Goal: Task Accomplishment & Management: Manage account settings

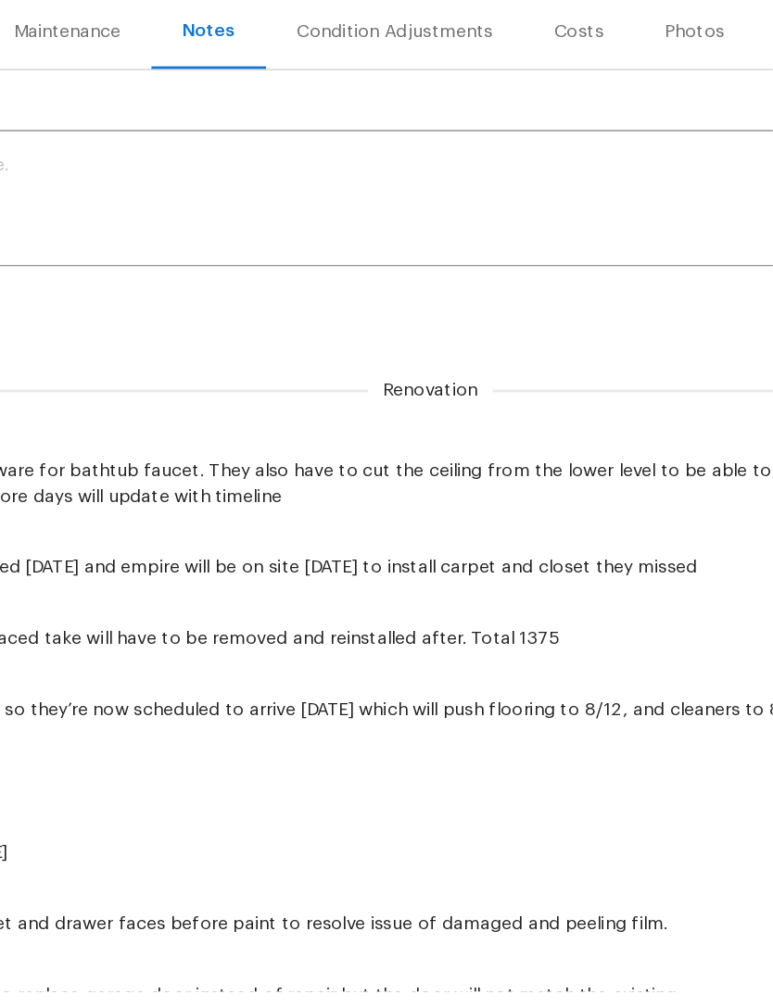
scroll to position [0, -1]
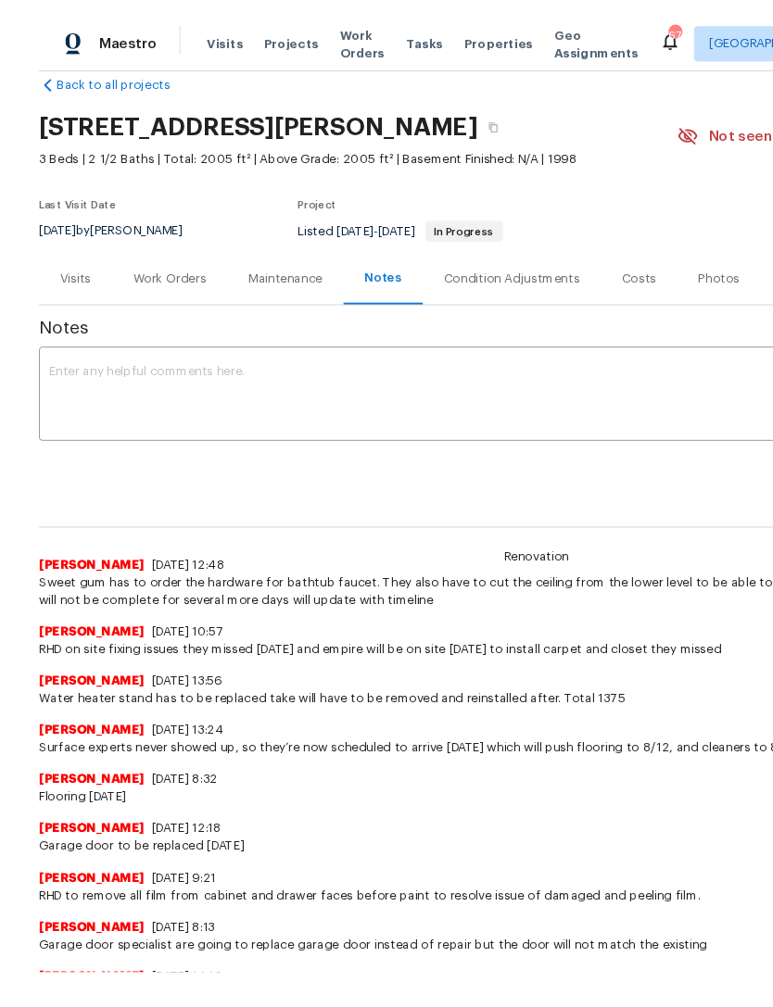
scroll to position [33, 0]
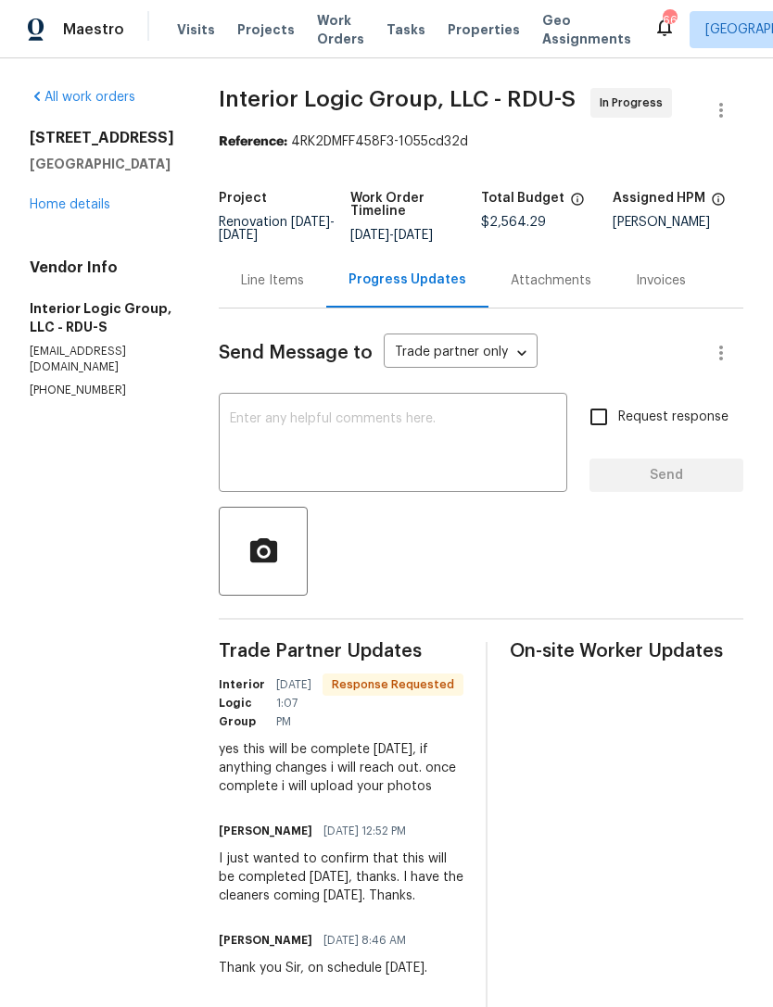
click at [68, 202] on link "Home details" at bounding box center [70, 204] width 81 height 13
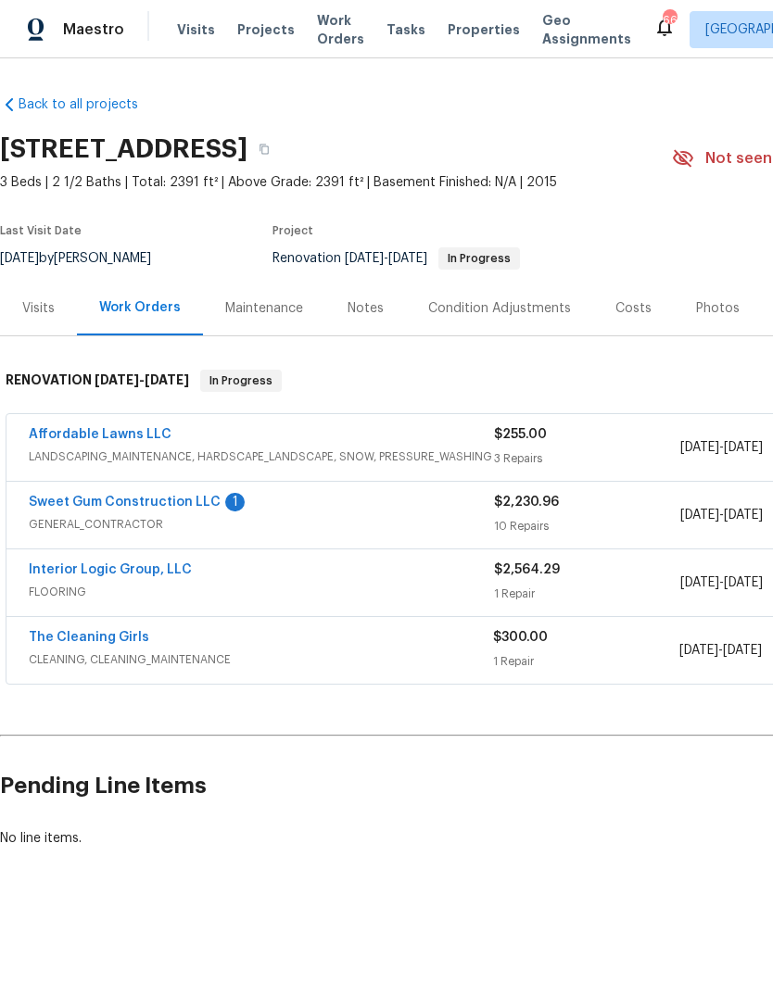
click at [89, 505] on link "Sweet Gum Construction LLC" at bounding box center [125, 502] width 192 height 13
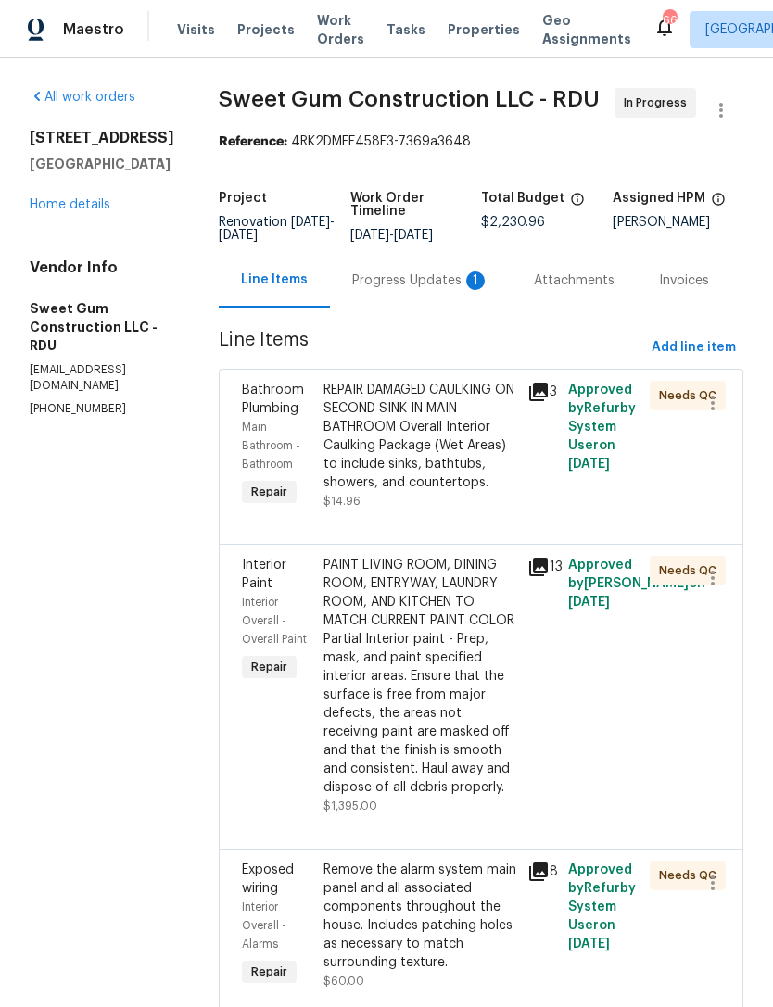
click at [425, 290] on div "Progress Updates 1" at bounding box center [420, 281] width 137 height 19
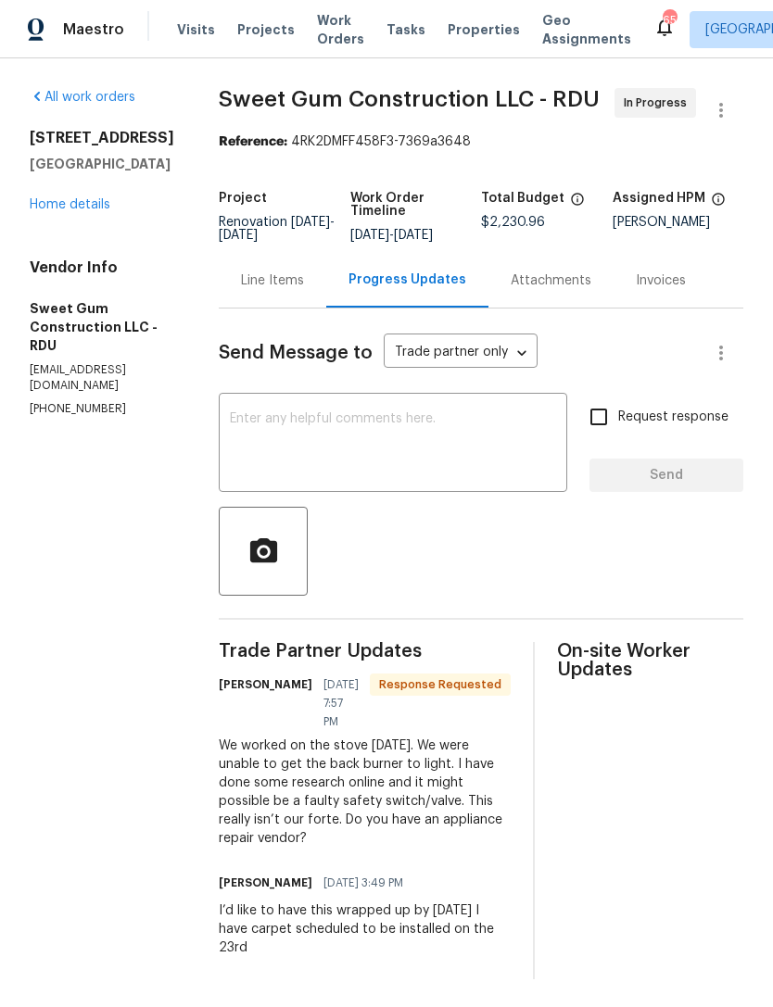
click at [304, 290] on div "Line Items" at bounding box center [272, 281] width 63 height 19
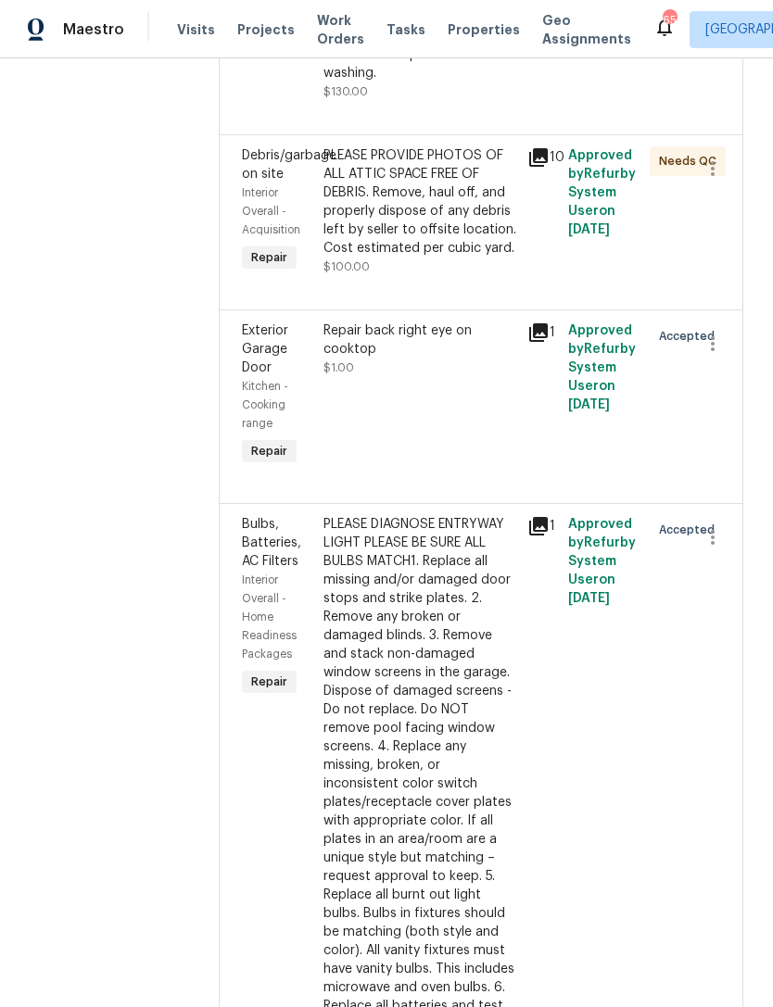
scroll to position [1580, 0]
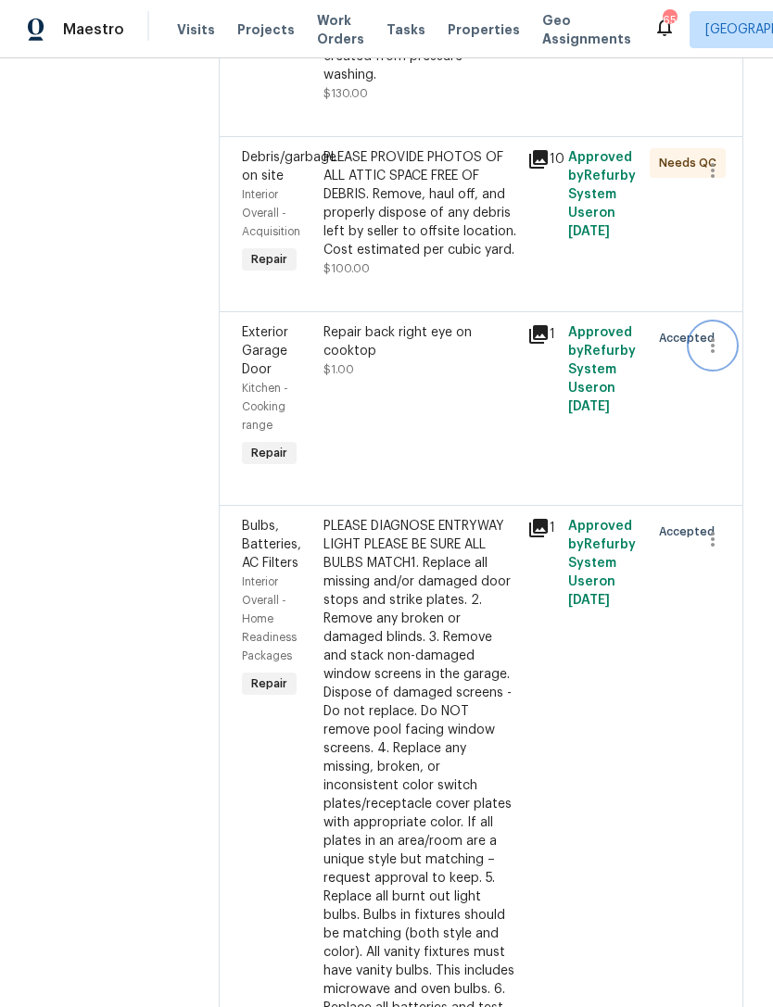
click at [716, 357] on icon "button" at bounding box center [712, 346] width 22 height 22
click at [730, 477] on li "Cancel" at bounding box center [721, 469] width 71 height 31
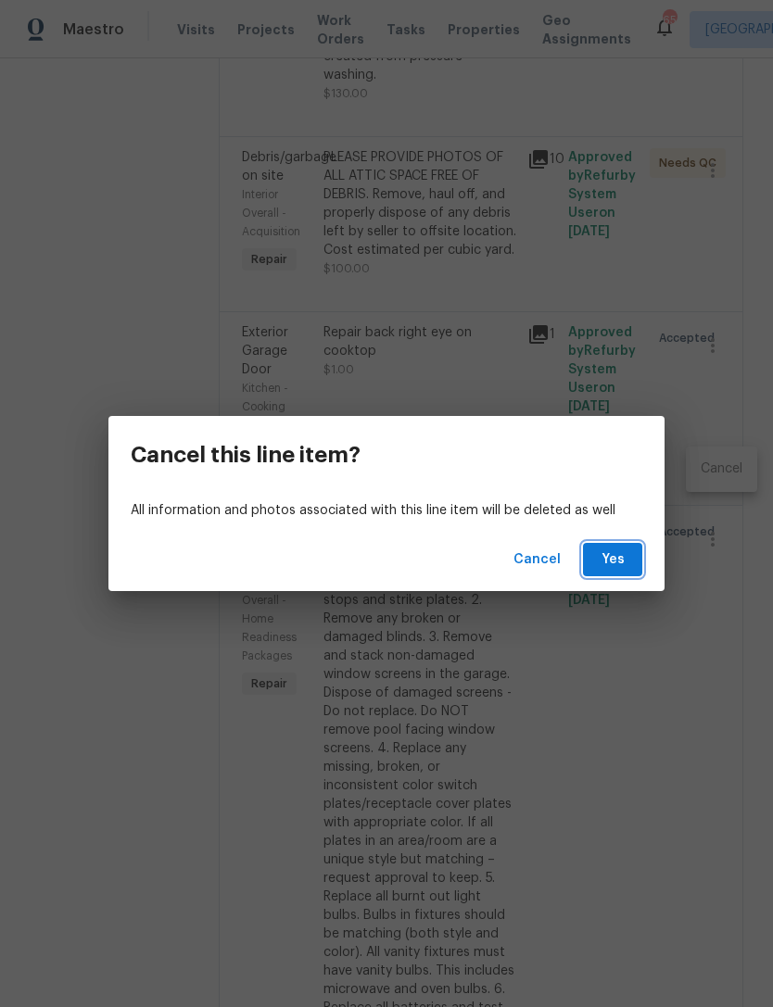
click at [622, 563] on span "Yes" at bounding box center [613, 560] width 30 height 23
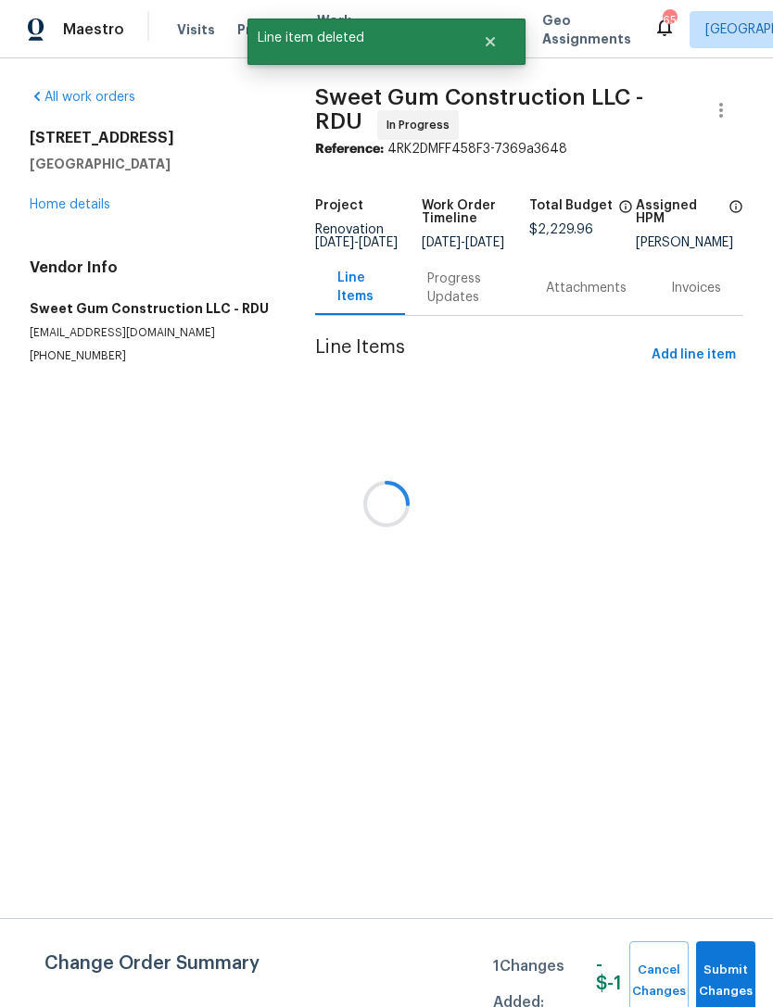
scroll to position [0, 0]
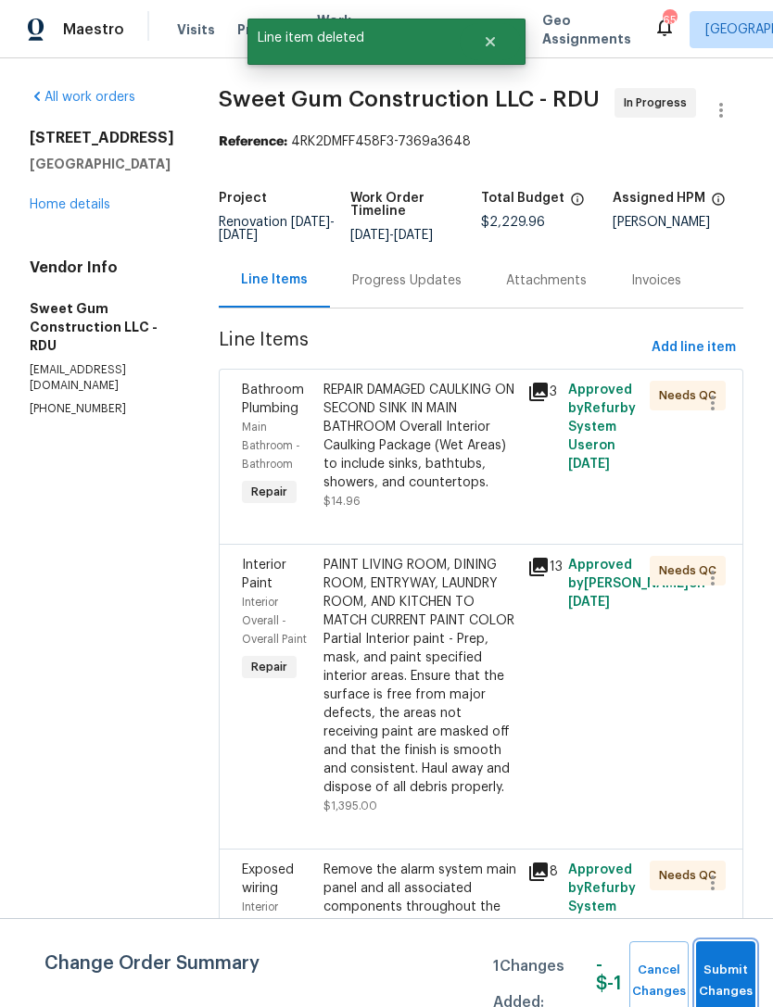
click at [742, 965] on span "Submit Changes" at bounding box center [725, 981] width 41 height 43
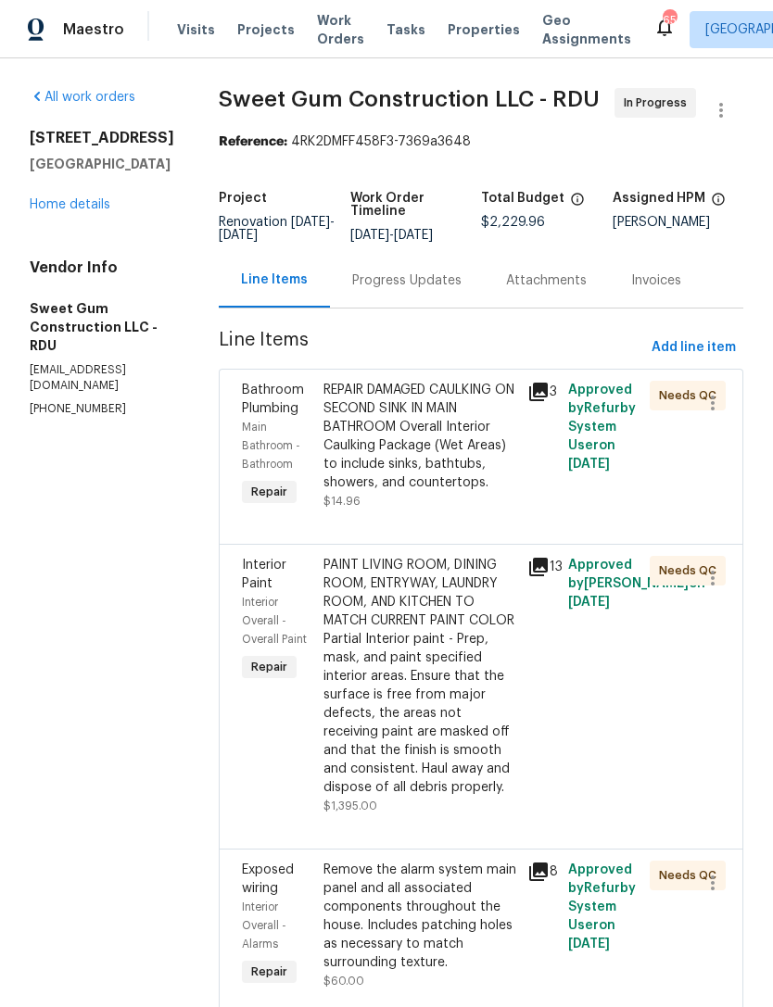
click at [93, 204] on link "Home details" at bounding box center [70, 204] width 81 height 13
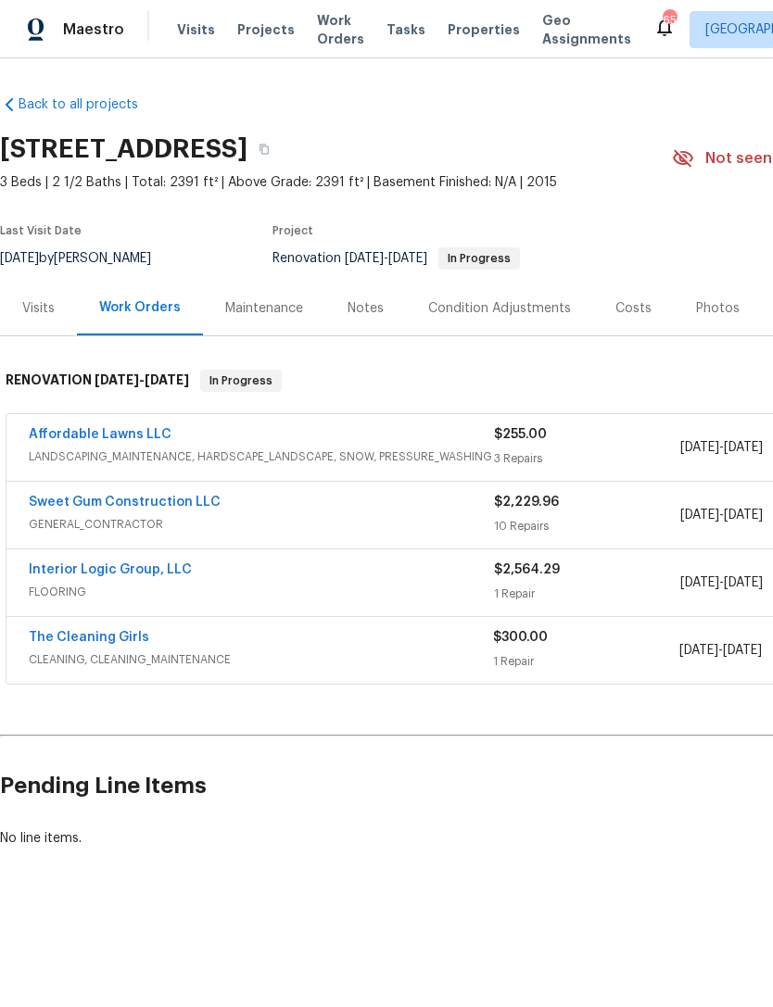
click at [65, 563] on link "Interior Logic Group, LLC" at bounding box center [110, 569] width 163 height 13
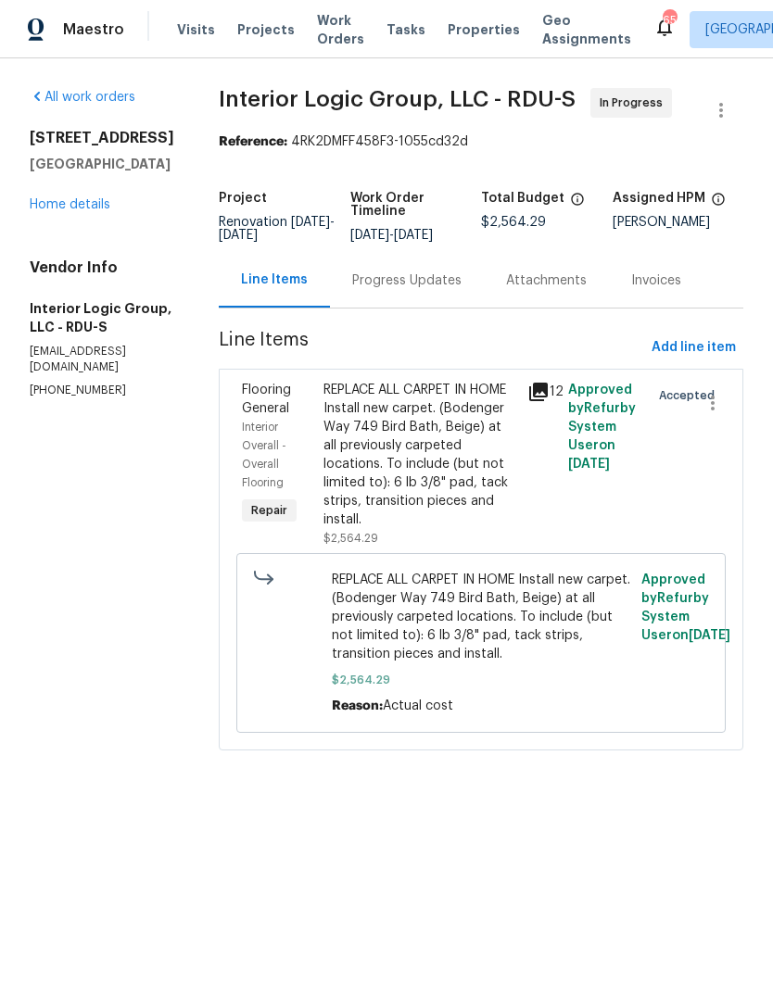
click at [461, 290] on div "Progress Updates" at bounding box center [406, 281] width 109 height 19
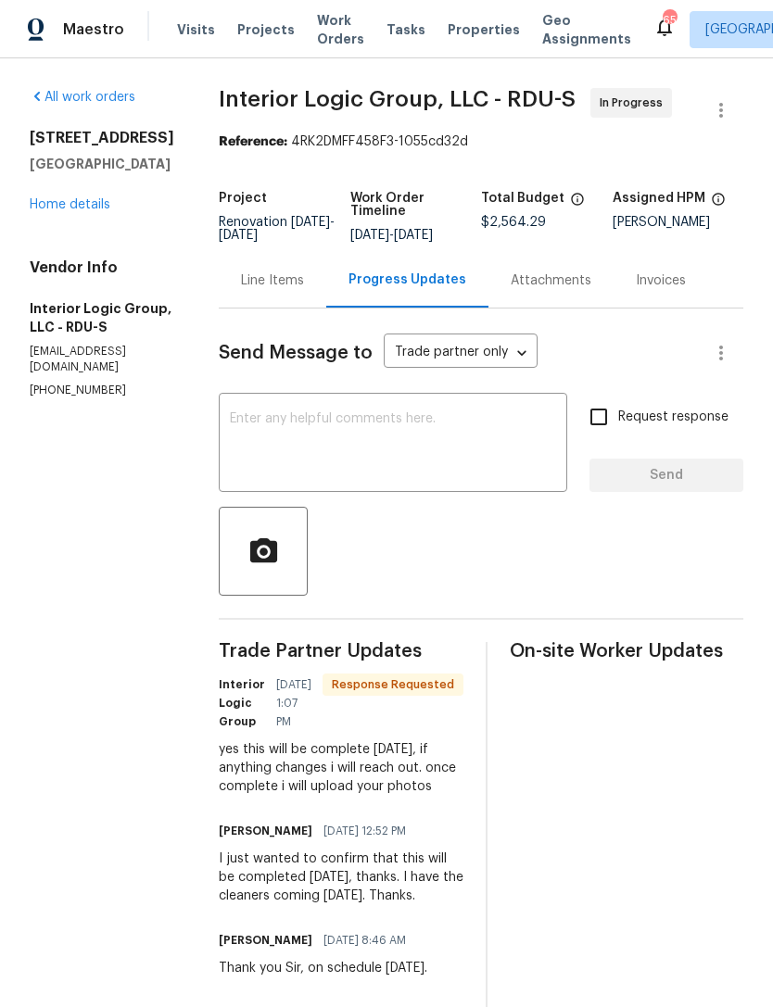
click at [461, 453] on textarea at bounding box center [393, 444] width 326 height 65
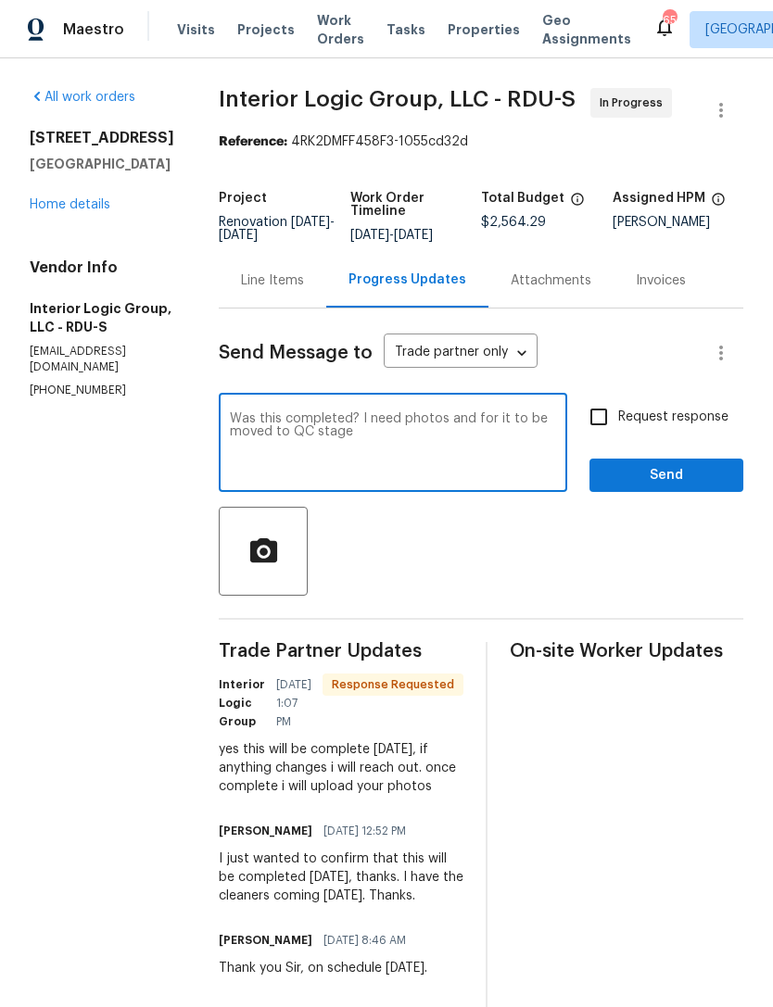
type textarea "Was this completed? I need photos and for it to be moved to QC stage"
click at [606, 436] on input "Request response" at bounding box center [598, 417] width 39 height 39
checkbox input "true"
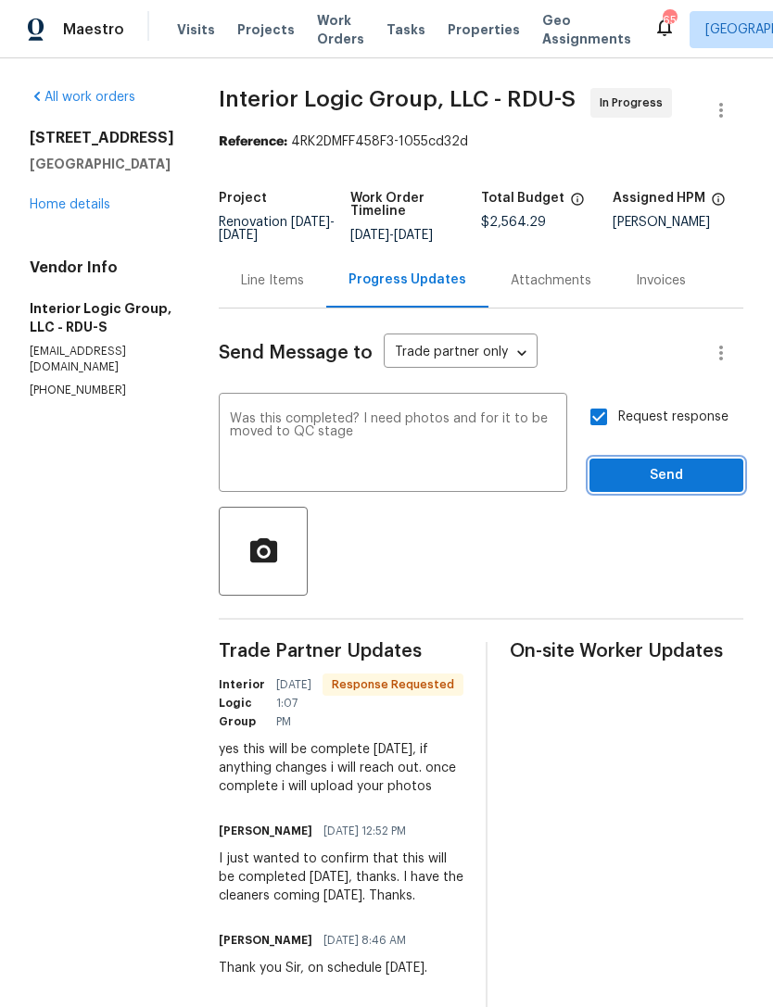
click at [668, 487] on span "Send" at bounding box center [666, 475] width 124 height 23
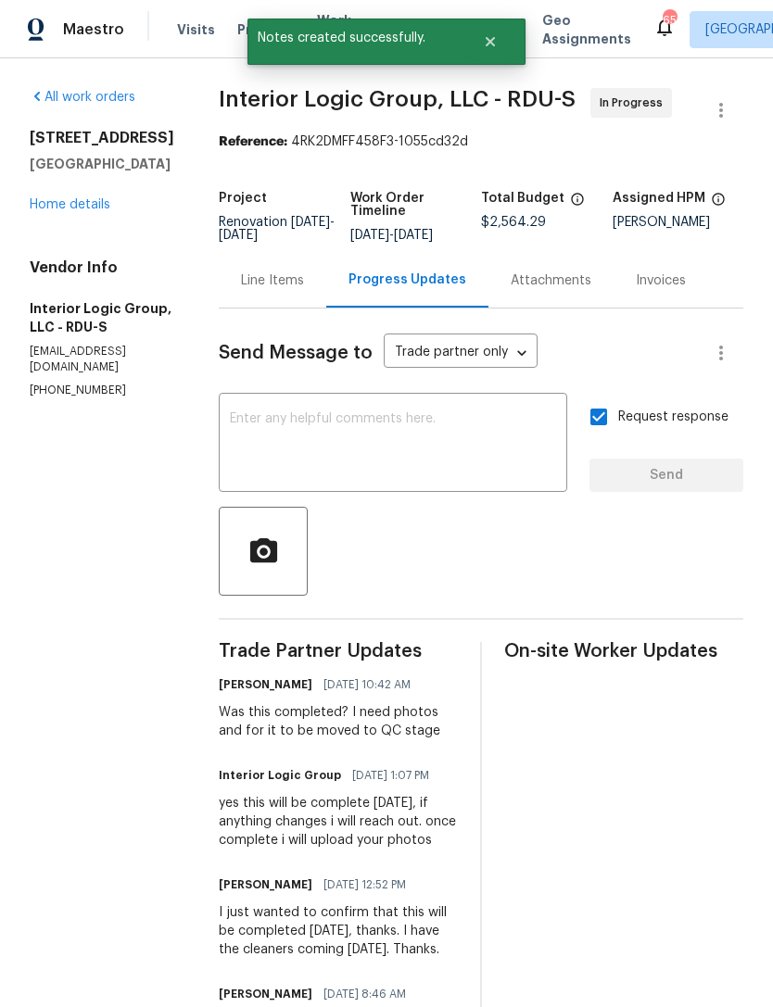
click at [62, 208] on link "Home details" at bounding box center [70, 204] width 81 height 13
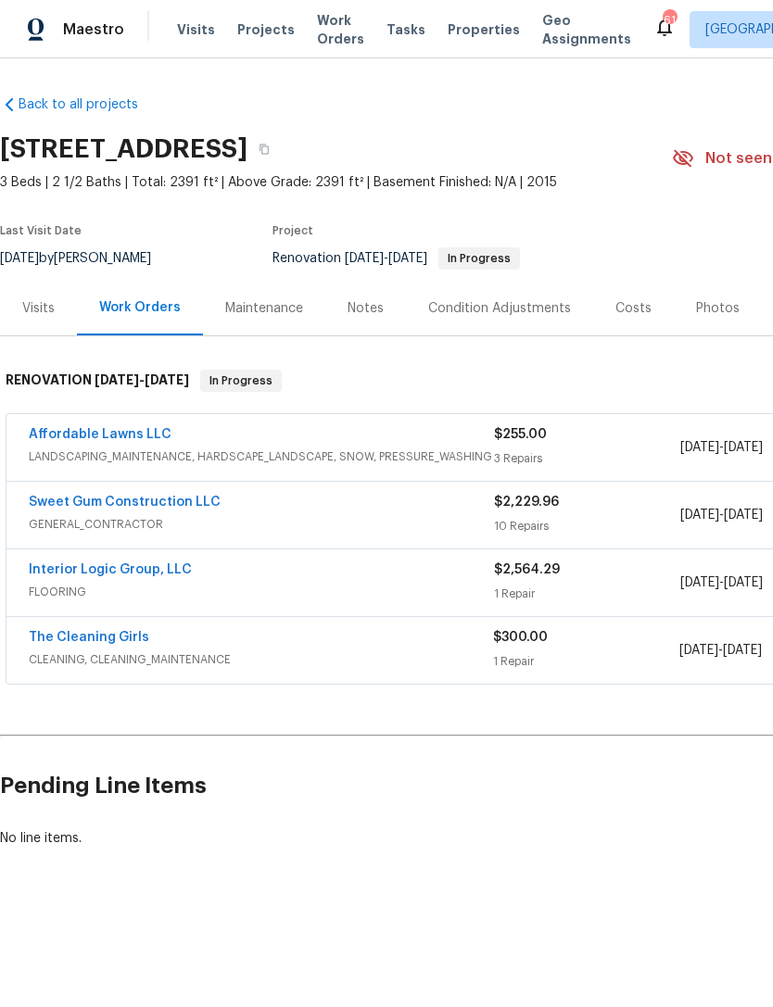
click at [86, 436] on link "Affordable Lawns LLC" at bounding box center [100, 434] width 143 height 13
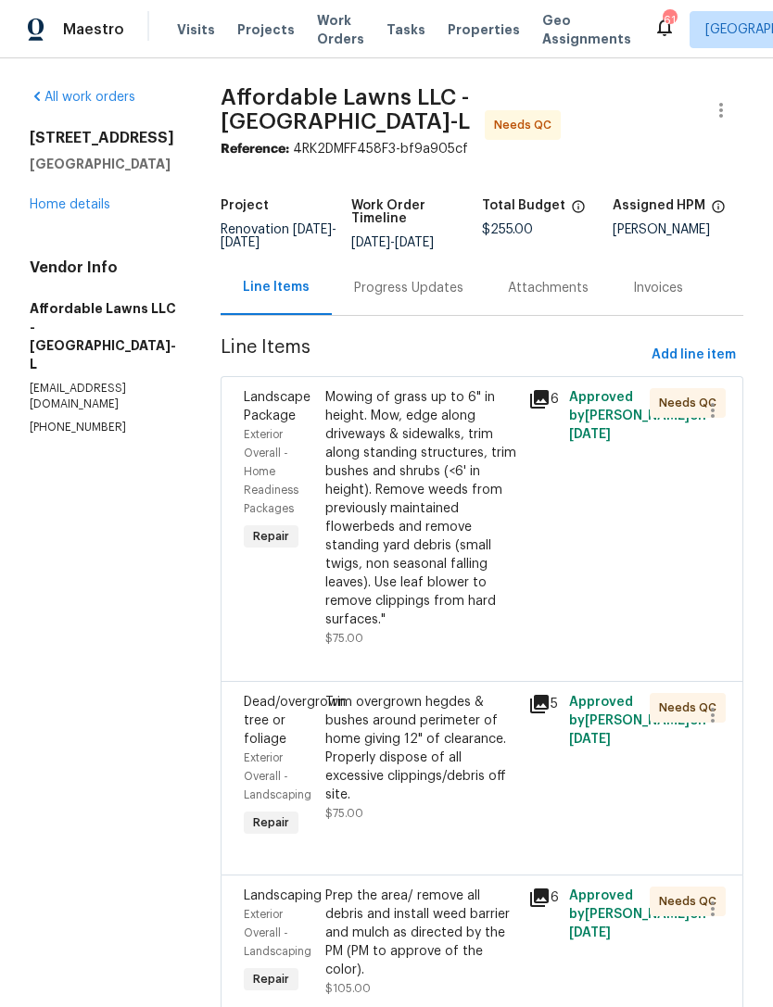
click at [471, 525] on div "Mowing of grass up to 6" in height. Mow, edge along driveways & sidewalks, trim…" at bounding box center [421, 508] width 192 height 241
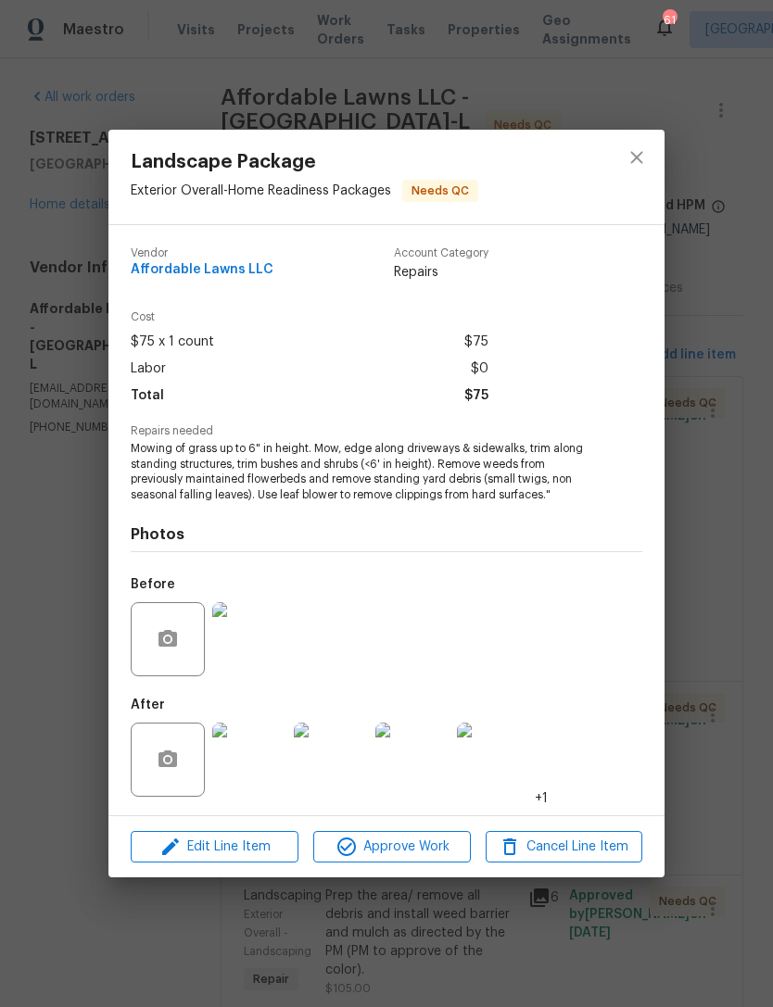
click at [263, 747] on img at bounding box center [249, 760] width 74 height 74
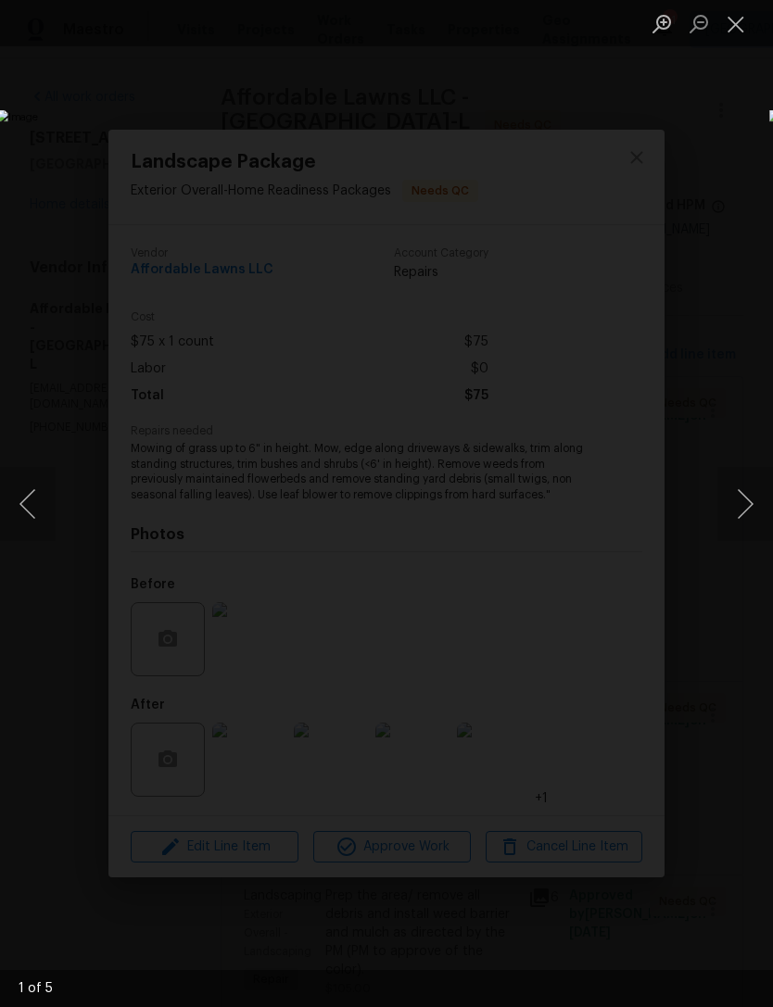
click at [744, 501] on button "Next image" at bounding box center [745, 504] width 56 height 74
click at [728, 499] on button "Next image" at bounding box center [745, 504] width 56 height 74
click at [740, 504] on button "Next image" at bounding box center [745, 504] width 56 height 74
click at [743, 505] on button "Next image" at bounding box center [745, 504] width 56 height 74
click at [744, 501] on button "Next image" at bounding box center [745, 504] width 56 height 74
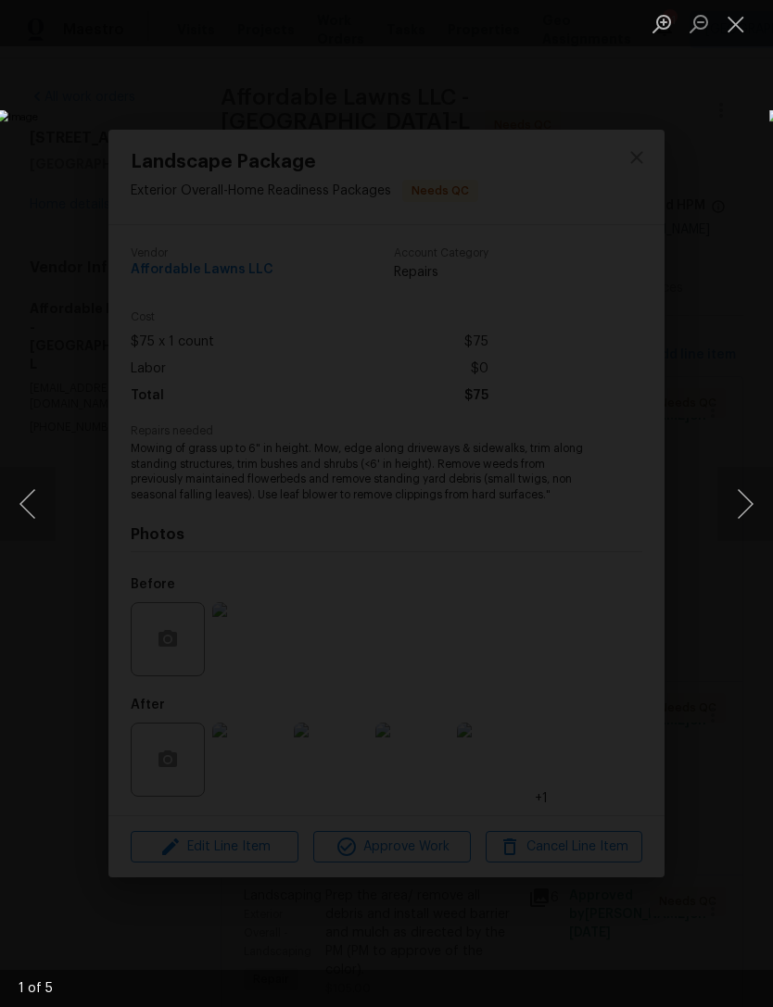
click at [42, 502] on button "Previous image" at bounding box center [28, 504] width 56 height 74
click at [38, 501] on button "Previous image" at bounding box center [28, 504] width 56 height 74
click at [36, 505] on button "Previous image" at bounding box center [28, 504] width 56 height 74
click at [34, 511] on button "Previous image" at bounding box center [28, 504] width 56 height 74
click at [739, 27] on button "Close lightbox" at bounding box center [735, 23] width 37 height 32
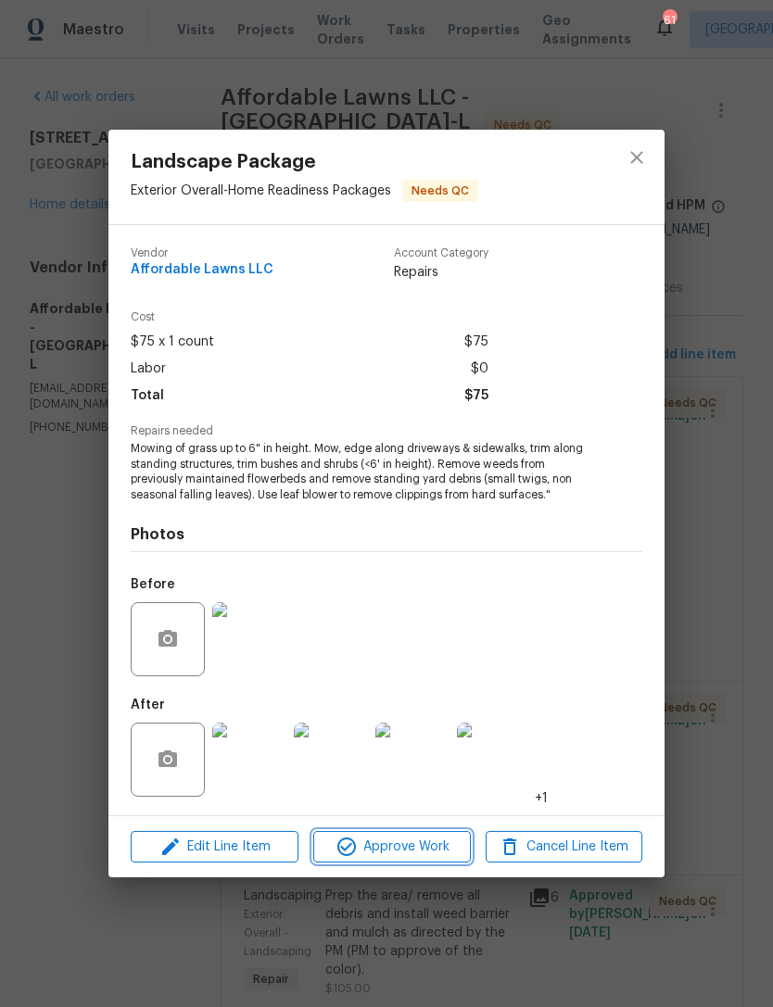
click at [411, 842] on span "Approve Work" at bounding box center [391, 847] width 145 height 23
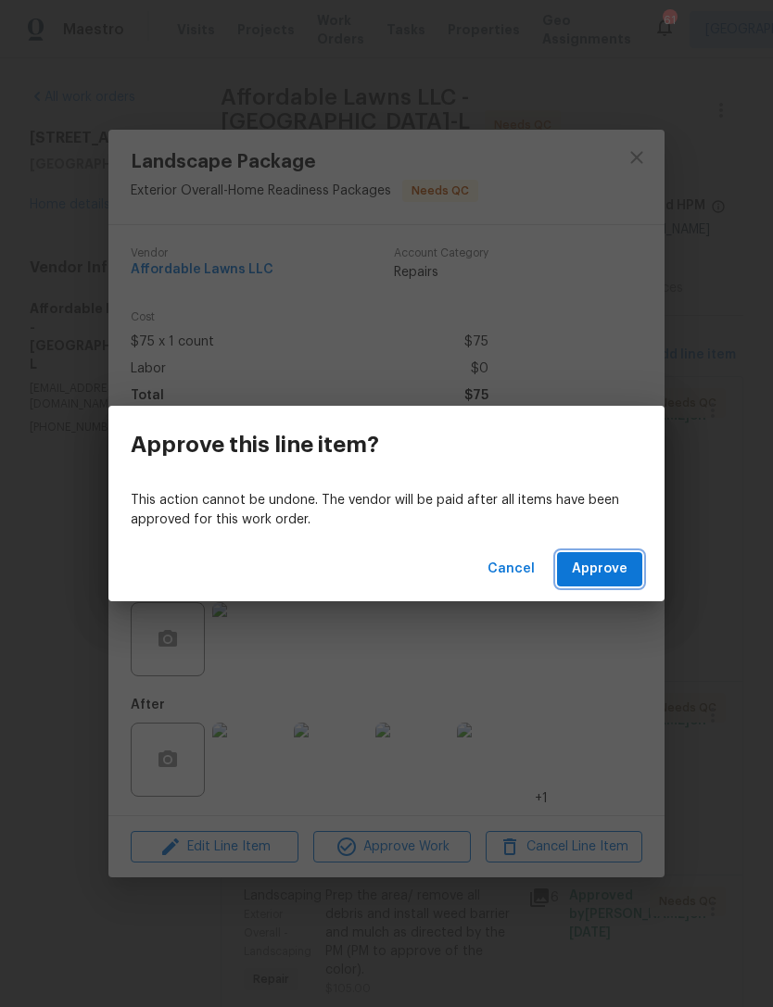
click at [615, 563] on span "Approve" at bounding box center [600, 569] width 56 height 23
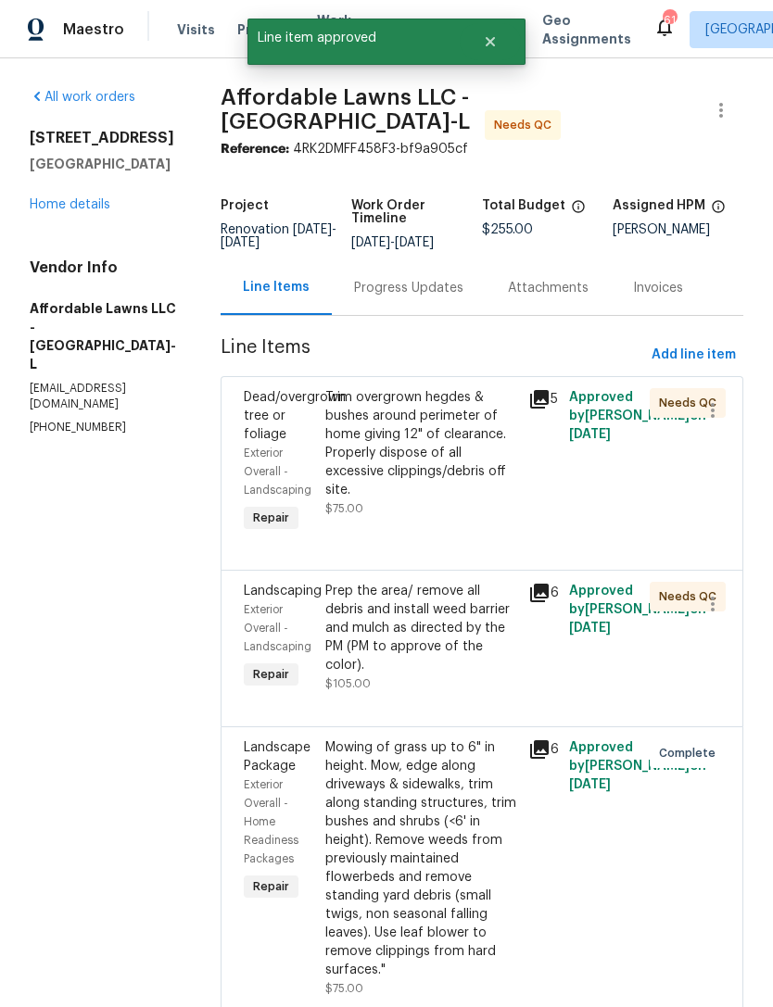
click at [45, 202] on link "Home details" at bounding box center [70, 204] width 81 height 13
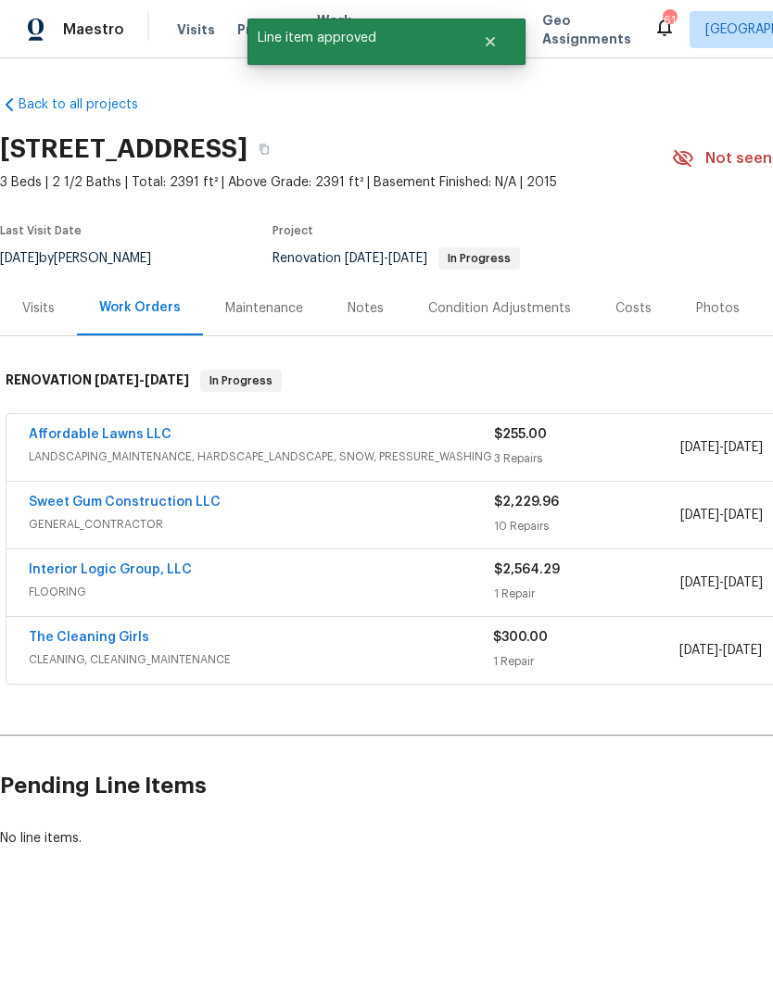
click at [57, 506] on link "Sweet Gum Construction LLC" at bounding box center [125, 502] width 192 height 13
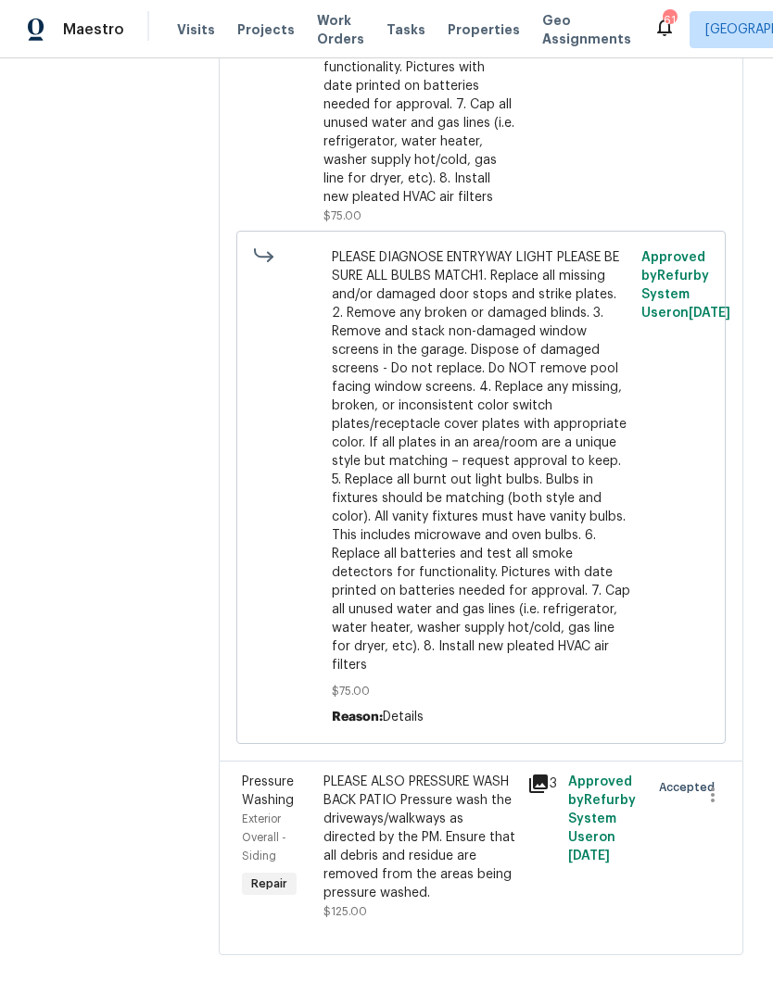
scroll to position [2542, 0]
click at [477, 878] on div "PLEASE ALSO PRESSURE WASH BACK PATIO Pressure wash the driveways/walkways as di…" at bounding box center [419, 838] width 193 height 130
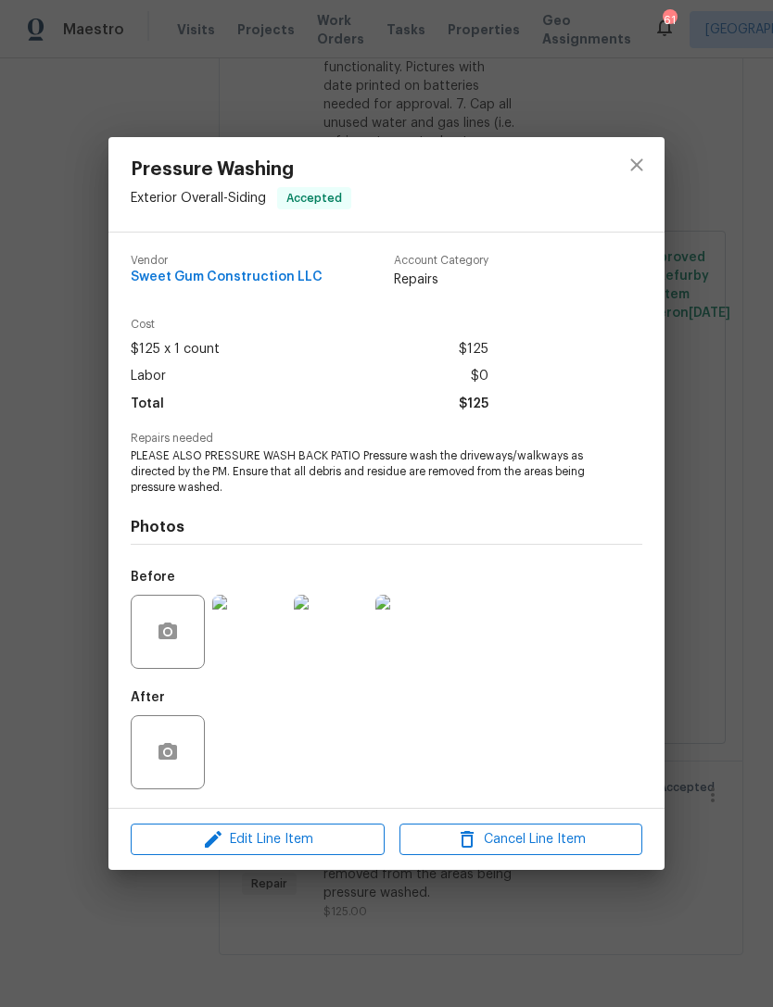
click at [269, 647] on img at bounding box center [249, 632] width 74 height 74
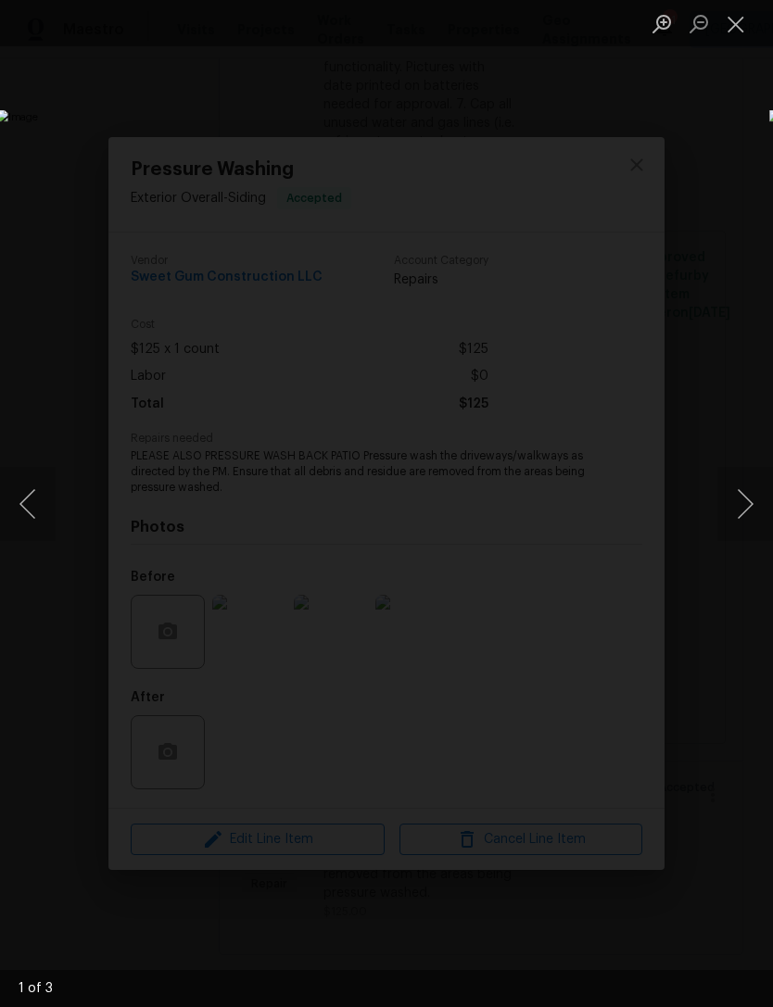
click at [734, 23] on button "Close lightbox" at bounding box center [735, 23] width 37 height 32
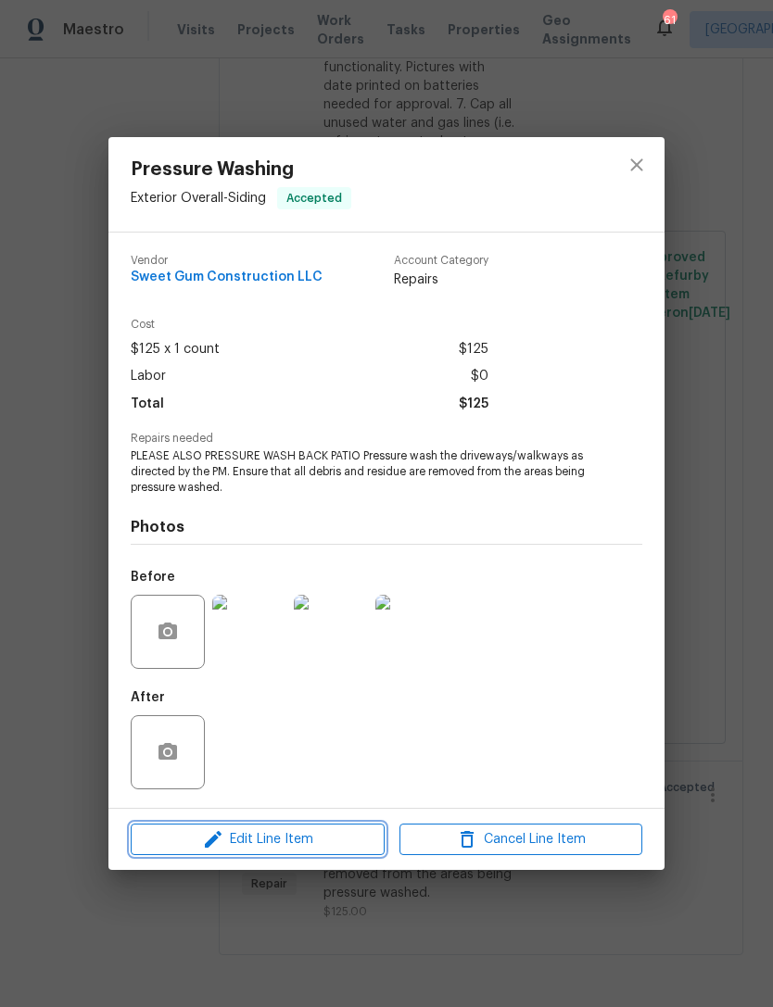
click at [333, 839] on span "Edit Line Item" at bounding box center [257, 839] width 243 height 23
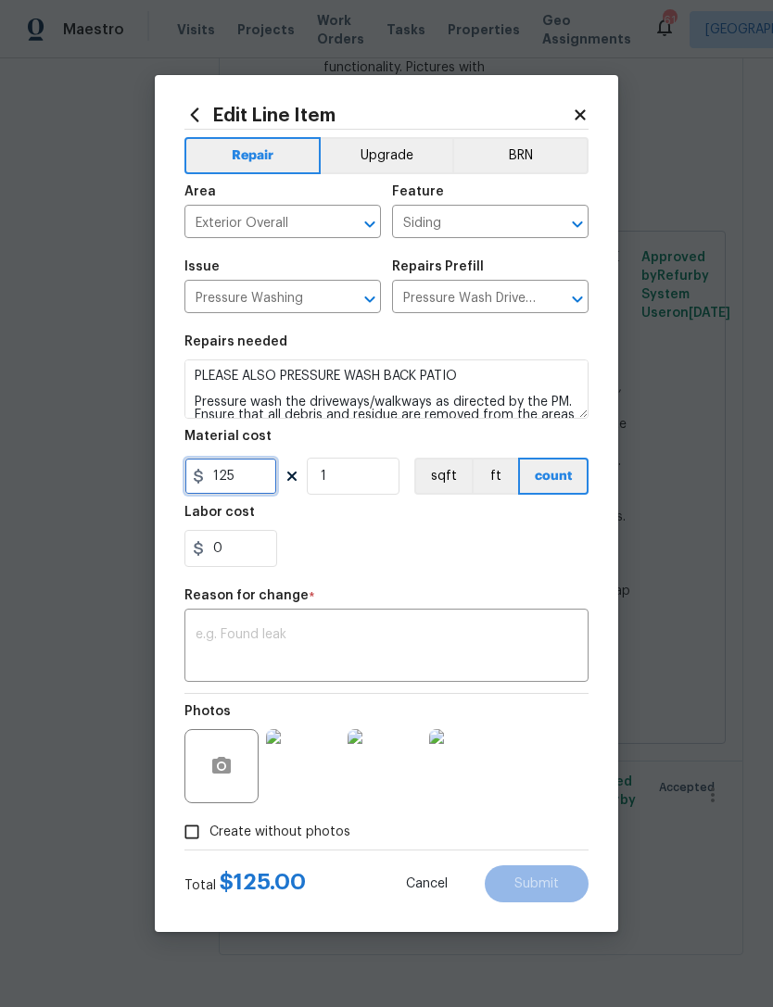
click at [249, 486] on input "125" at bounding box center [230, 476] width 93 height 37
type input "225"
click at [445, 665] on textarea at bounding box center [387, 647] width 382 height 39
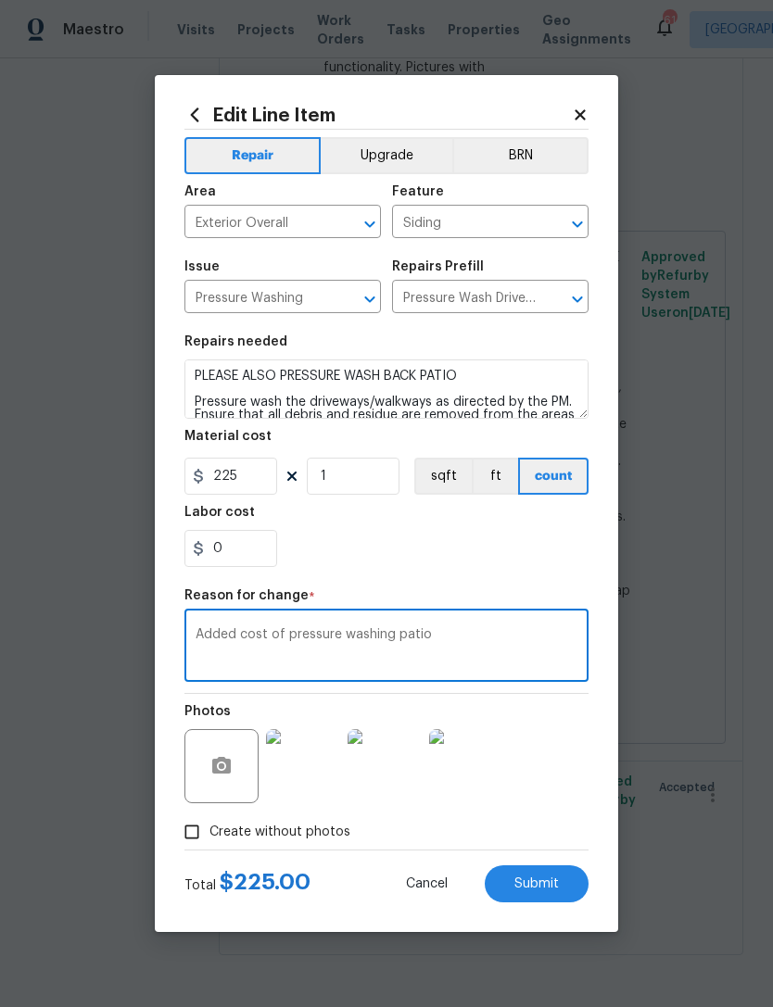
click at [474, 642] on textarea "Added cost of pressure washing patio" at bounding box center [387, 647] width 382 height 39
type textarea "Added cost of pressure washing patio"
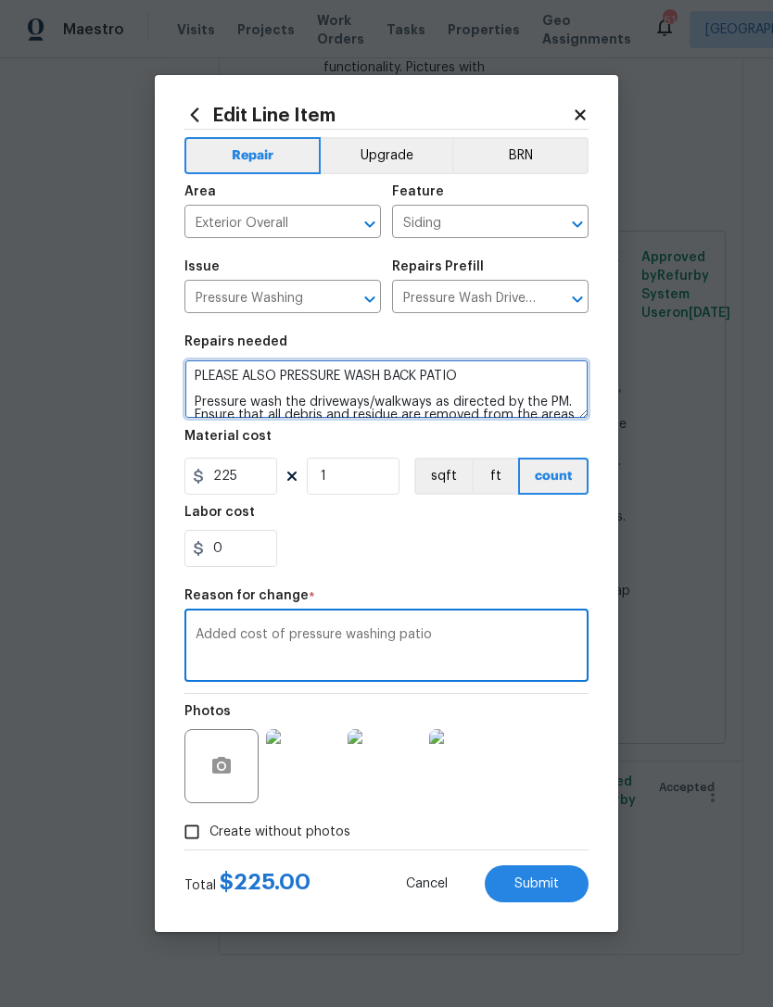
click at [502, 383] on textarea "PLEASE ALSO PRESSURE WASH BACK PATIO Pressure wash the driveways/walkways as di…" at bounding box center [386, 389] width 404 height 59
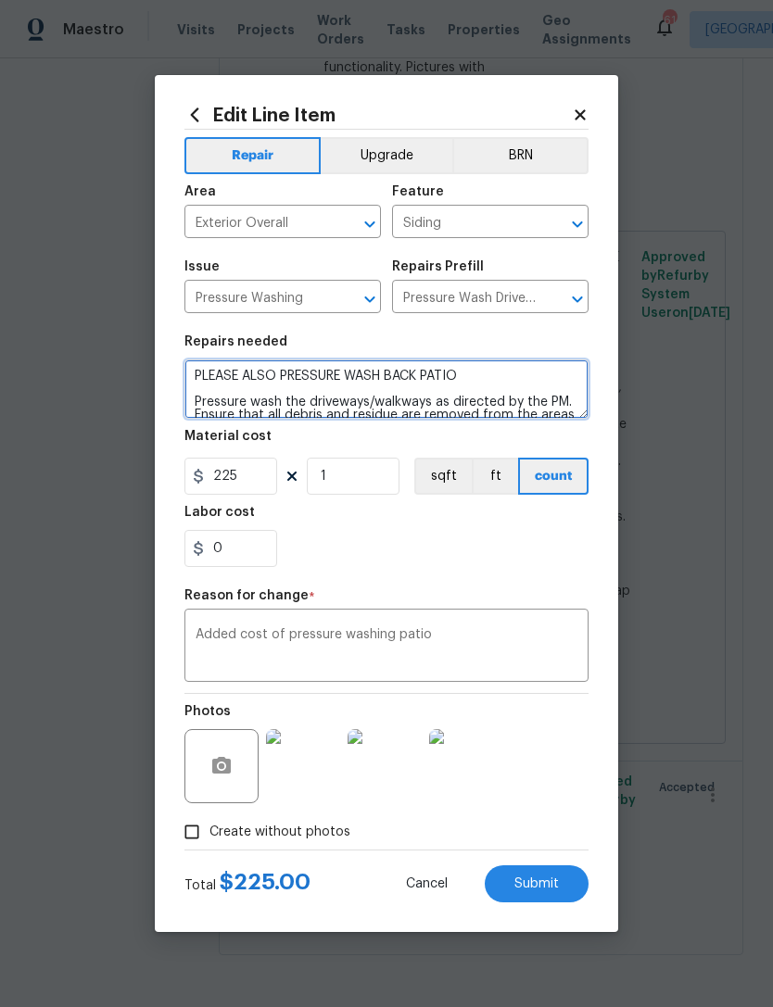
type textarea "PLEASE ALSO PRESSURE WASH BACK PATIO Pressure wash the driveways/walkways as di…"
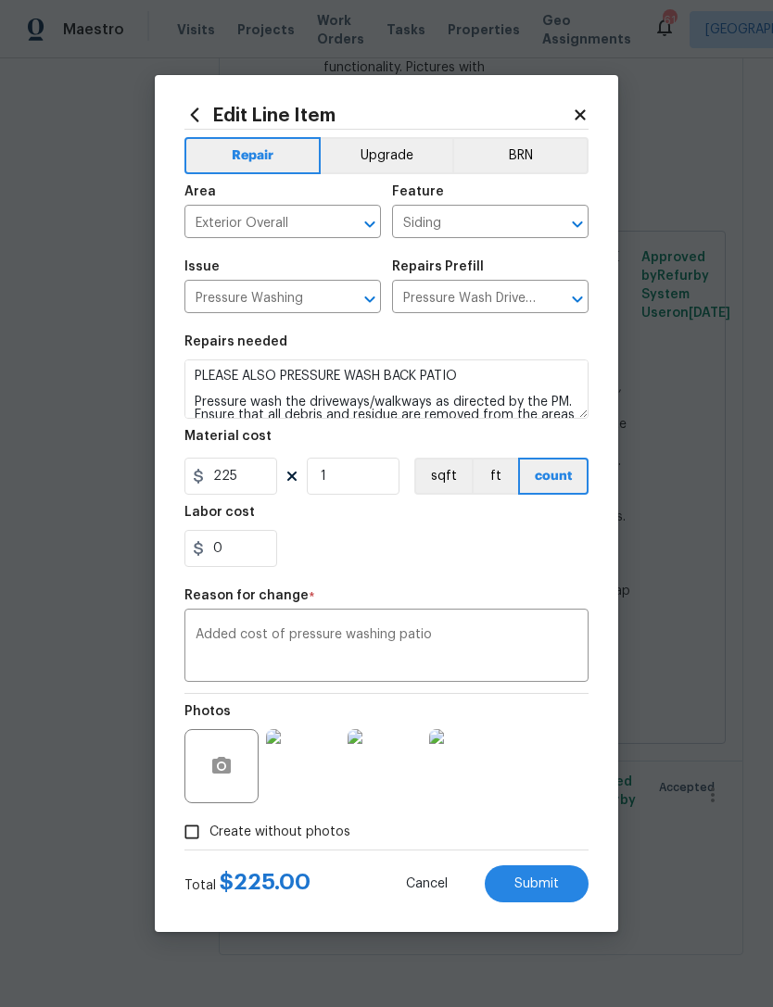
click at [486, 647] on textarea "Added cost of pressure washing patio" at bounding box center [387, 647] width 382 height 39
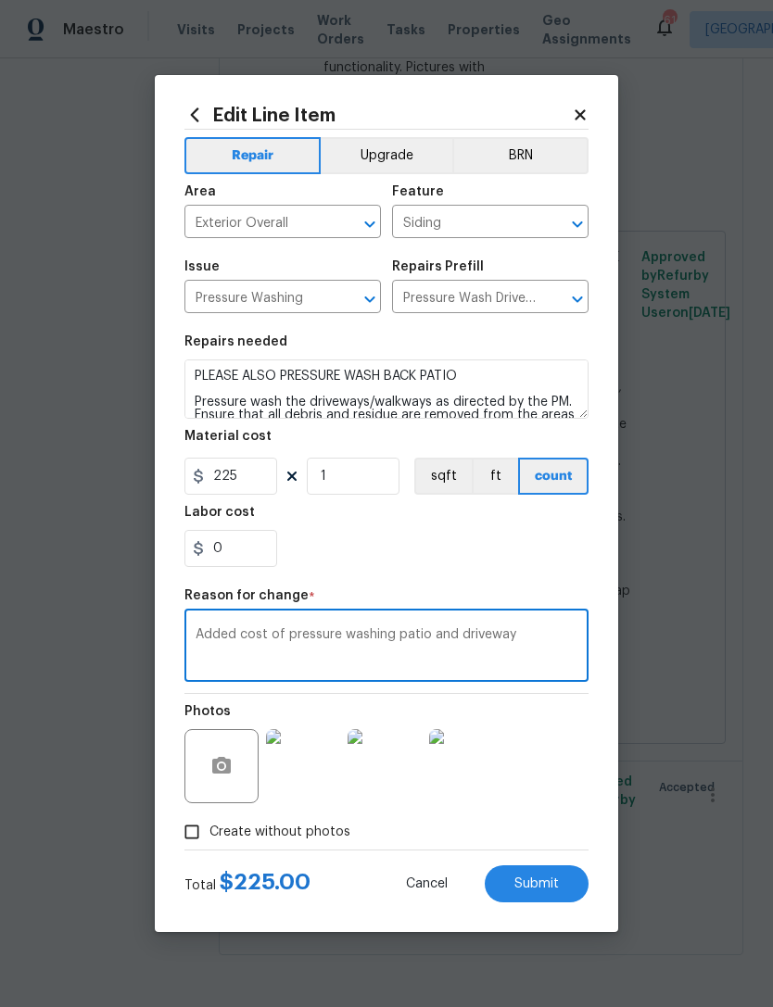
type textarea "Added cost of pressure washing patio and driveway"
click at [247, 473] on input "225" at bounding box center [230, 476] width 93 height 37
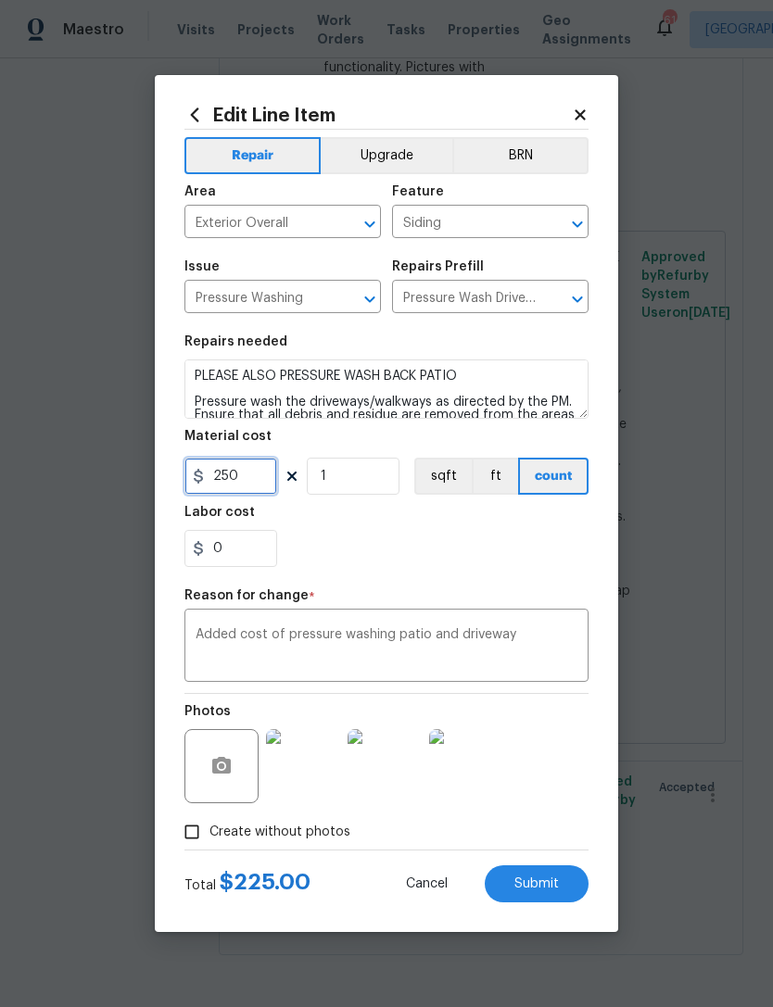
type input "250"
click at [552, 875] on button "Submit" at bounding box center [537, 883] width 104 height 37
type textarea "PLEASE ALSO PRESSURE WASH BACK PATIO Pressure wash the driveways/walkways as di…"
type input "125"
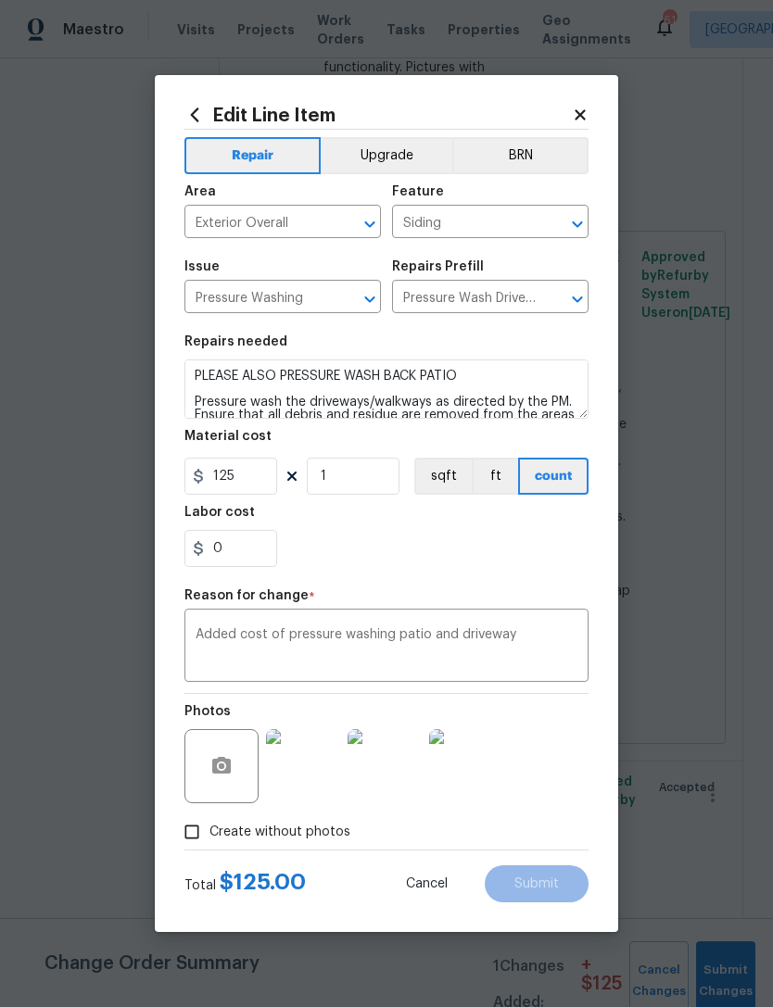
scroll to position [0, 0]
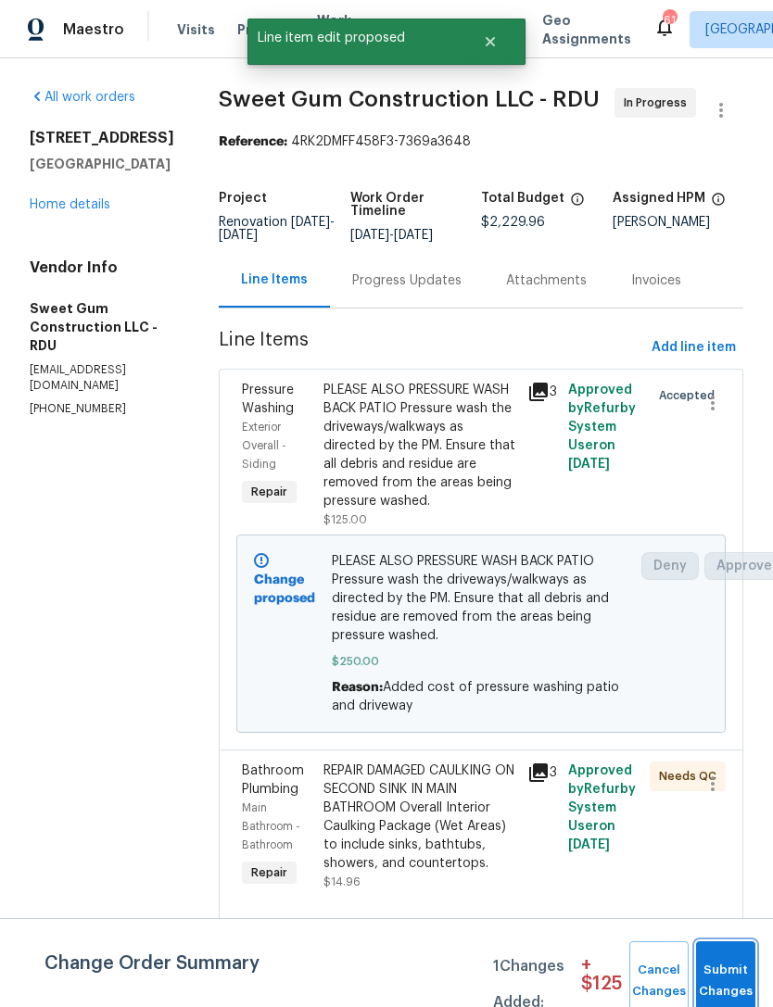
click at [721, 975] on span "Submit Changes" at bounding box center [725, 981] width 41 height 43
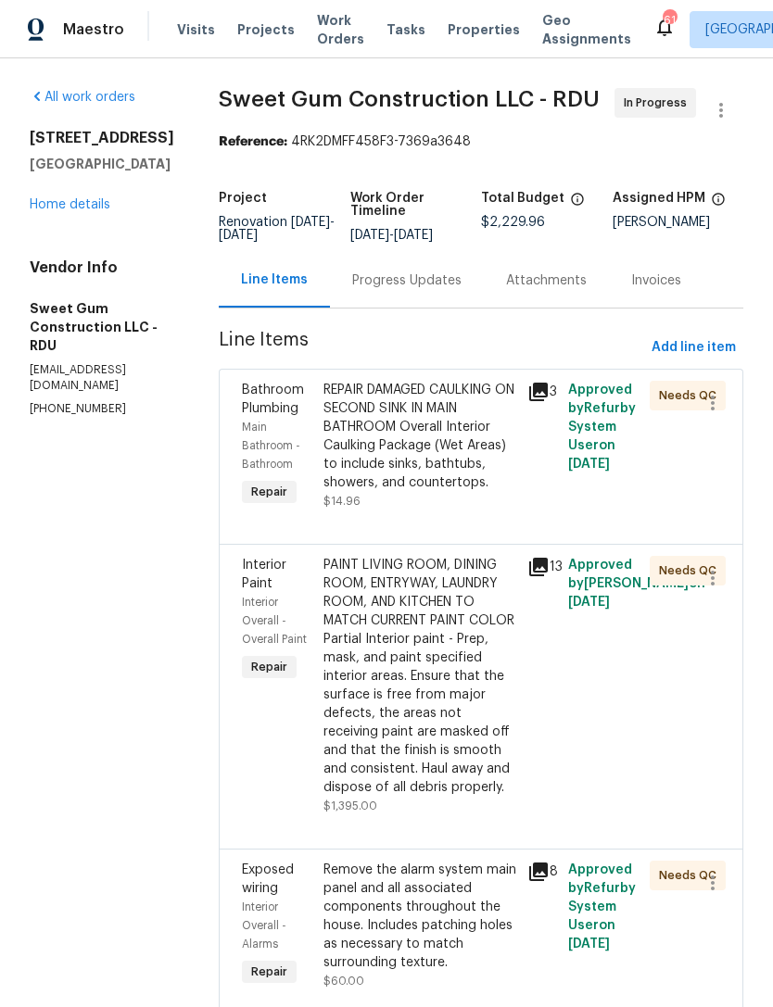
click at [479, 492] on div "REPAIR DAMAGED CAULKING ON SECOND SINK IN MAIN BATHROOM Overall Interior Caulki…" at bounding box center [419, 436] width 193 height 111
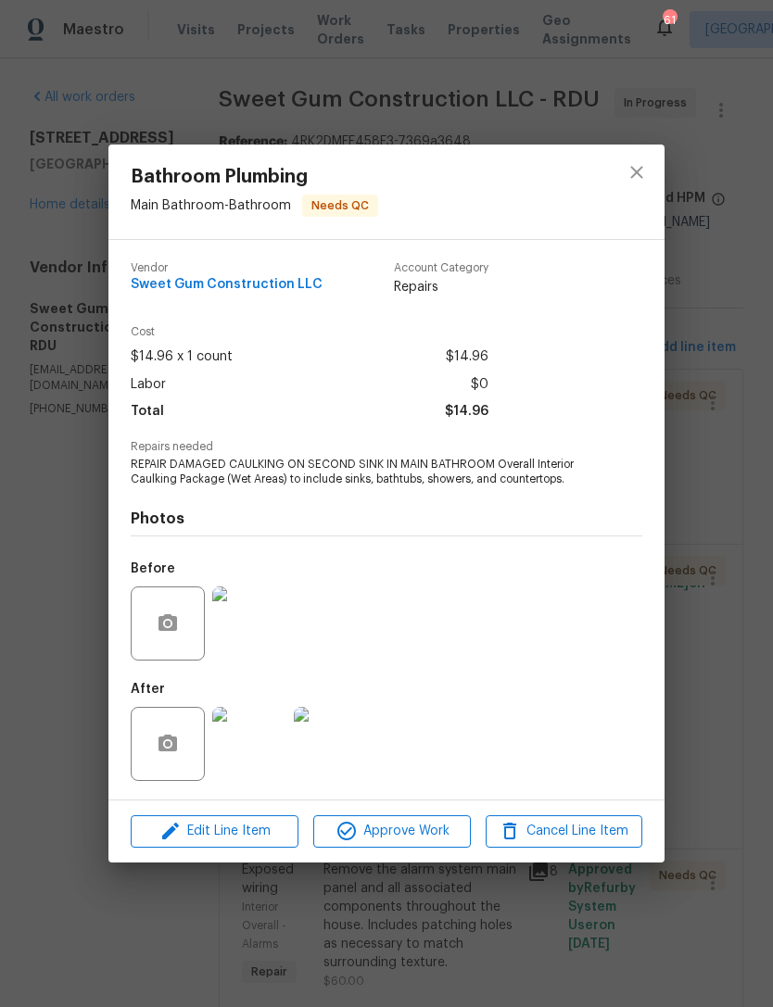
click at [252, 749] on img at bounding box center [249, 744] width 74 height 74
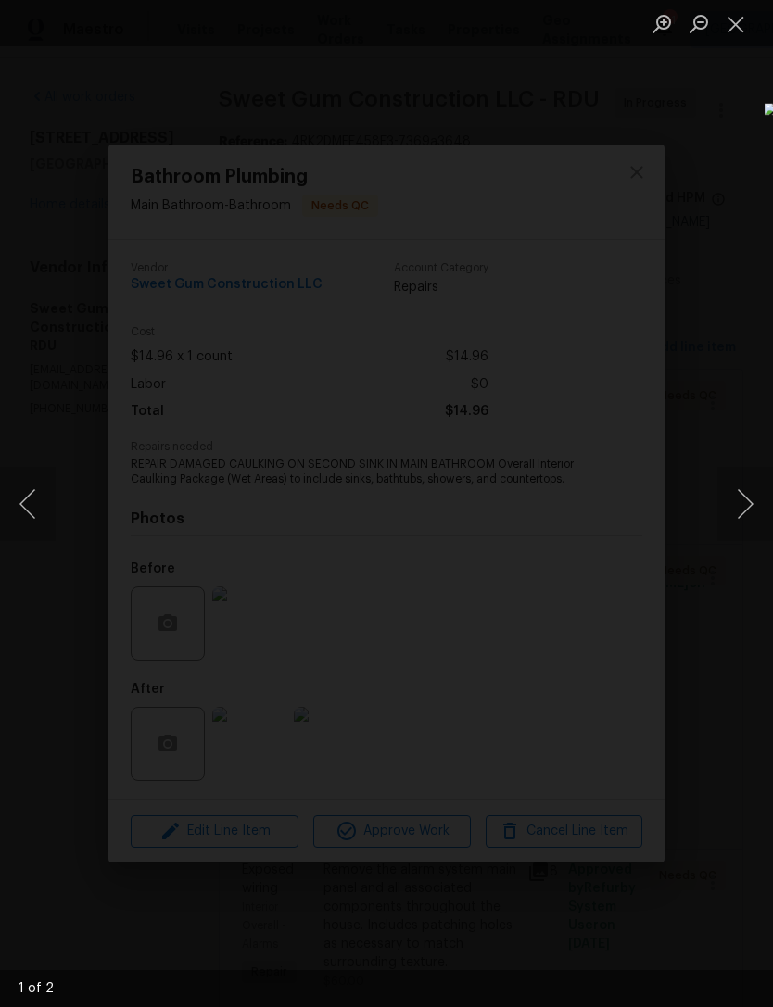
click at [729, 32] on button "Close lightbox" at bounding box center [735, 23] width 37 height 32
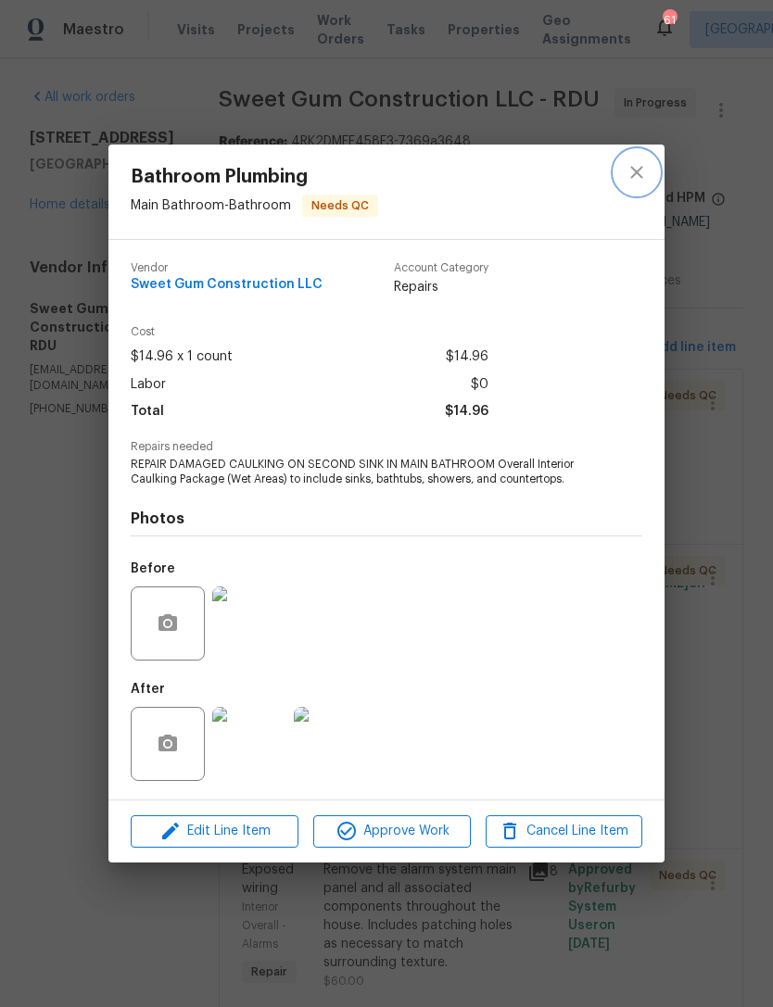
click at [641, 174] on icon "close" at bounding box center [636, 172] width 22 height 22
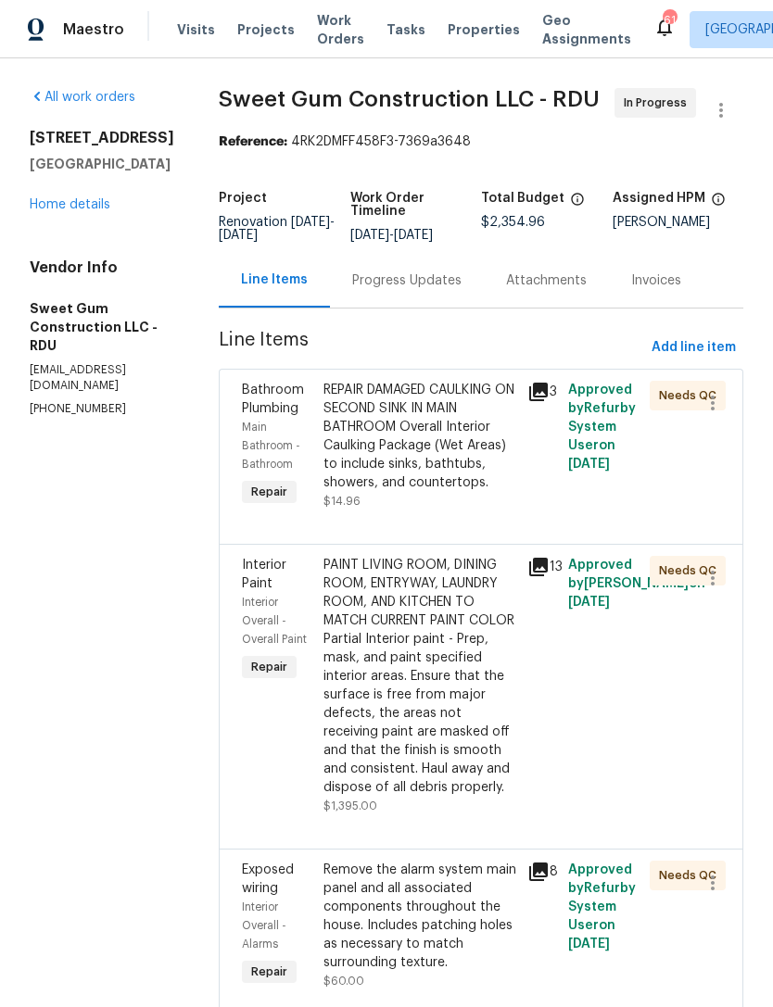
click at [85, 221] on div "All work orders 1006 Spacious Skies Ln Durham, NC 27703 Home details Vendor Inf…" at bounding box center [102, 252] width 145 height 329
click at [62, 201] on link "Home details" at bounding box center [70, 204] width 81 height 13
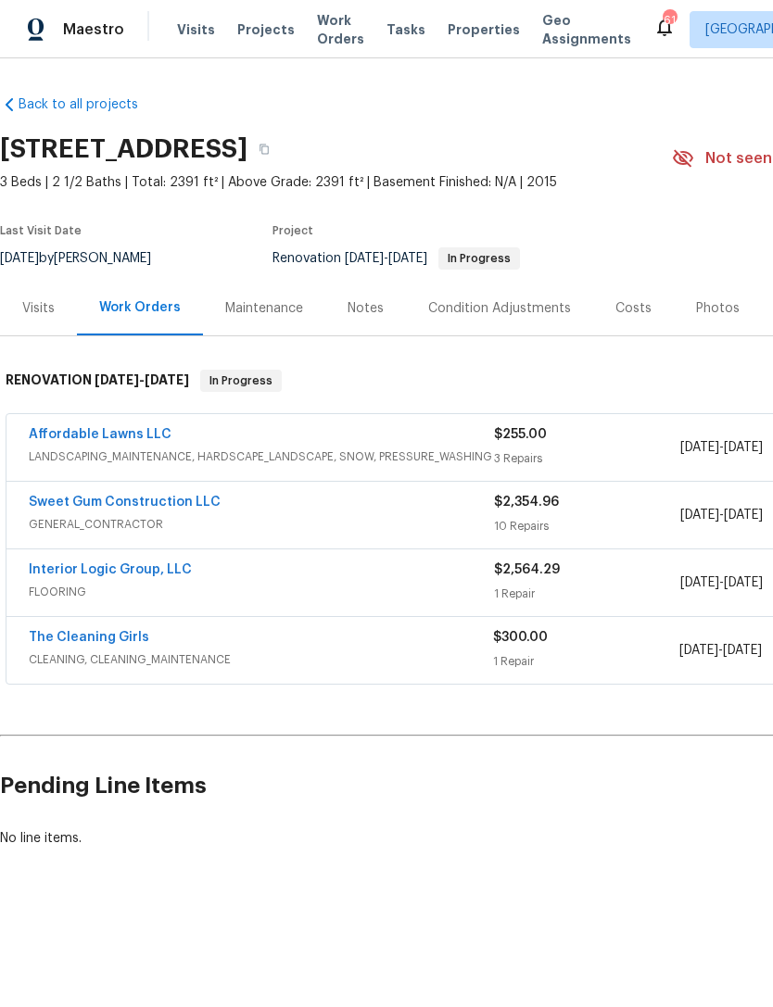
click at [84, 436] on link "Affordable Lawns LLC" at bounding box center [100, 434] width 143 height 13
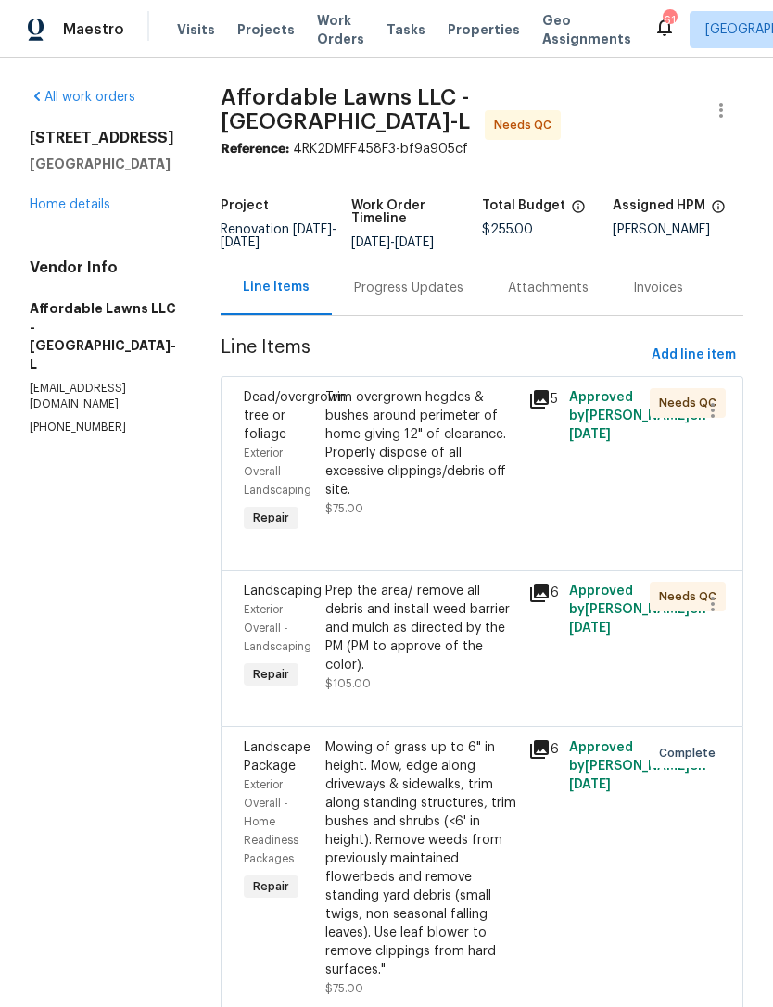
click at [468, 654] on div "Prep the area/ remove all debris and install weed barrier and mulch as directed…" at bounding box center [421, 628] width 192 height 93
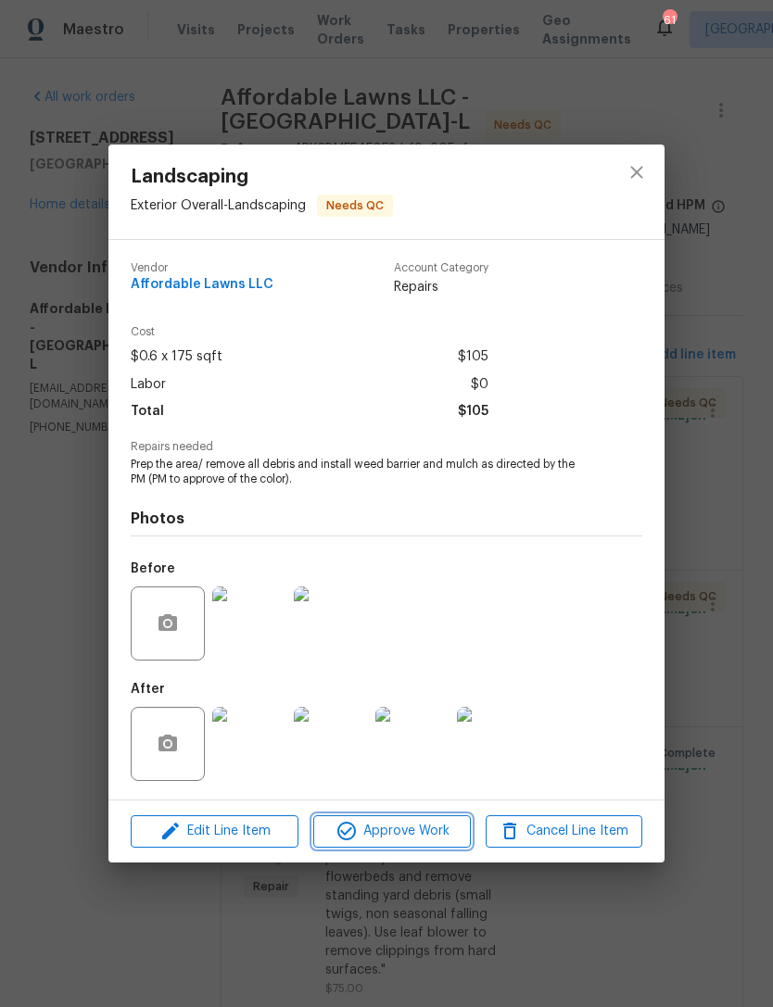
click at [428, 833] on span "Approve Work" at bounding box center [391, 831] width 145 height 23
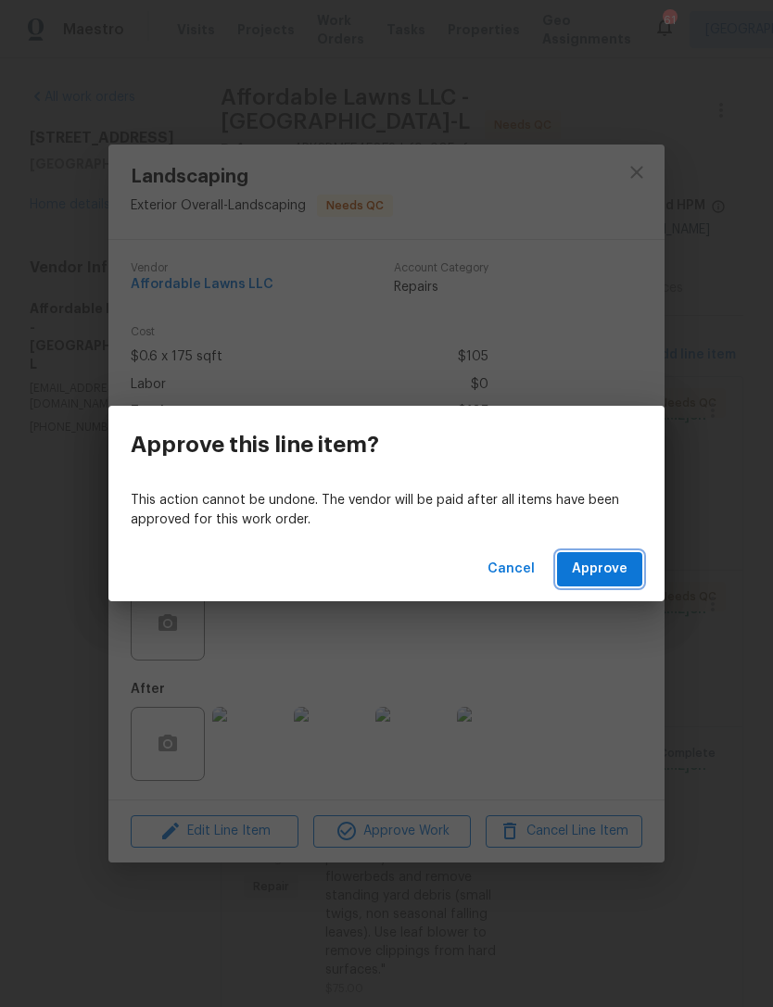
click at [613, 574] on span "Approve" at bounding box center [600, 569] width 56 height 23
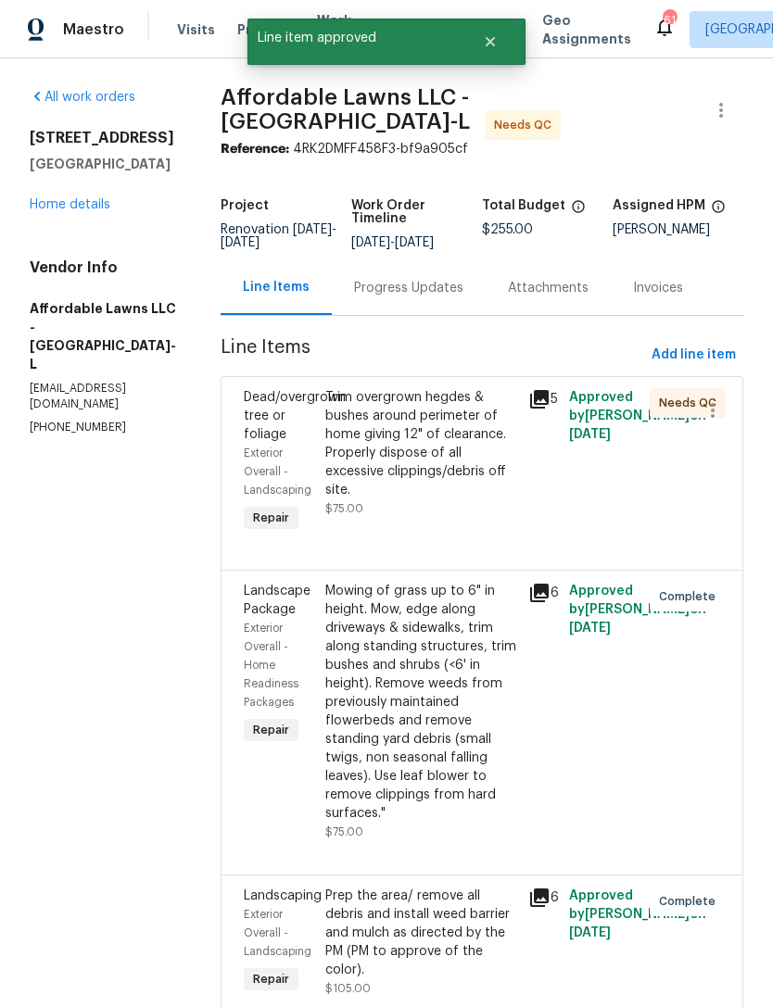
click at [491, 486] on div "Trim overgrown hegdes & bushes around perimeter of home giving 12" of clearance…" at bounding box center [421, 443] width 192 height 111
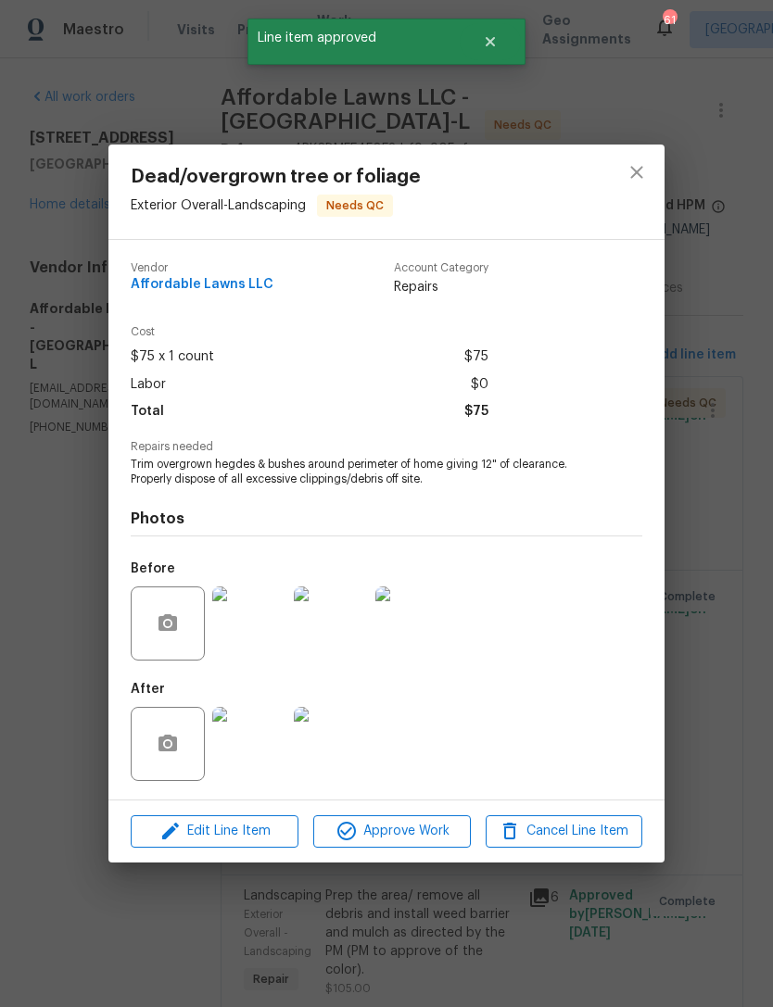
click at [267, 739] on img at bounding box center [249, 744] width 74 height 74
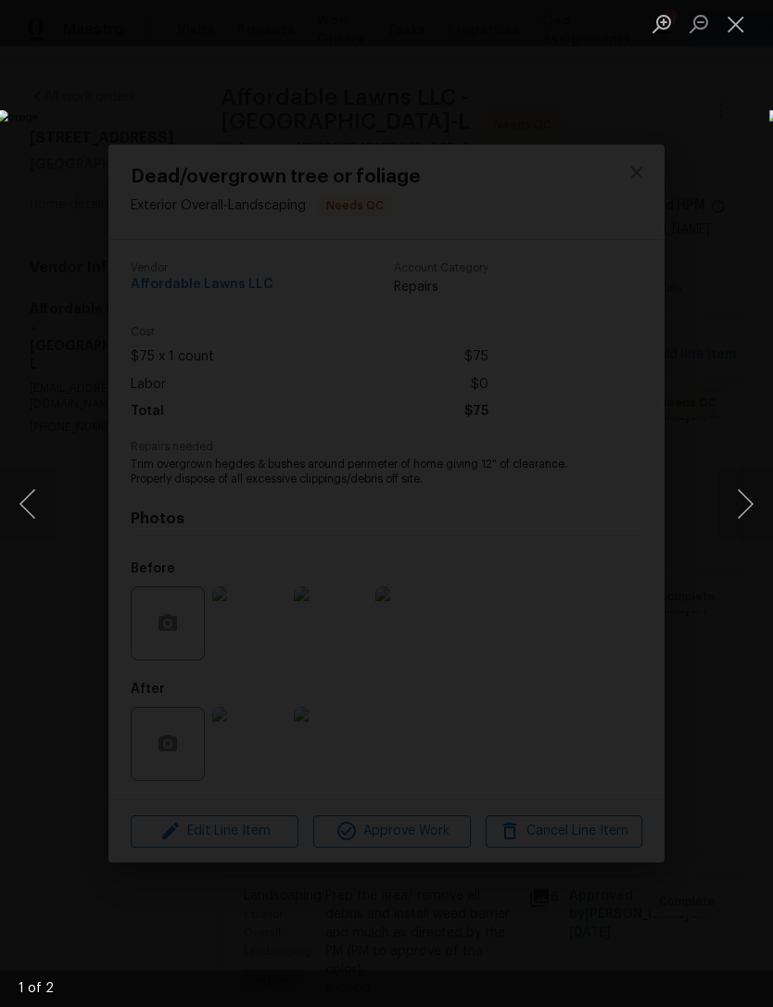
click at [728, 29] on button "Close lightbox" at bounding box center [735, 23] width 37 height 32
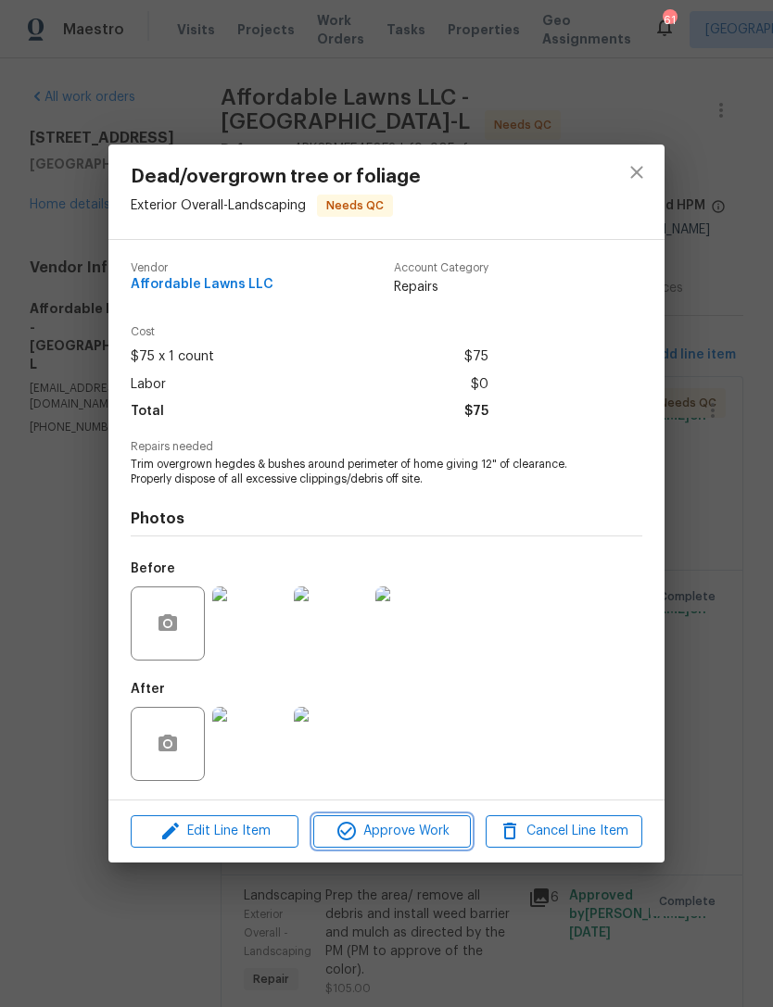
click at [437, 826] on span "Approve Work" at bounding box center [391, 831] width 145 height 23
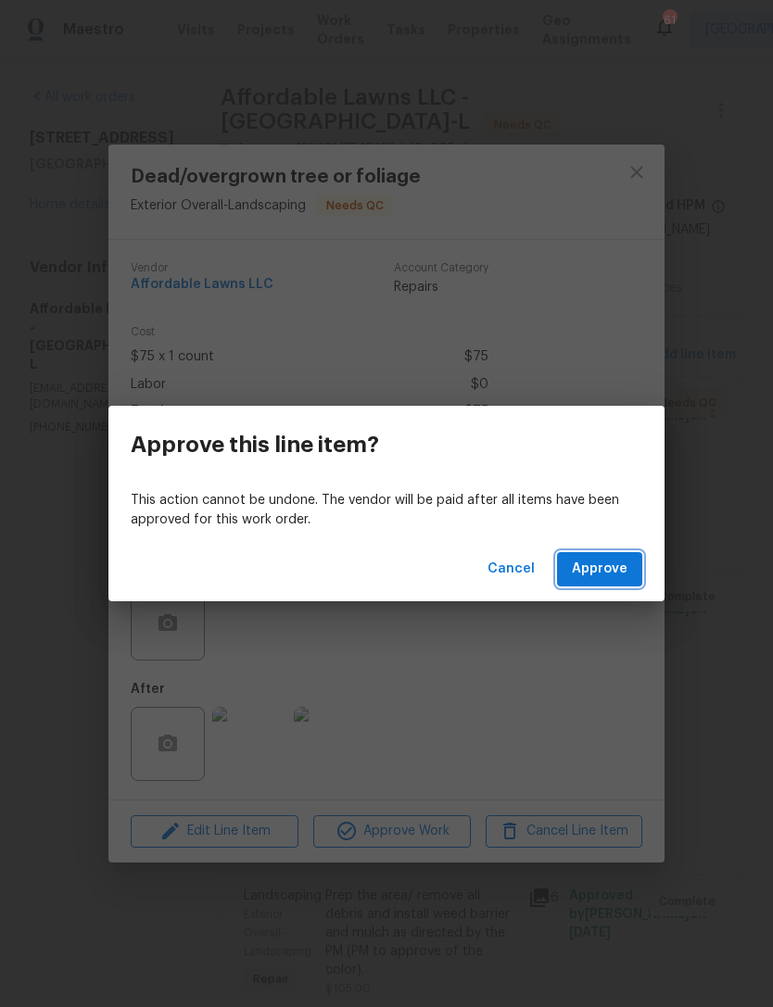
click at [609, 562] on span "Approve" at bounding box center [600, 569] width 56 height 23
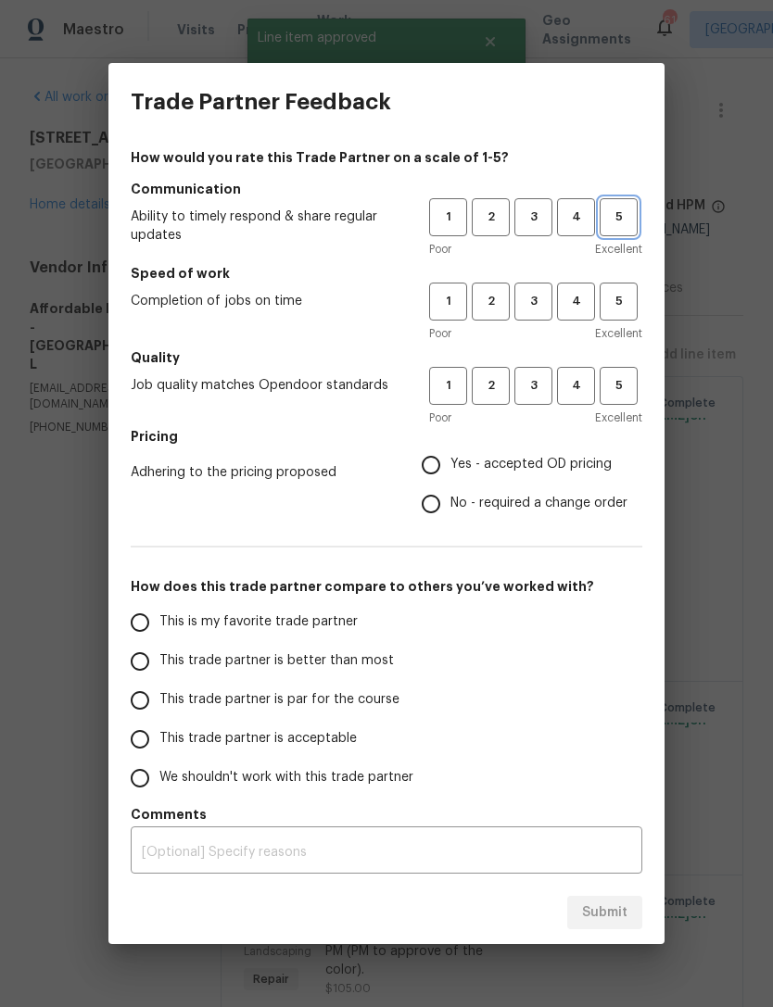
click at [624, 226] on span "5" at bounding box center [618, 217] width 34 height 21
click at [620, 285] on button "5" at bounding box center [619, 302] width 38 height 38
click at [625, 391] on span "5" at bounding box center [618, 385] width 34 height 21
click at [586, 453] on label "Yes - accepted OD pricing" at bounding box center [519, 465] width 216 height 39
click at [450, 453] on input "Yes - accepted OD pricing" at bounding box center [430, 465] width 39 height 39
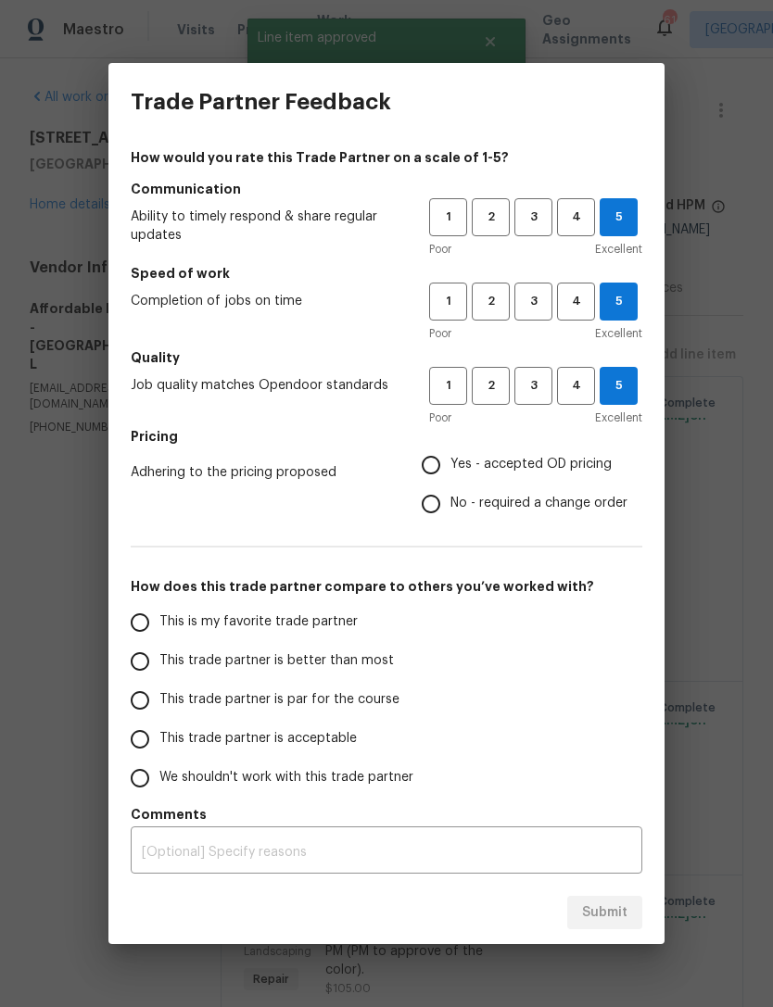
radio input "true"
click at [356, 661] on span "This trade partner is better than most" at bounding box center [276, 660] width 234 height 19
click at [159, 661] on input "This trade partner is better than most" at bounding box center [139, 661] width 39 height 39
click at [623, 911] on span "Submit" at bounding box center [604, 913] width 45 height 23
radio input "true"
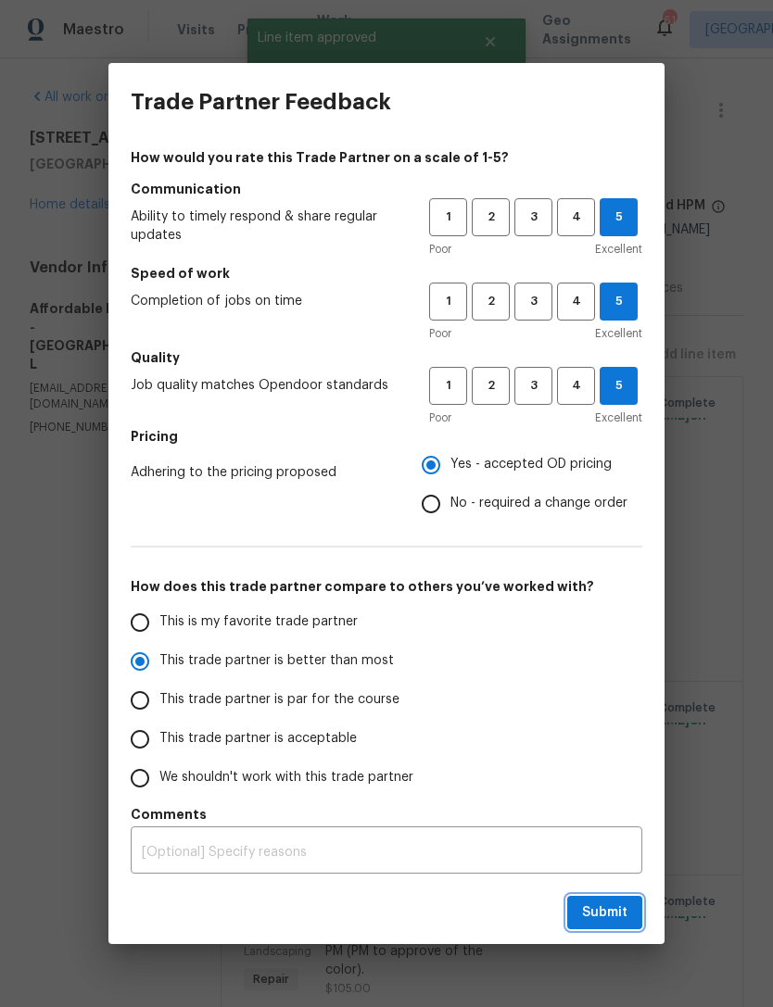
radio input "false"
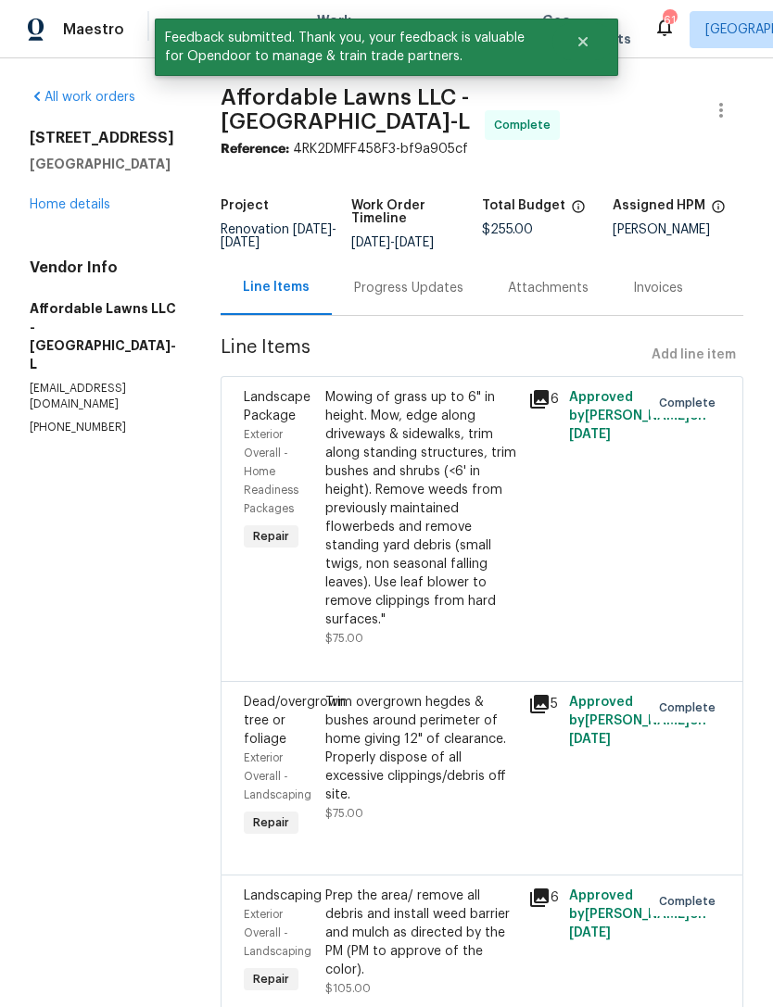
click at [75, 208] on link "Home details" at bounding box center [70, 204] width 81 height 13
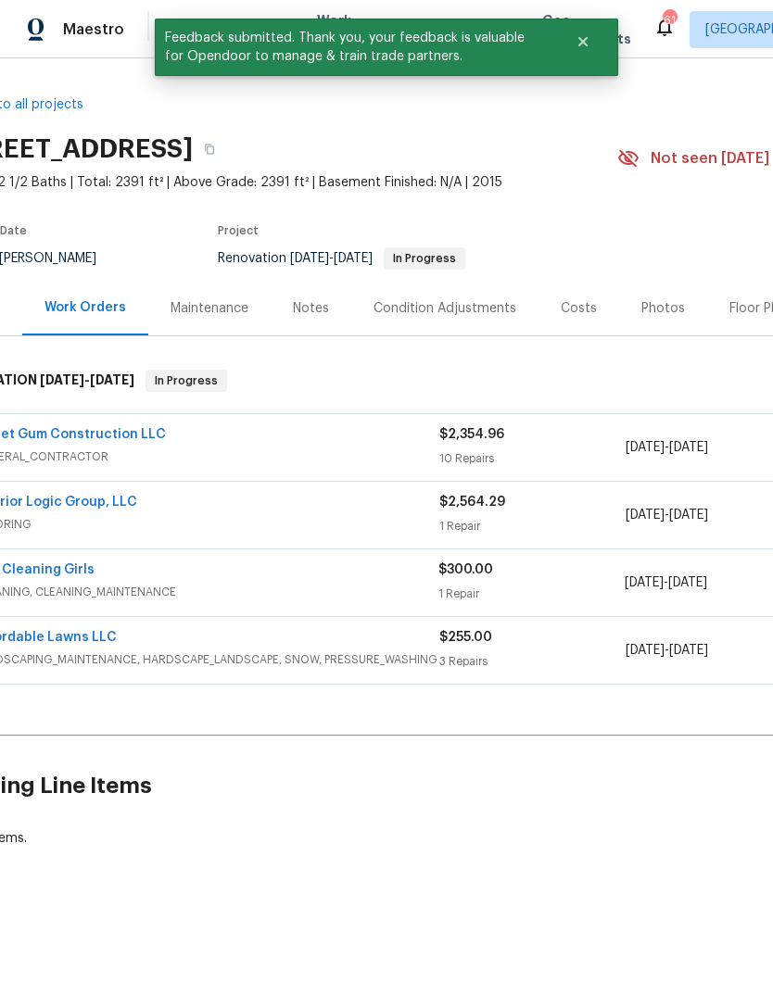
scroll to position [0, 51]
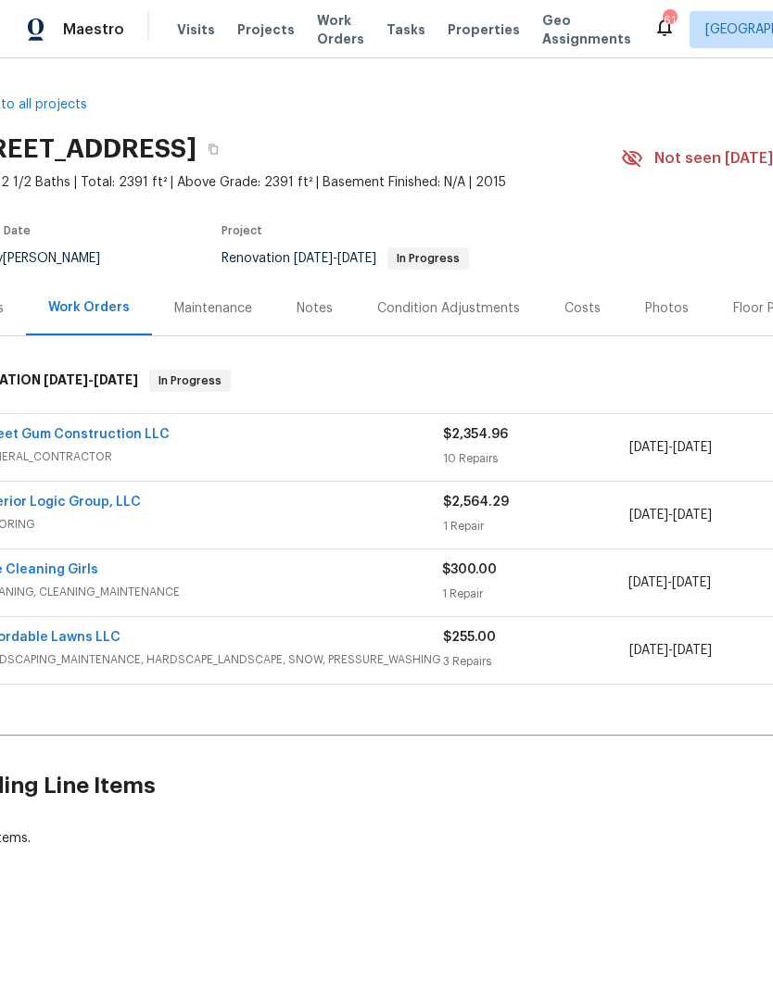
click at [52, 575] on link "The Cleaning Girls" at bounding box center [38, 569] width 120 height 13
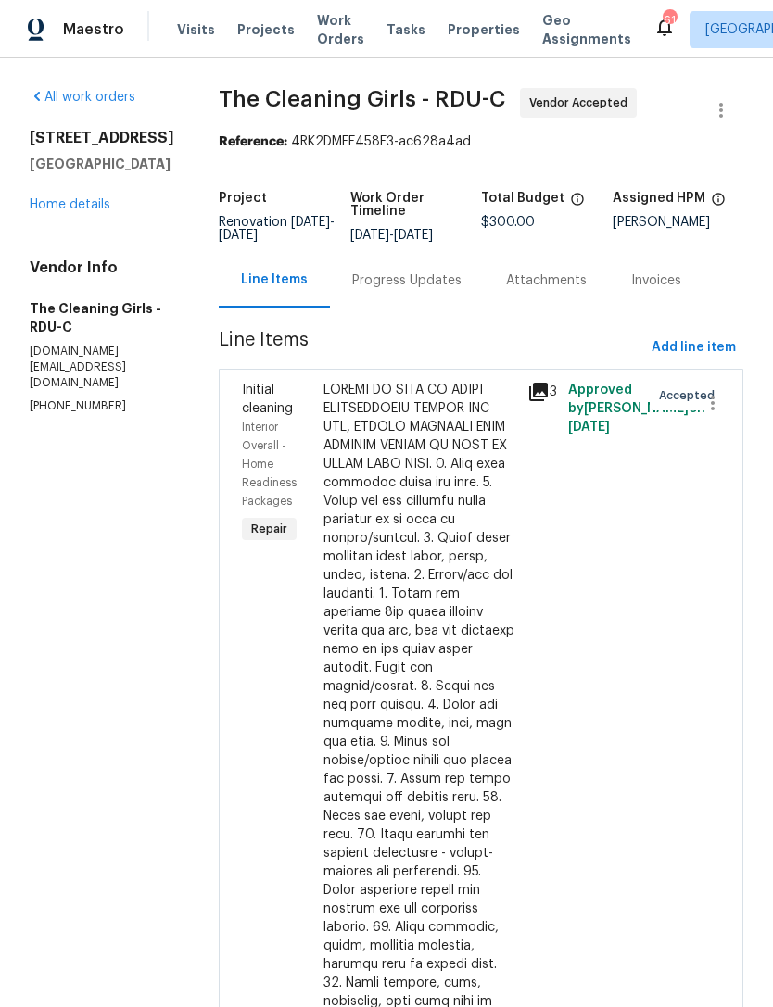
click at [411, 290] on div "Progress Updates" at bounding box center [406, 281] width 109 height 19
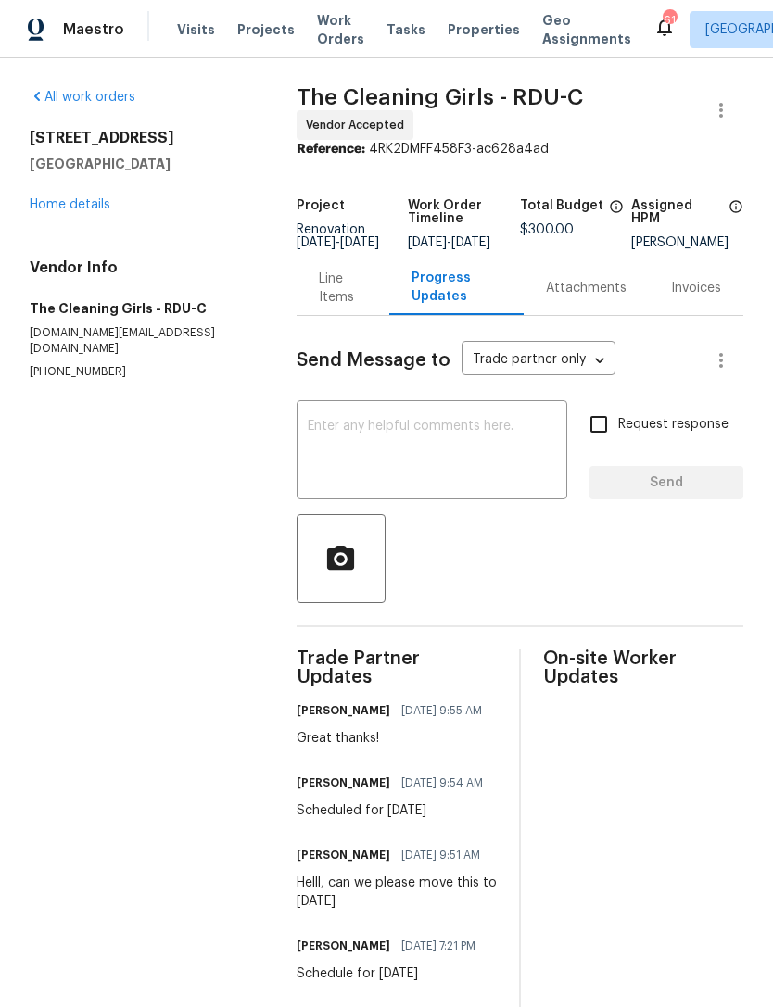
click at [476, 471] on textarea at bounding box center [432, 452] width 248 height 65
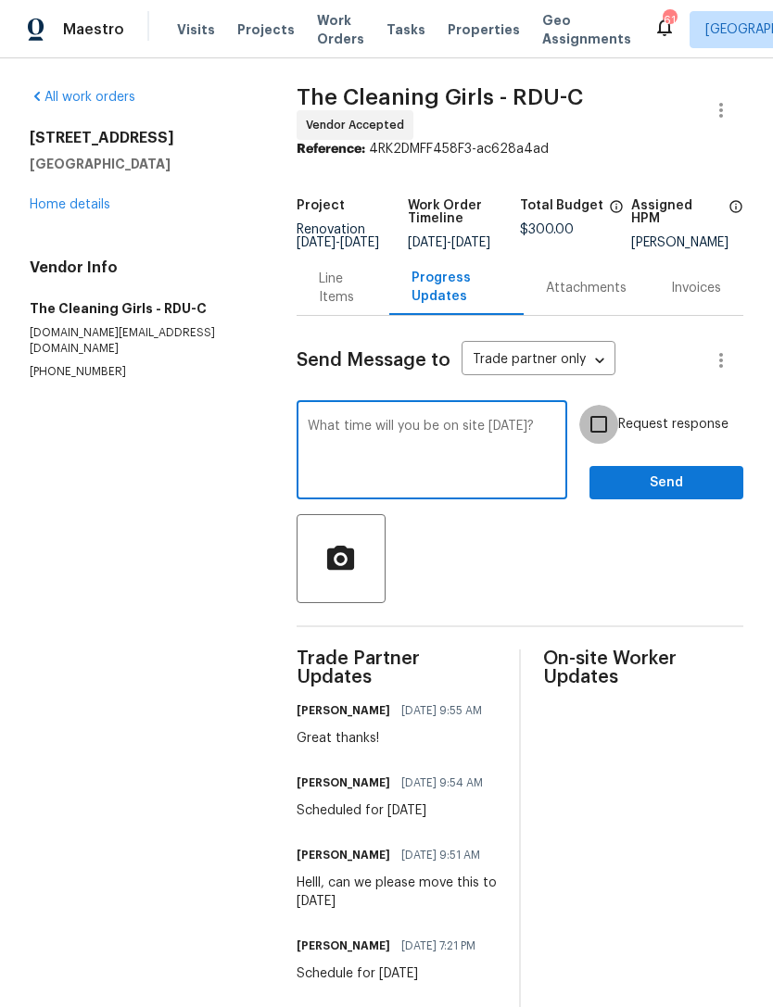
type textarea "What time will you be on site [DATE]?"
click at [606, 443] on input "Request response" at bounding box center [598, 424] width 39 height 39
checkbox input "true"
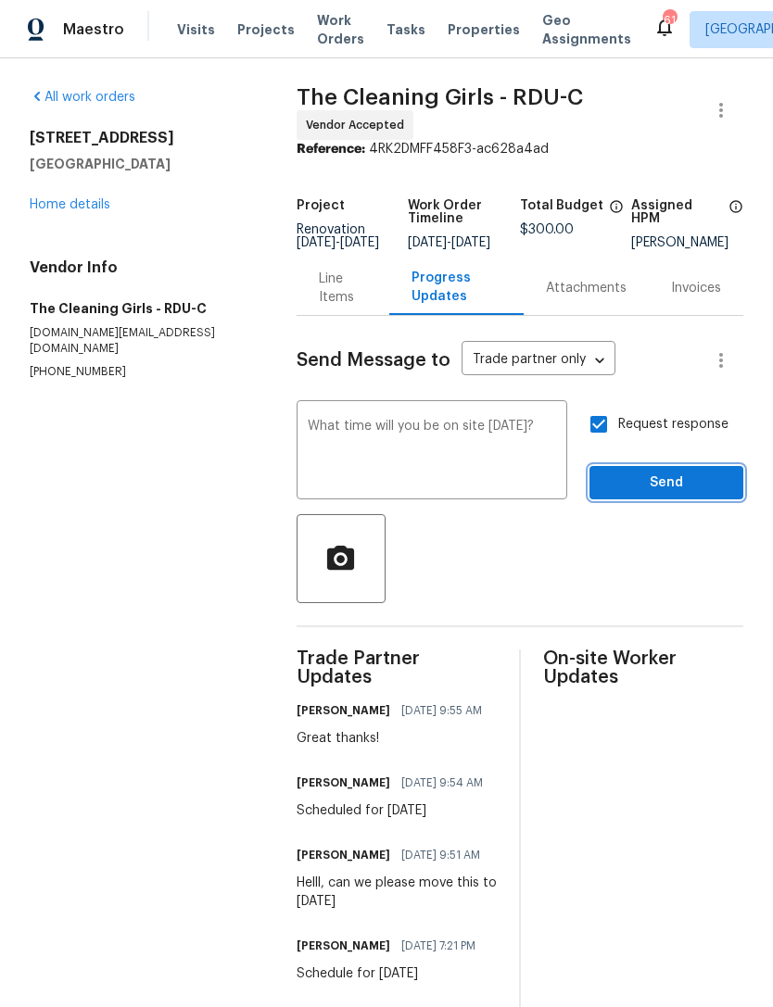
click at [663, 495] on span "Send" at bounding box center [666, 483] width 124 height 23
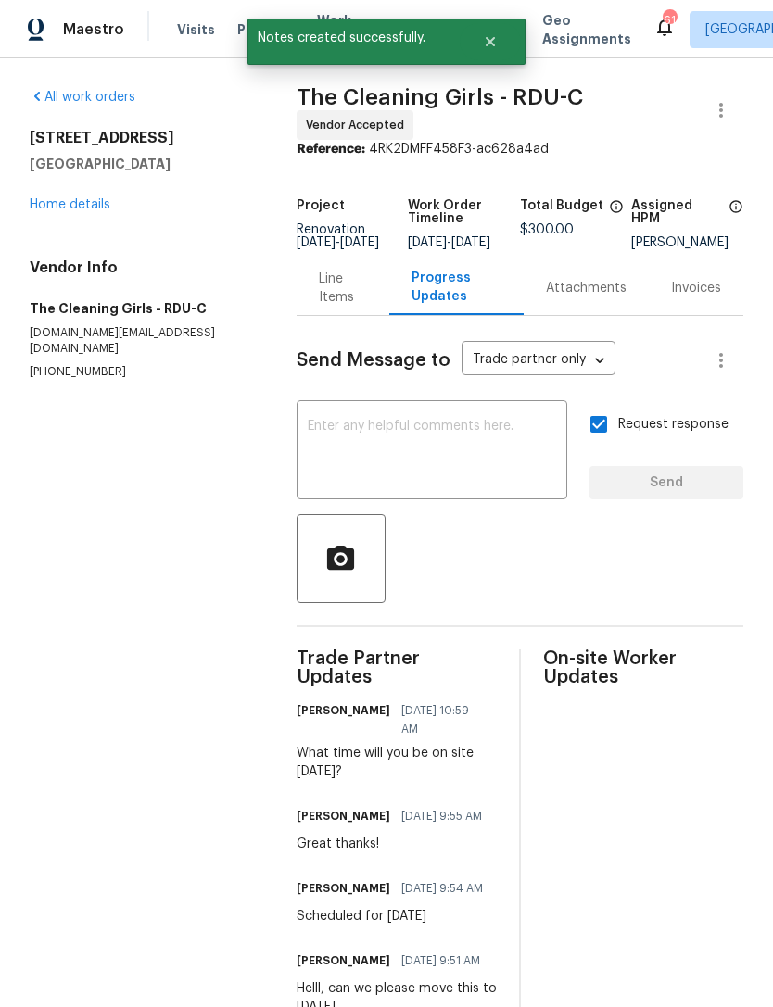
click at [70, 203] on link "Home details" at bounding box center [70, 204] width 81 height 13
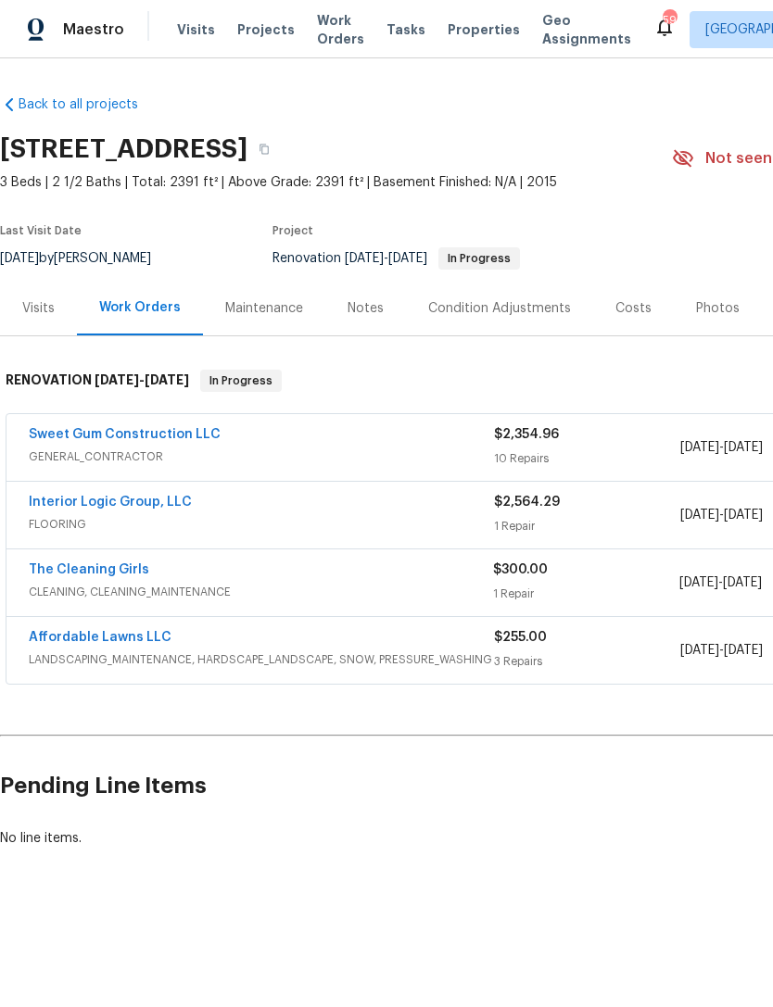
scroll to position [0, 32]
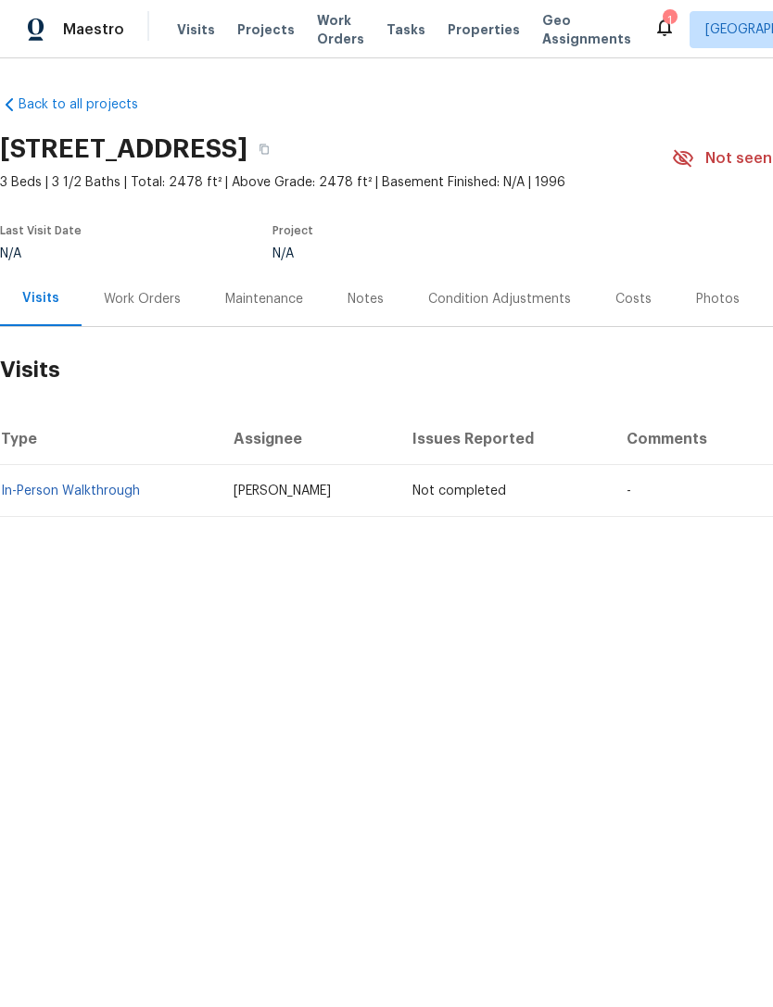
click at [196, 30] on span "Visits" at bounding box center [196, 29] width 38 height 19
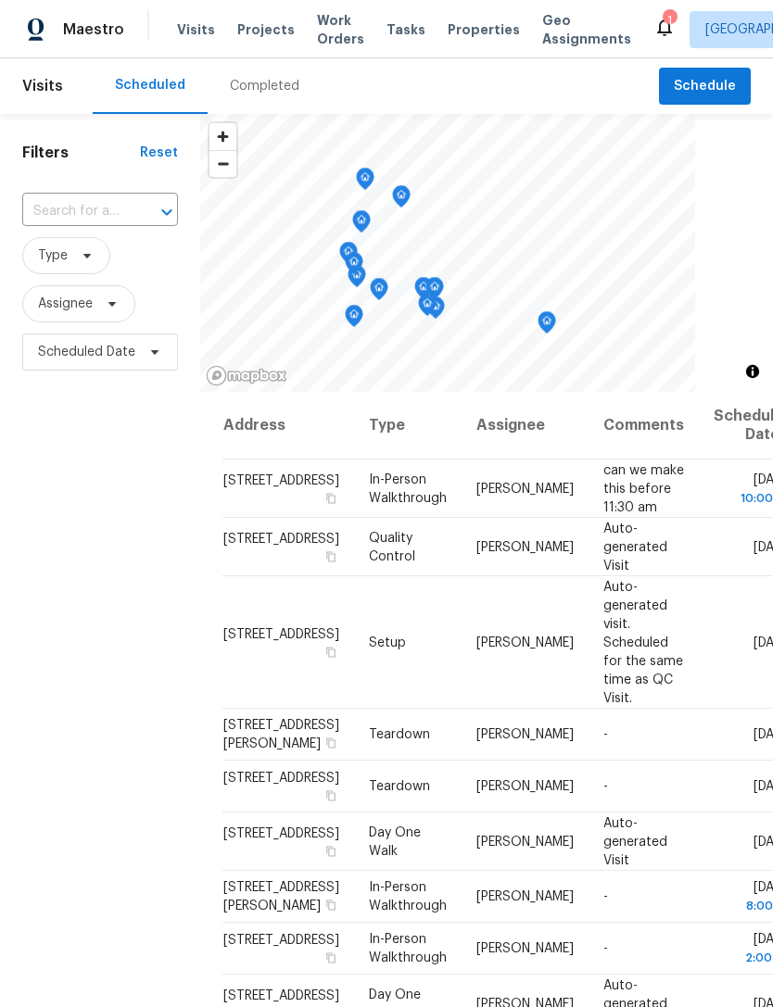
click at [94, 212] on input "text" at bounding box center [74, 211] width 104 height 29
type input "7"
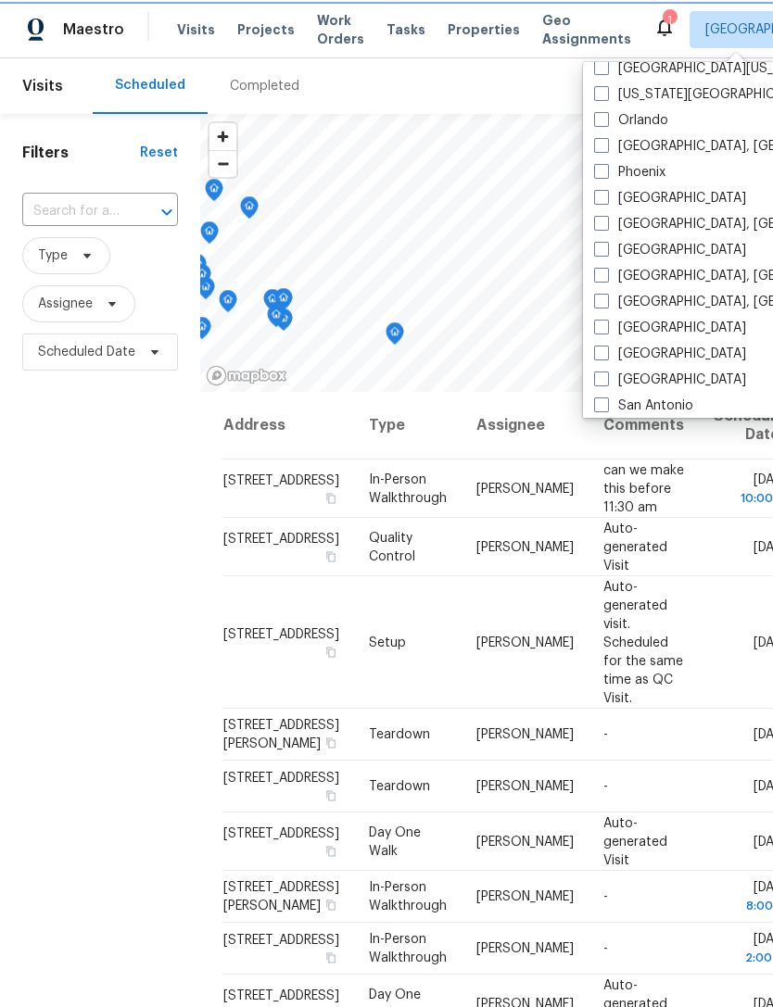
scroll to position [981, 0]
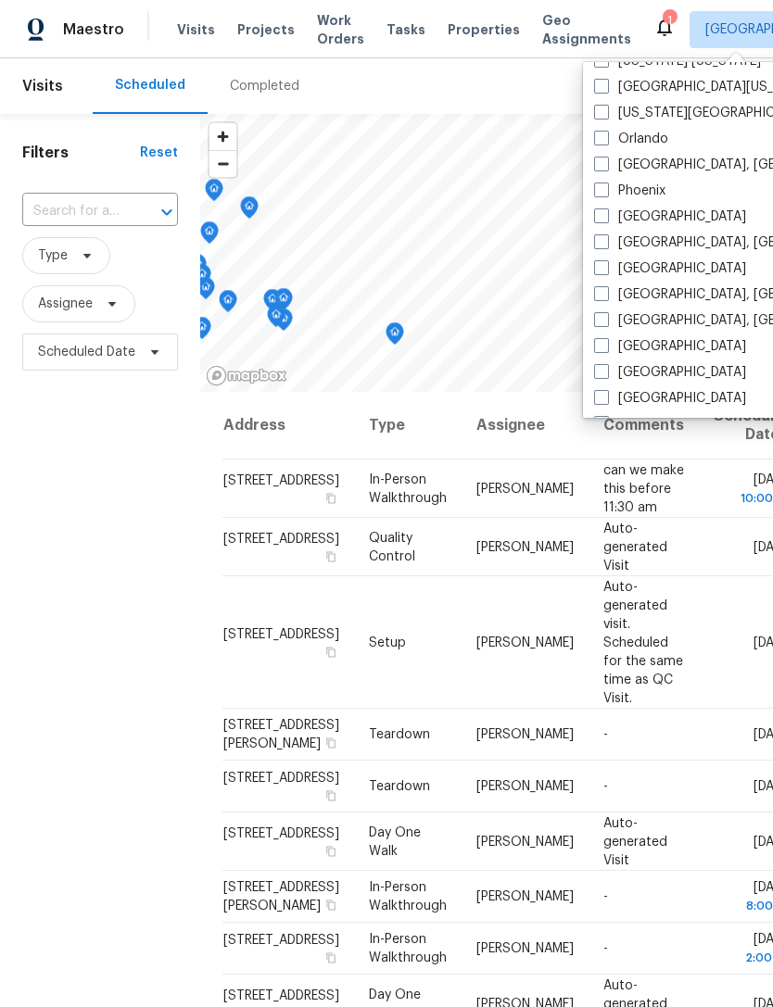
click at [615, 264] on label "[GEOGRAPHIC_DATA]" at bounding box center [670, 268] width 152 height 19
click at [606, 264] on input "[GEOGRAPHIC_DATA]" at bounding box center [600, 265] width 12 height 12
checkbox input "true"
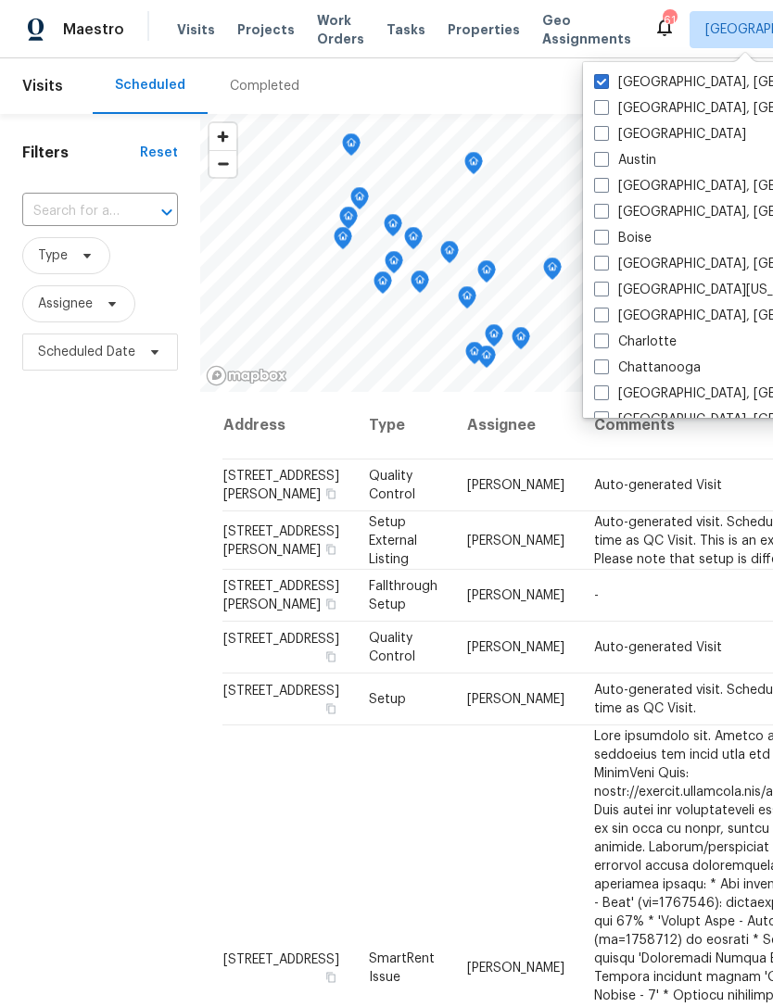
click at [669, 82] on label "Albuquerque, NM" at bounding box center [737, 82] width 287 height 19
click at [606, 82] on input "Albuquerque, NM" at bounding box center [600, 79] width 12 height 12
checkbox input "false"
click at [88, 208] on input "text" at bounding box center [74, 211] width 104 height 29
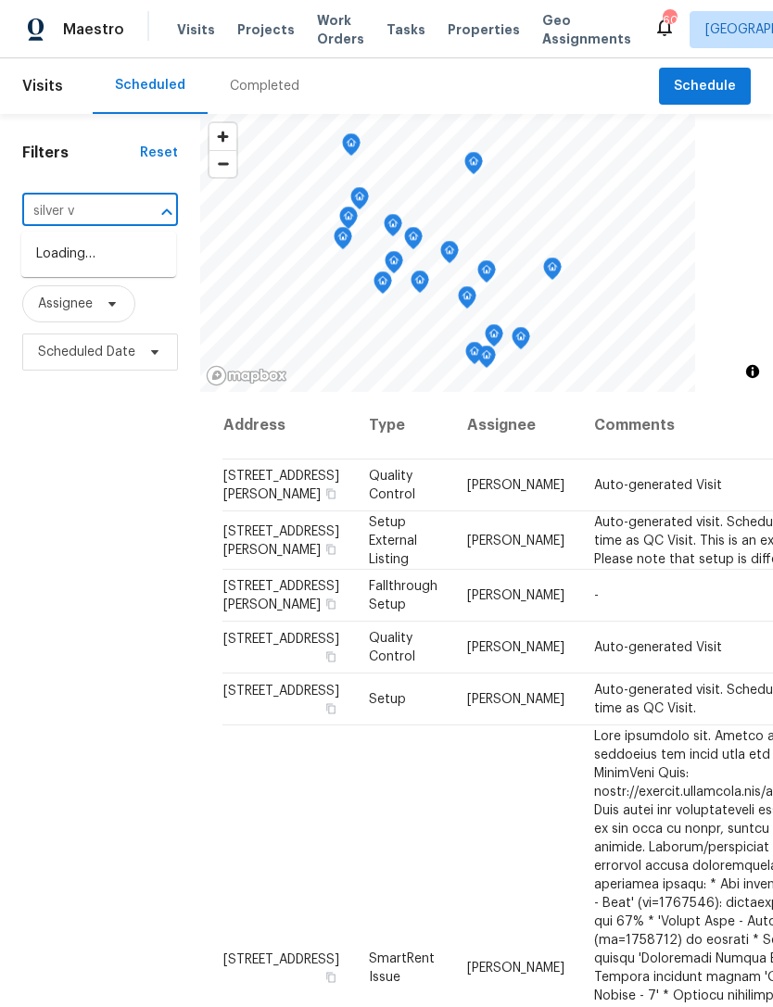
type input "silver vi"
click at [70, 268] on li "7425 Silver View Ln, Raleigh, NC 27613" at bounding box center [98, 254] width 155 height 31
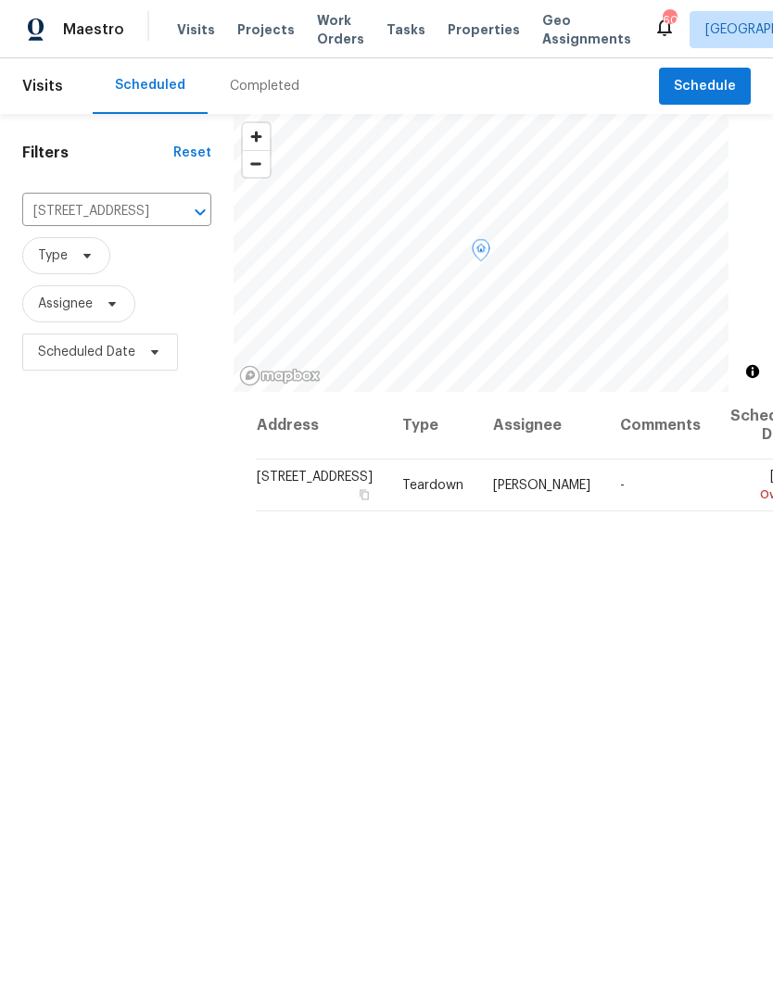
click at [0, 0] on icon at bounding box center [0, 0] width 0 height 0
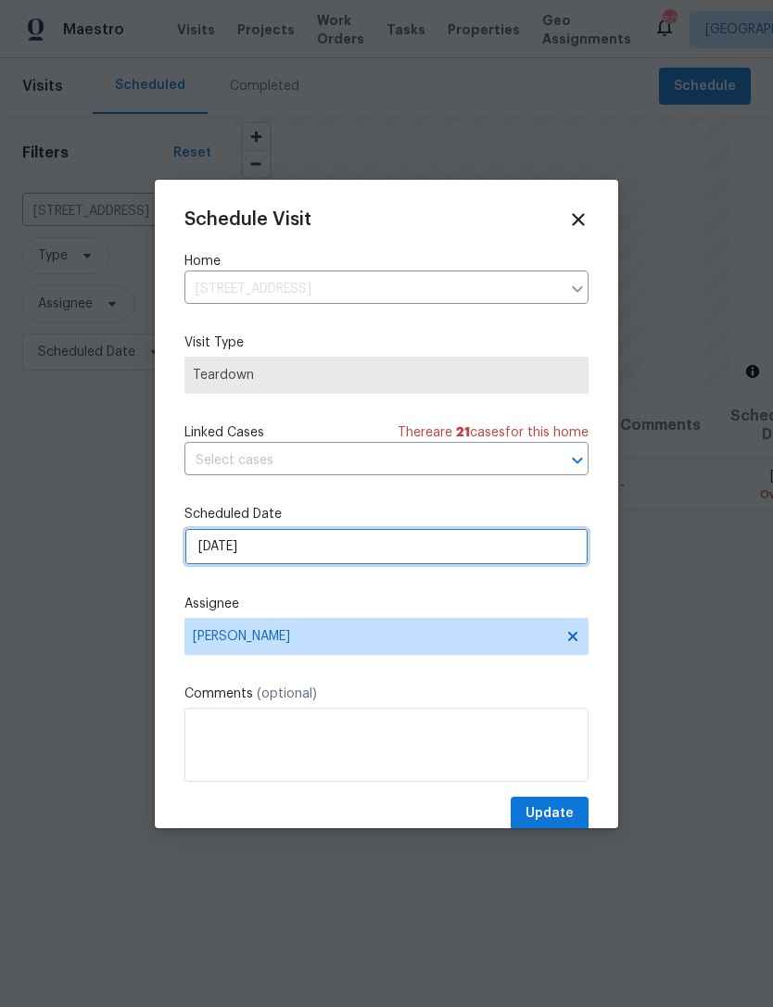
click at [439, 548] on input "[DATE]" at bounding box center [386, 546] width 404 height 37
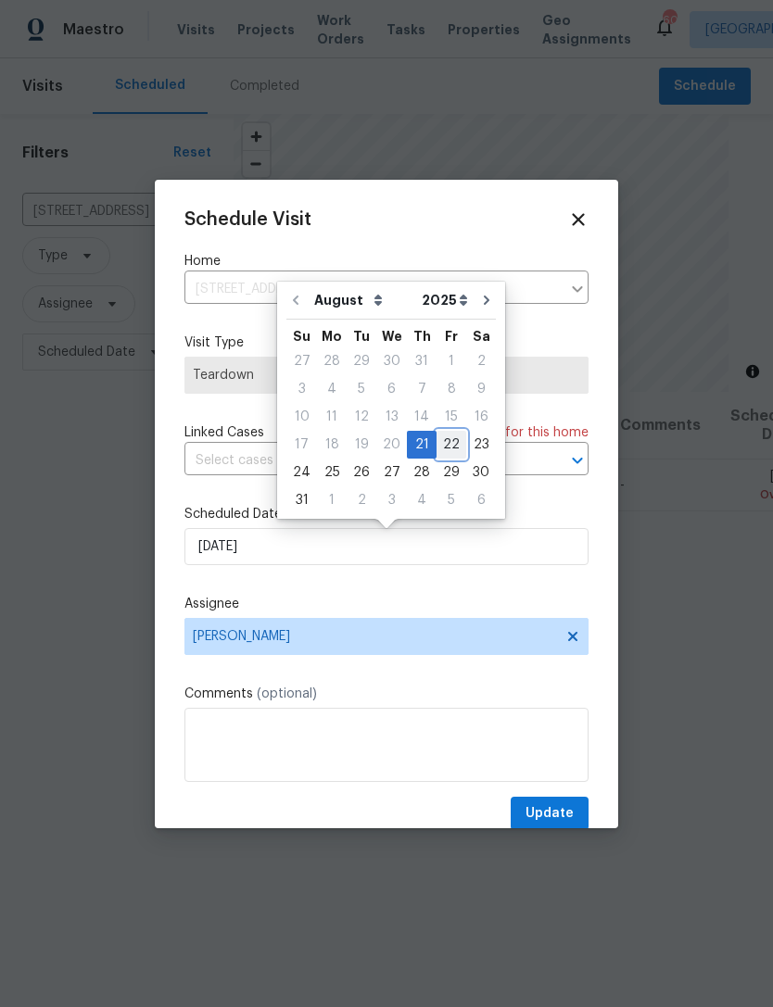
click at [441, 436] on div "22" at bounding box center [451, 445] width 30 height 26
type input "[DATE]"
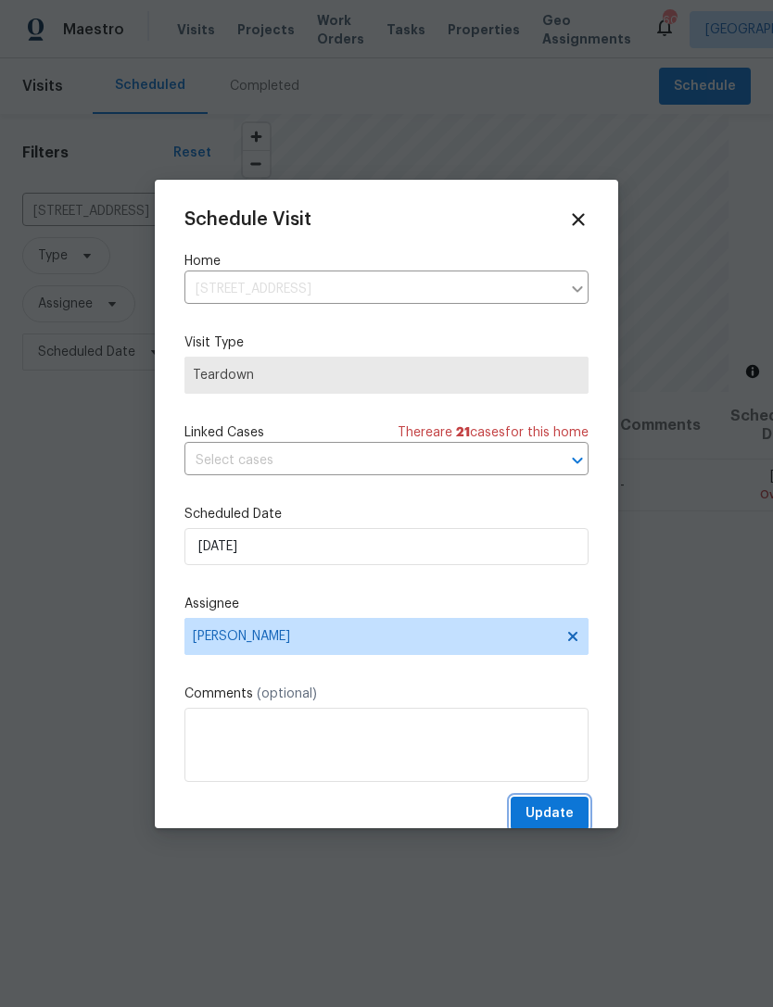
click at [568, 817] on span "Update" at bounding box center [549, 813] width 48 height 23
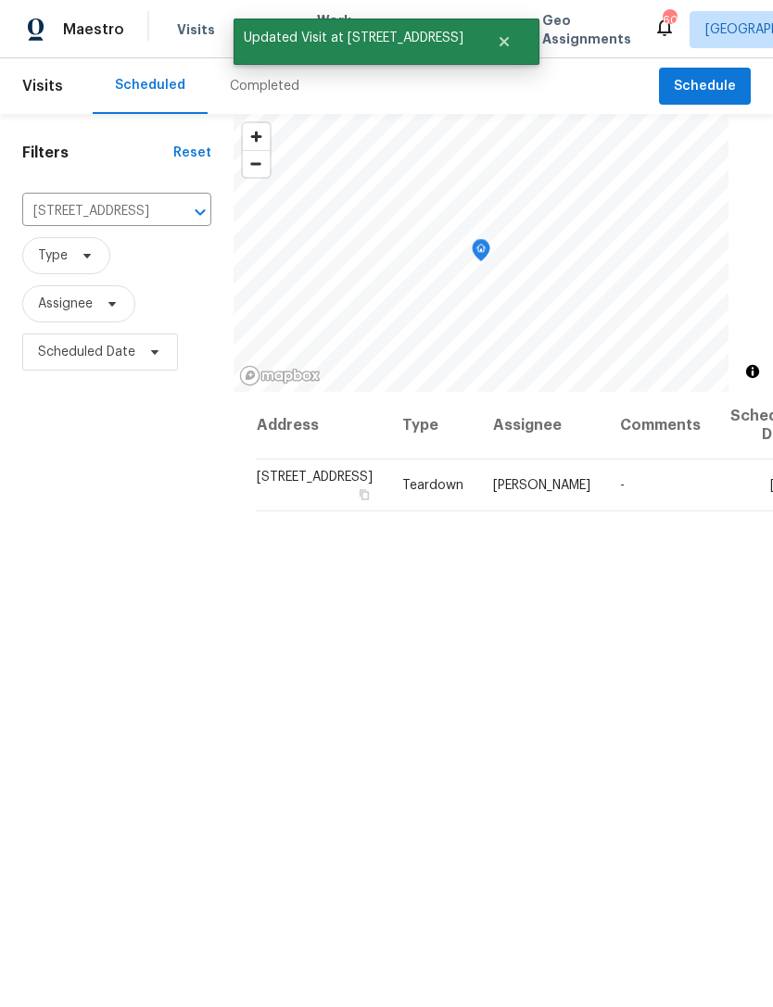
click at [88, 212] on input "7425 Silver View Ln, Raleigh, NC 27613" at bounding box center [90, 211] width 137 height 29
type input "9100"
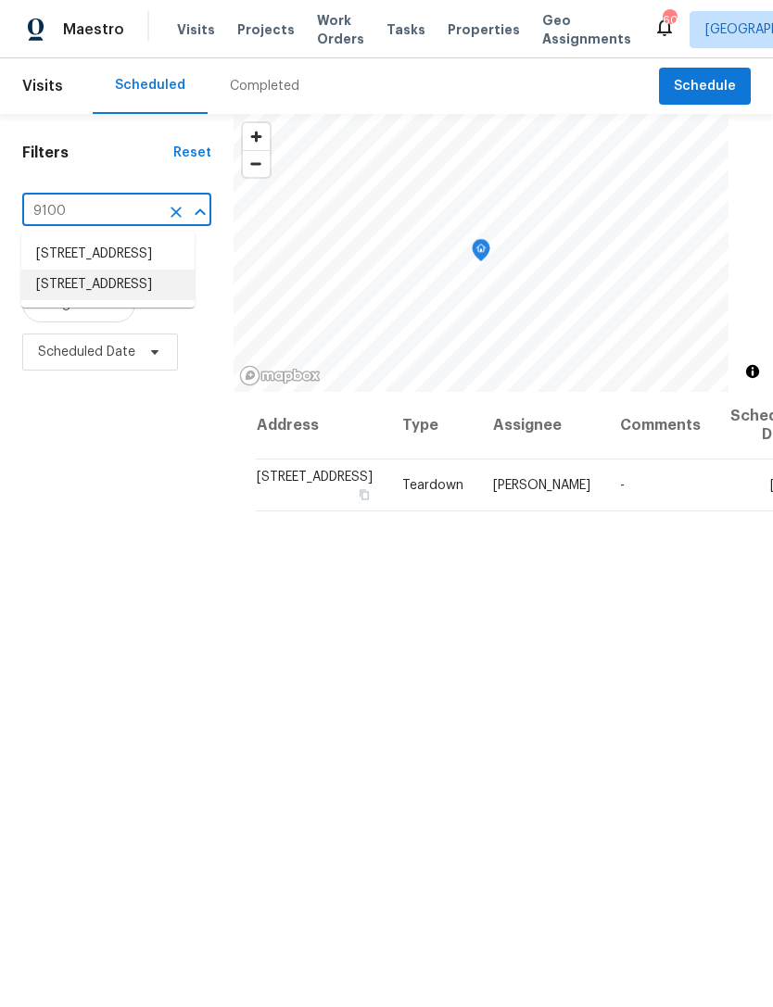
click at [73, 300] on li "9100 Palm Bay Cir, Raleigh, NC 27617" at bounding box center [107, 285] width 173 height 31
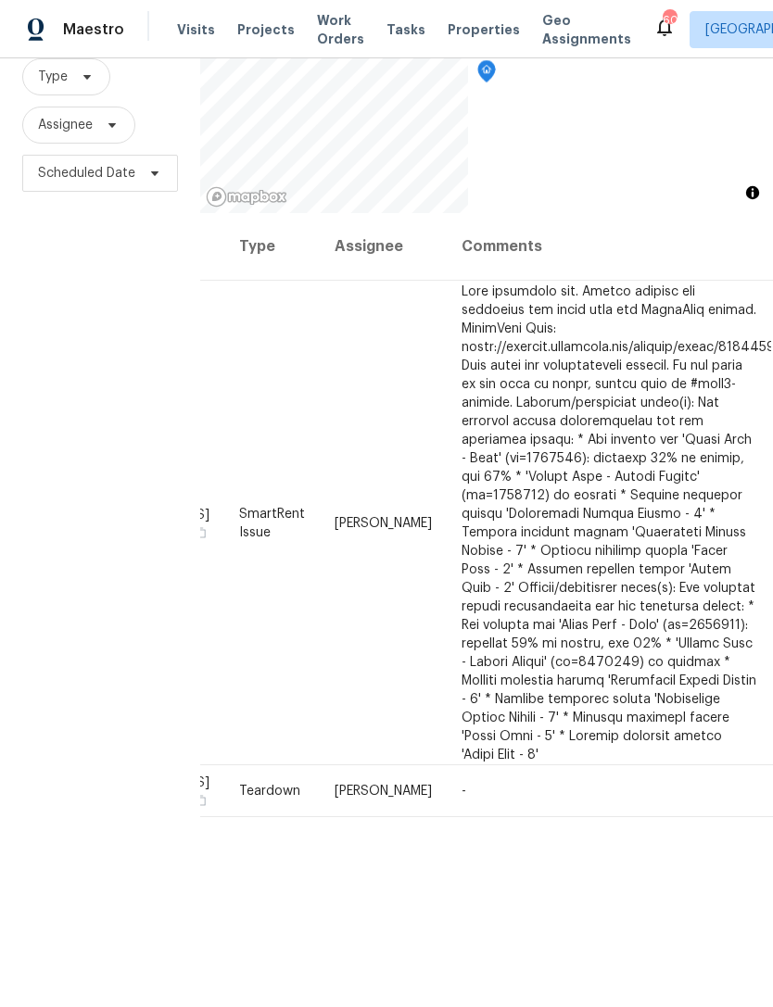
scroll to position [179, 0]
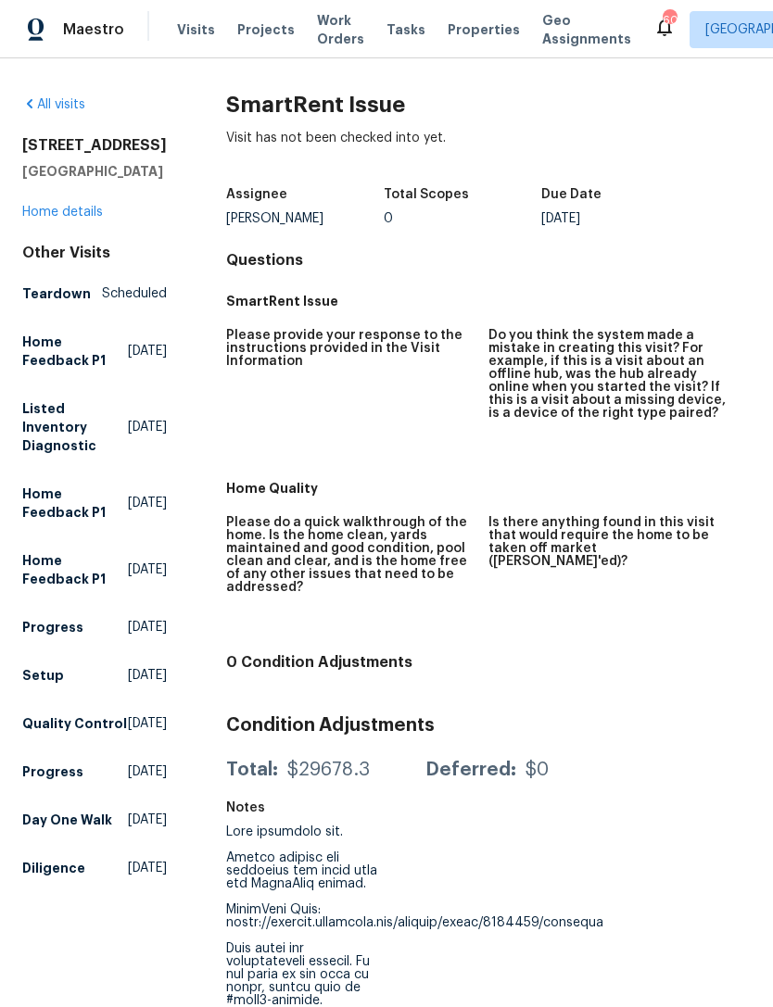
click at [188, 33] on span "Visits" at bounding box center [196, 29] width 38 height 19
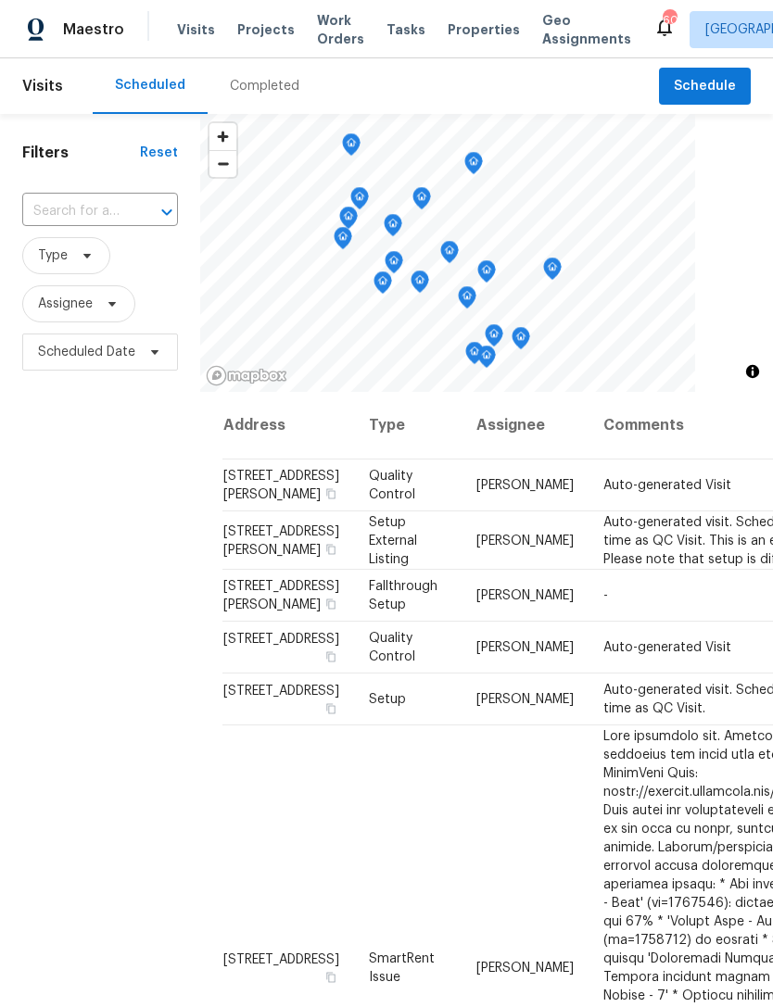
click at [99, 210] on input "text" at bounding box center [74, 211] width 104 height 29
type input "9100"
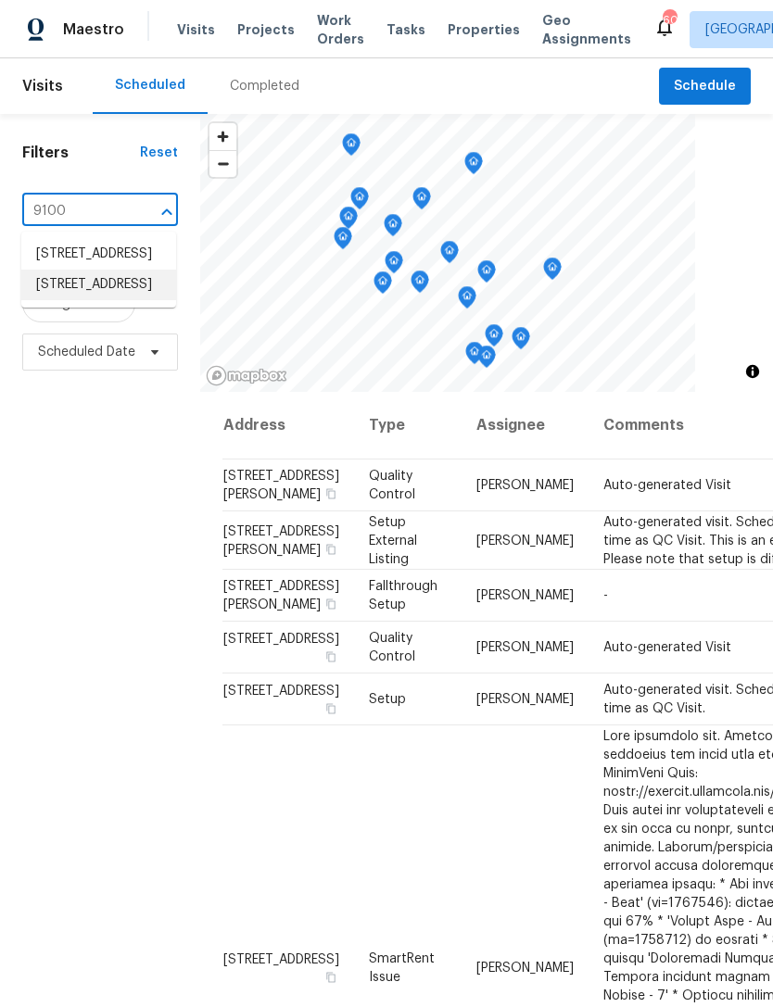
click at [124, 300] on li "9100 Palm Bay Cir, Raleigh, NC 27617" at bounding box center [98, 285] width 155 height 31
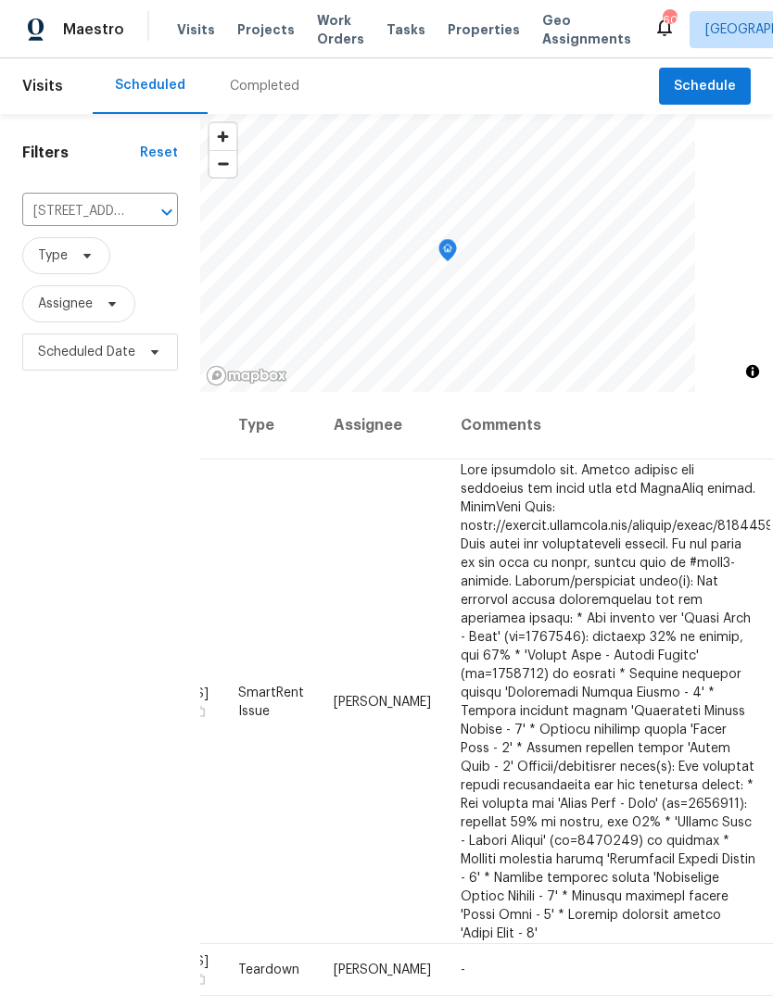
scroll to position [0, 130]
click at [0, 0] on icon at bounding box center [0, 0] width 0 height 0
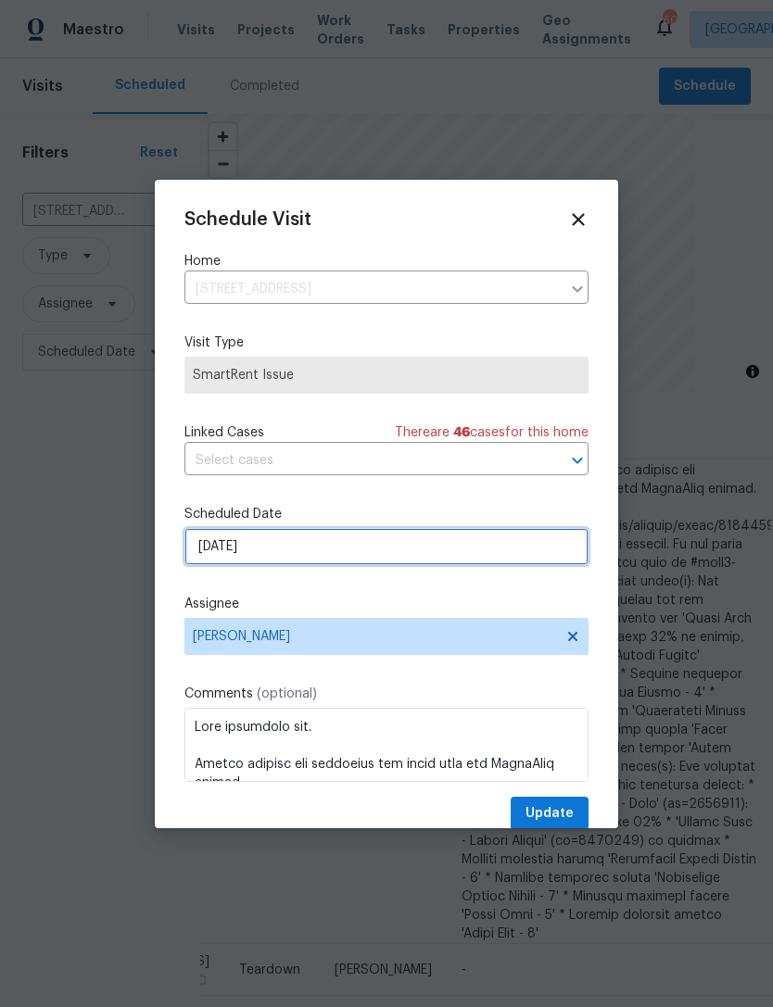
click at [276, 551] on input "[DATE]" at bounding box center [386, 546] width 404 height 37
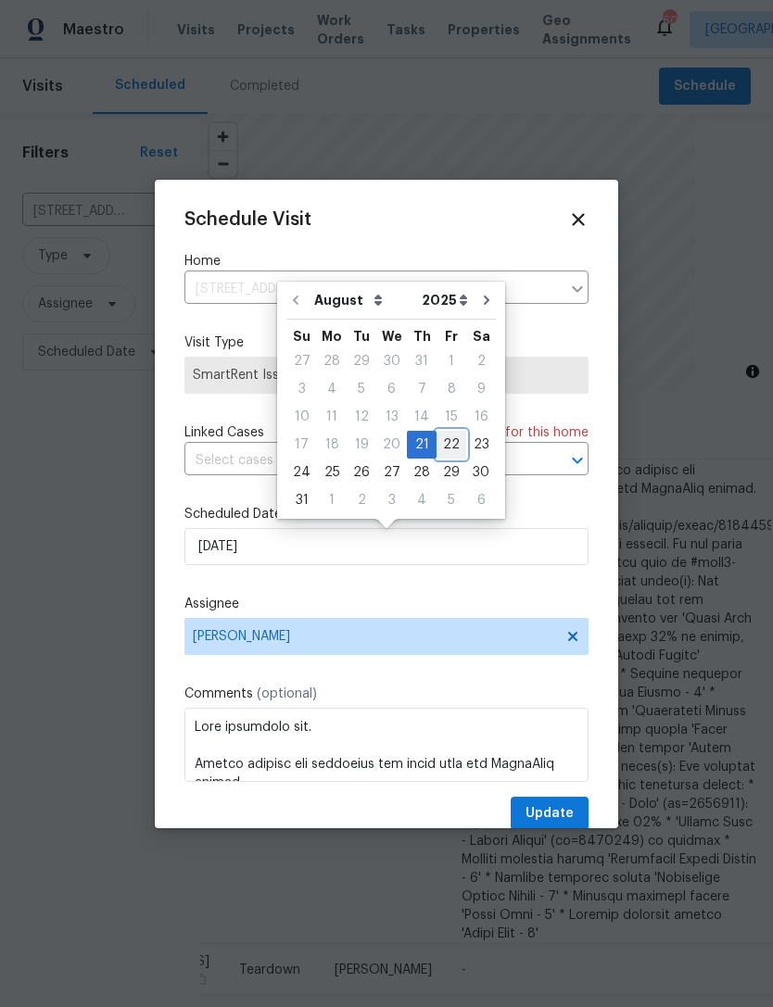
click at [448, 452] on div "22" at bounding box center [451, 445] width 30 height 26
type input "[DATE]"
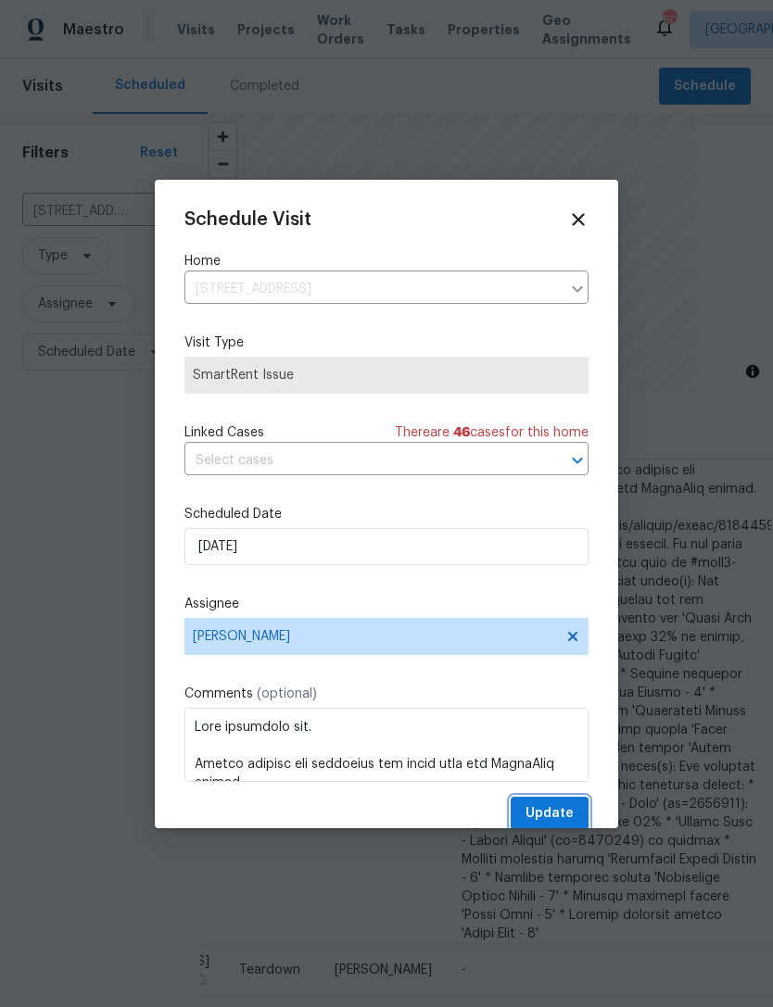
click at [554, 820] on span "Update" at bounding box center [549, 813] width 48 height 23
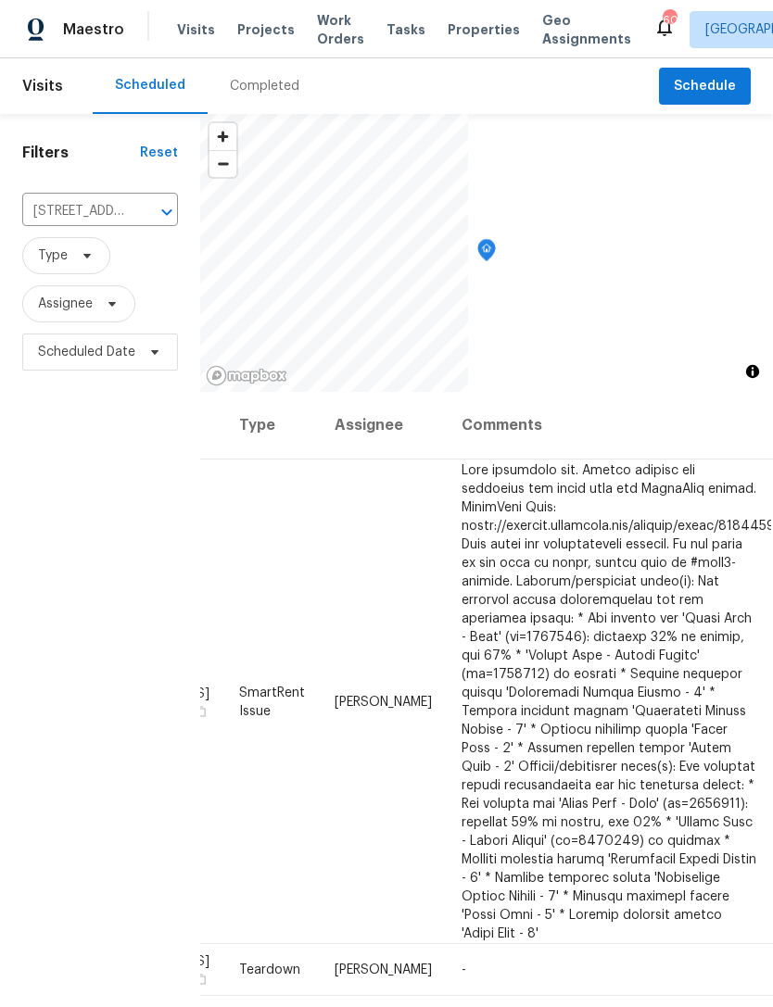
scroll to position [0, 0]
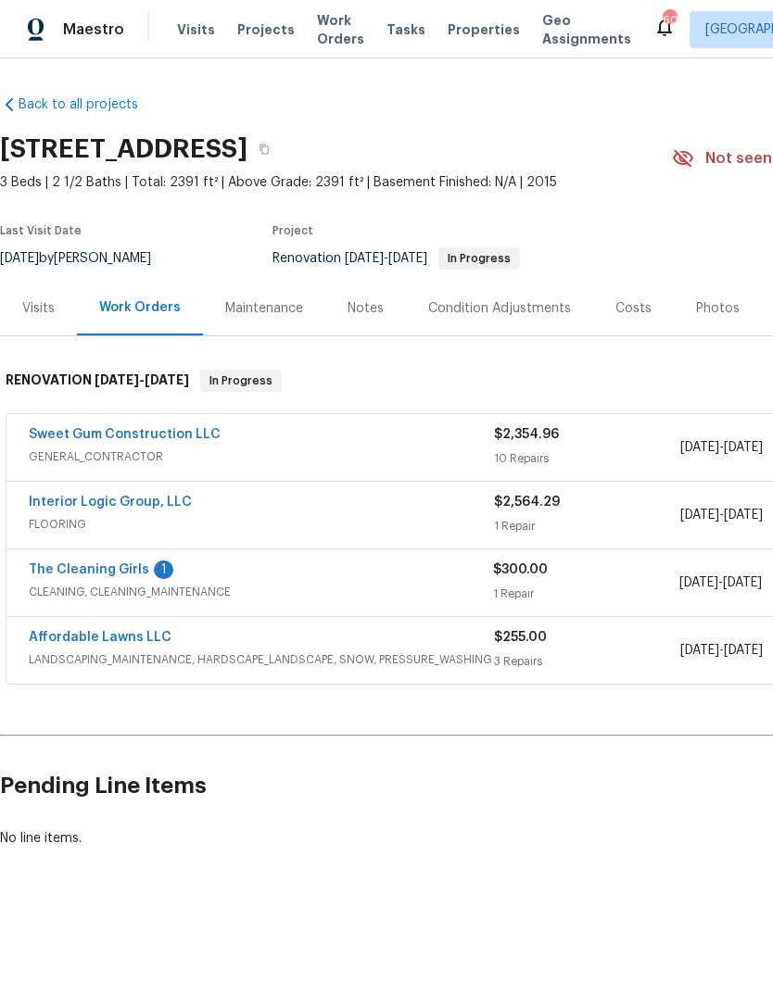
click at [66, 572] on link "The Cleaning Girls" at bounding box center [89, 569] width 120 height 13
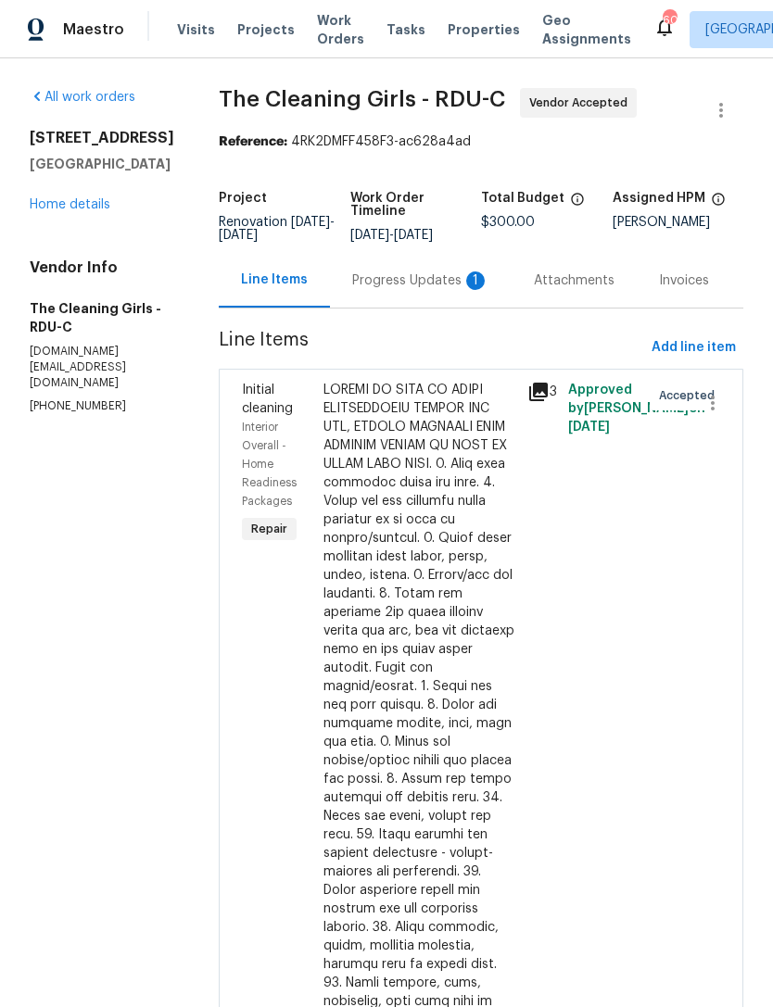
click at [446, 287] on div "Progress Updates 1" at bounding box center [420, 281] width 137 height 19
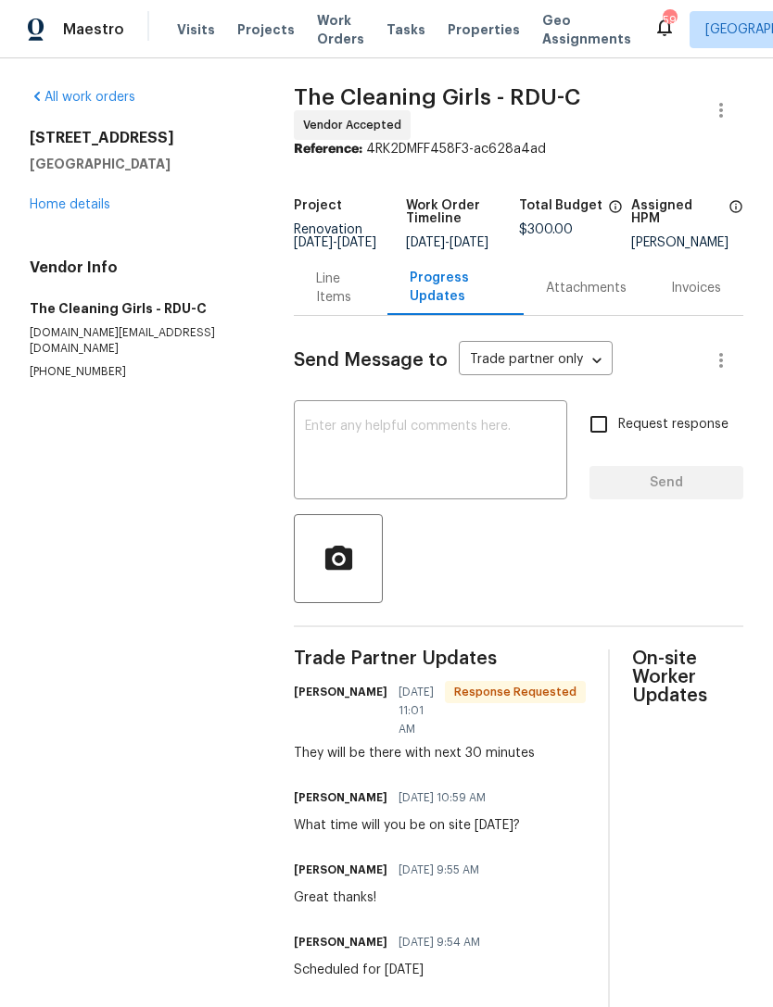
click at [473, 485] on textarea at bounding box center [430, 452] width 251 height 65
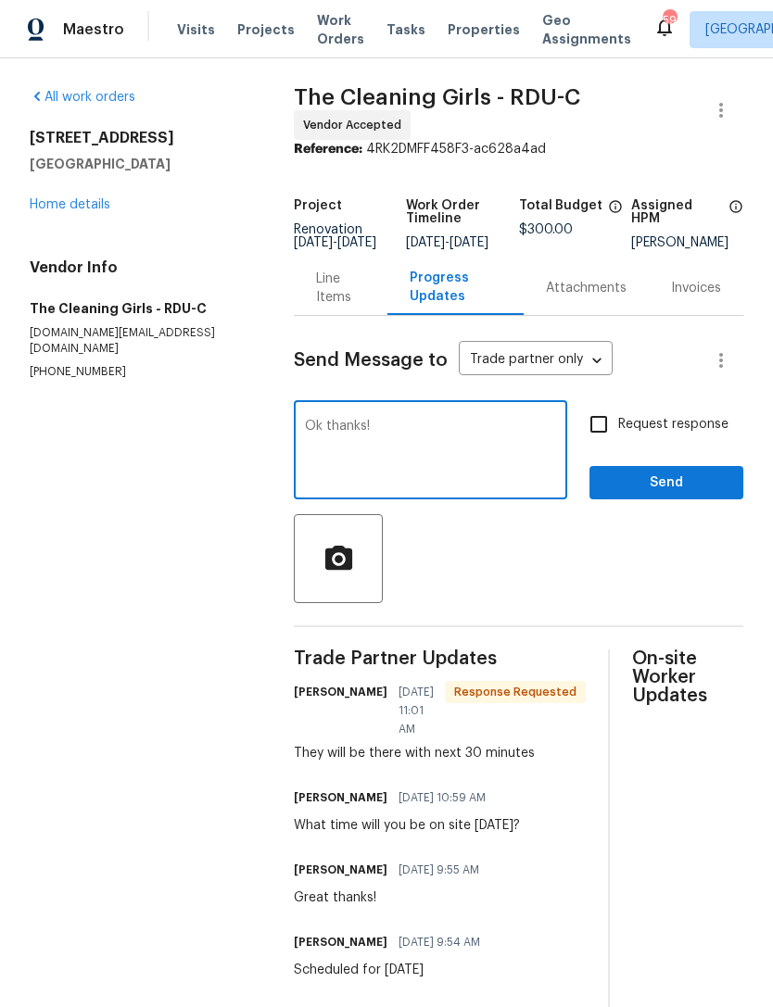
type textarea "Ok thanks!"
click at [640, 489] on span "Send" at bounding box center [666, 483] width 124 height 23
